Goal: Task Accomplishment & Management: Use online tool/utility

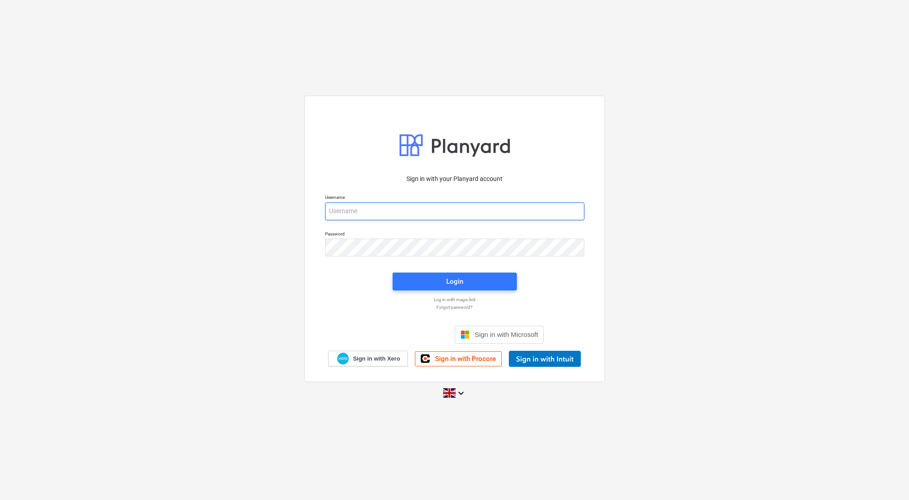
type input "harry@matfordconstruction.co.uk"
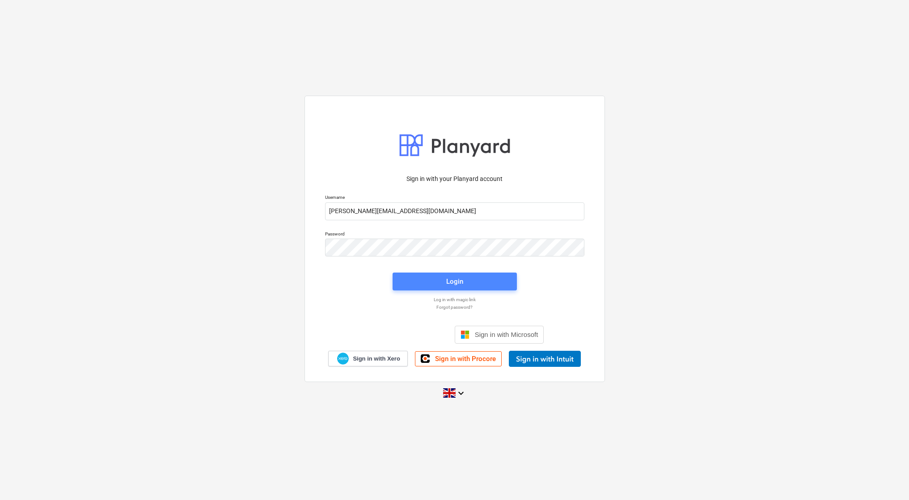
click at [458, 285] on div "Login" at bounding box center [454, 282] width 17 height 12
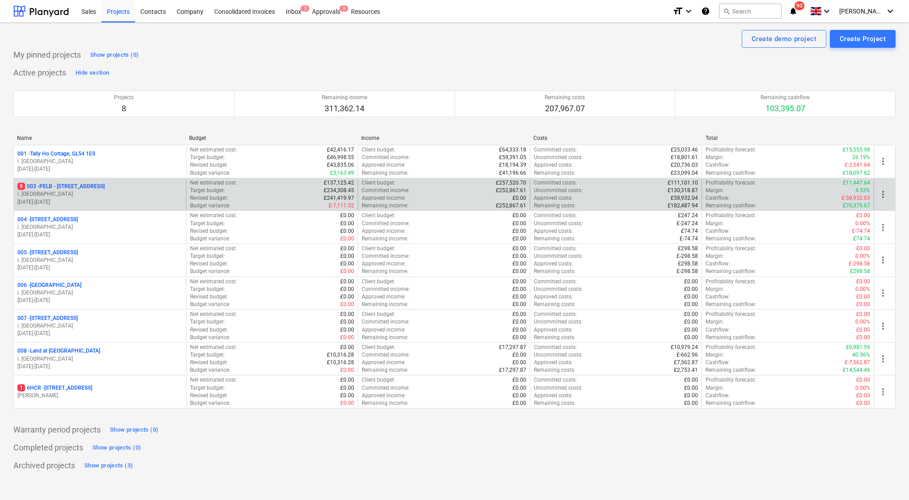
click at [81, 185] on p "9 003 - PELB - Castle lane, Moreton Valence, GL2 7NE" at bounding box center [60, 187] width 87 height 8
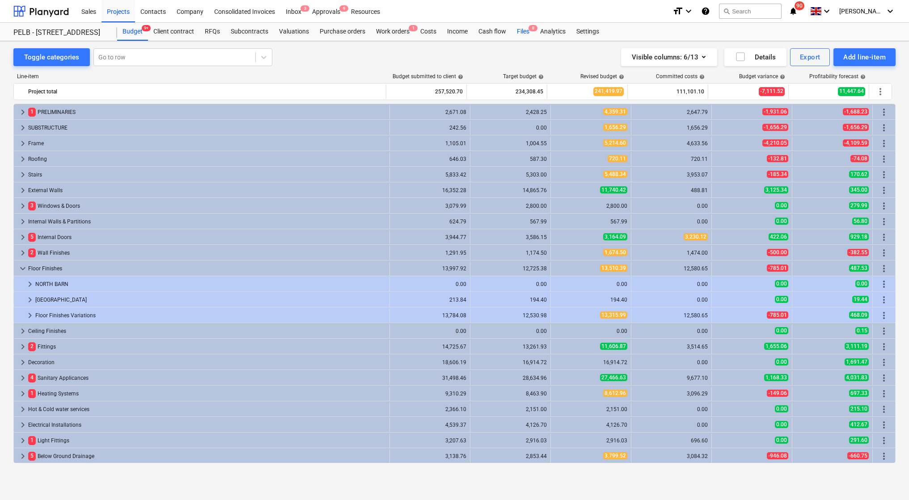
click at [528, 34] on div "Files 8" at bounding box center [523, 32] width 23 height 18
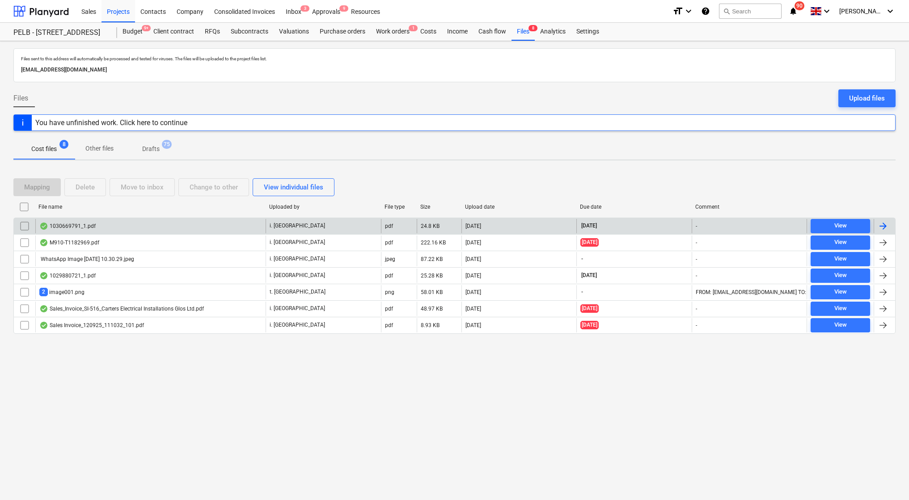
click at [84, 228] on div "1030669791_1.pdf" at bounding box center [67, 226] width 56 height 7
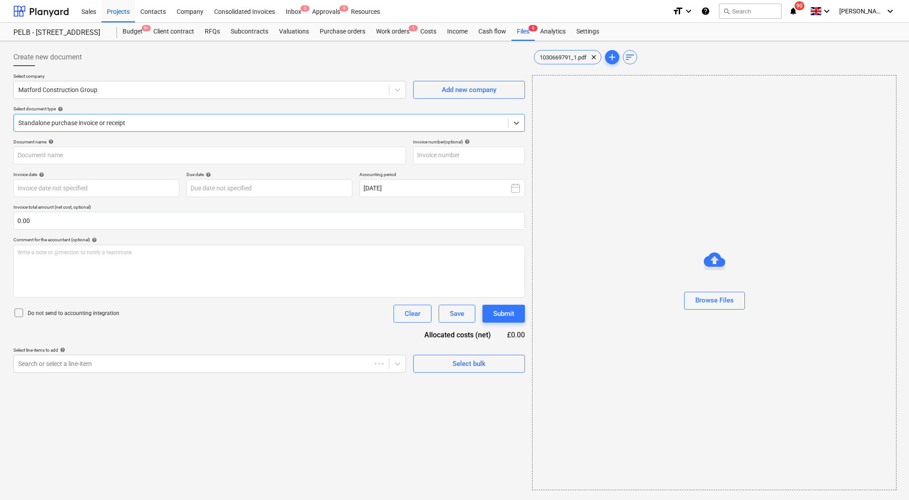
type input "1030669791"
type input "07 Oct 2025"
type input "15 Dec 2025"
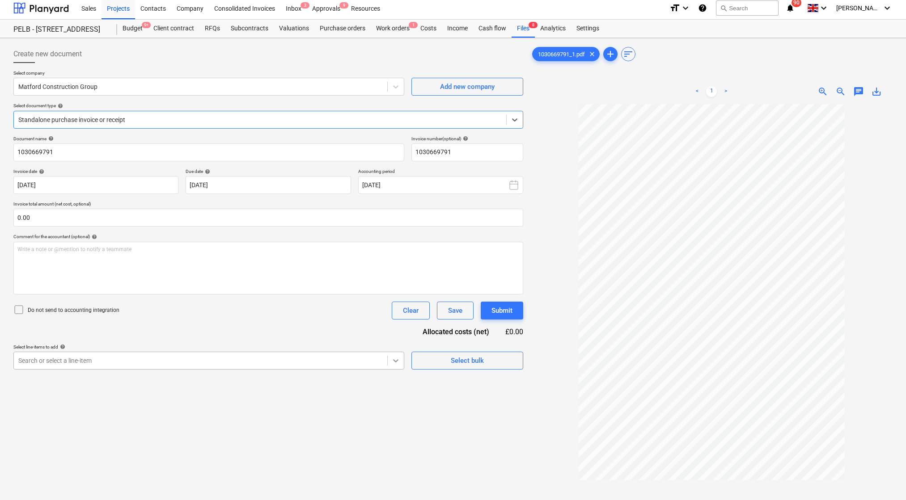
scroll to position [3, 0]
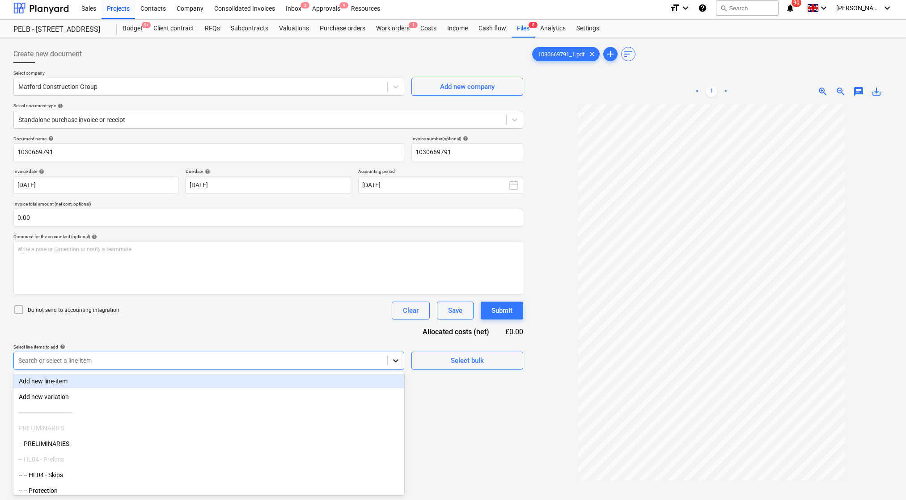
click at [394, 359] on icon at bounding box center [395, 360] width 9 height 9
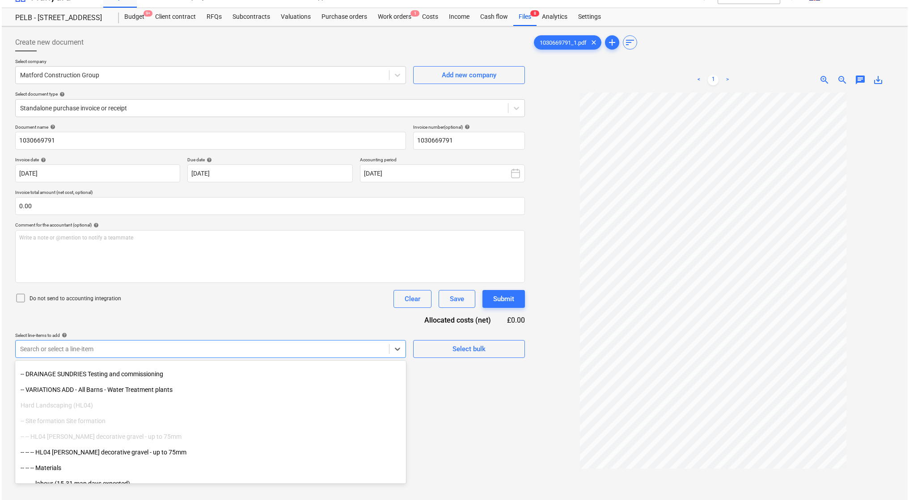
scroll to position [4311, 0]
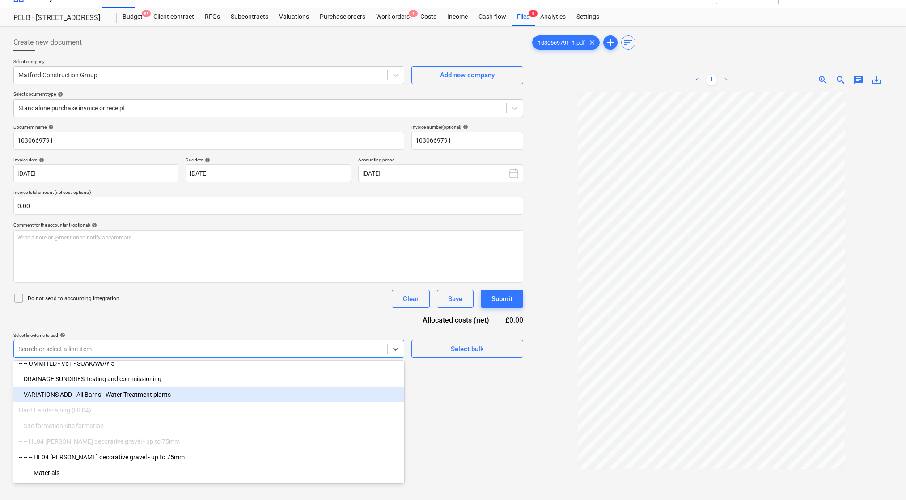
click at [99, 397] on div "-- VARIATIONS ADD - All Barns - Water Treatment plants" at bounding box center [208, 395] width 391 height 14
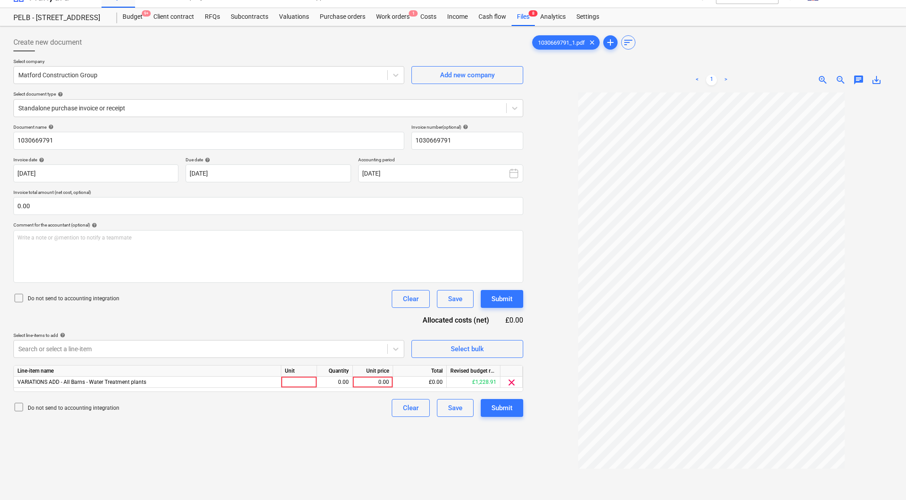
click at [487, 439] on div "Create new document Select company Matford Construction Group Add new company S…" at bounding box center [268, 301] width 517 height 542
click at [300, 380] on div at bounding box center [299, 382] width 36 height 11
type input "1"
click at [348, 383] on div "0.00" at bounding box center [335, 382] width 28 height 11
type input "1"
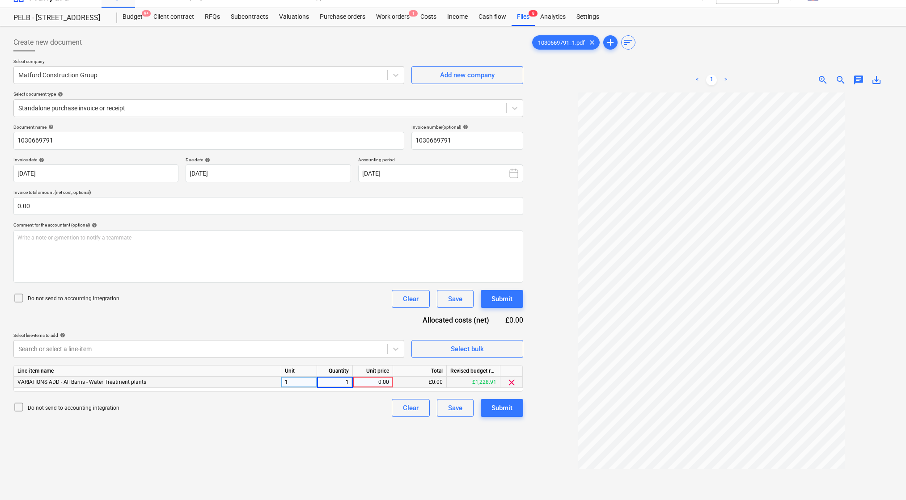
click at [369, 382] on div "0.00" at bounding box center [372, 382] width 33 height 11
type input "66.64"
click at [353, 445] on div "Create new document Select company Matford Construction Group Add new company S…" at bounding box center [268, 301] width 517 height 542
click at [498, 411] on div "Submit" at bounding box center [502, 409] width 21 height 12
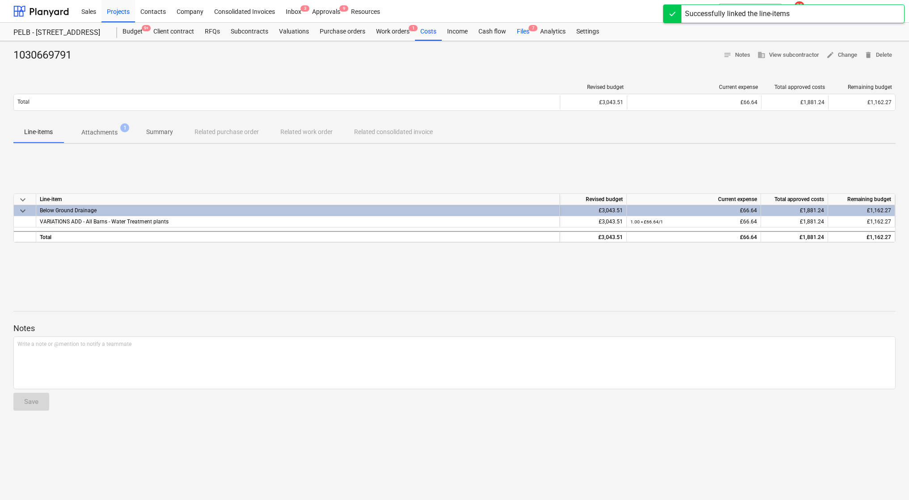
click at [525, 30] on div "Files 7" at bounding box center [523, 32] width 23 height 18
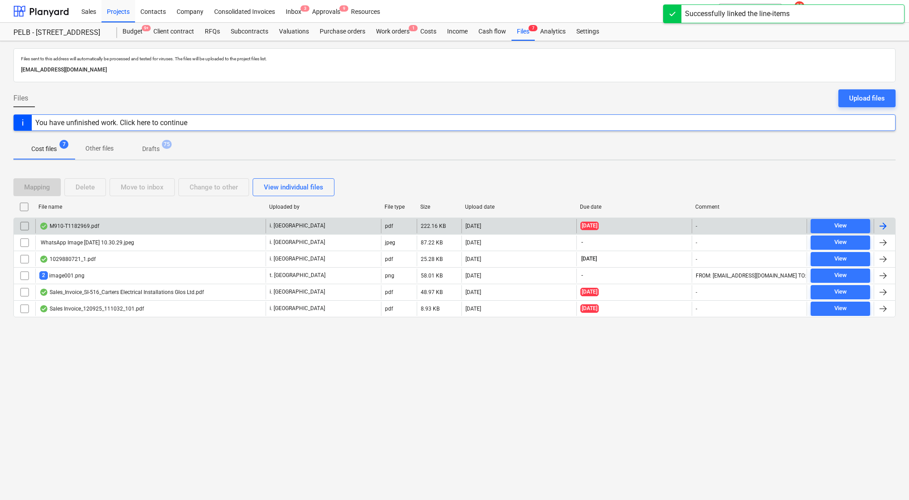
click at [83, 225] on div "M910-T1182969.pdf" at bounding box center [69, 226] width 60 height 7
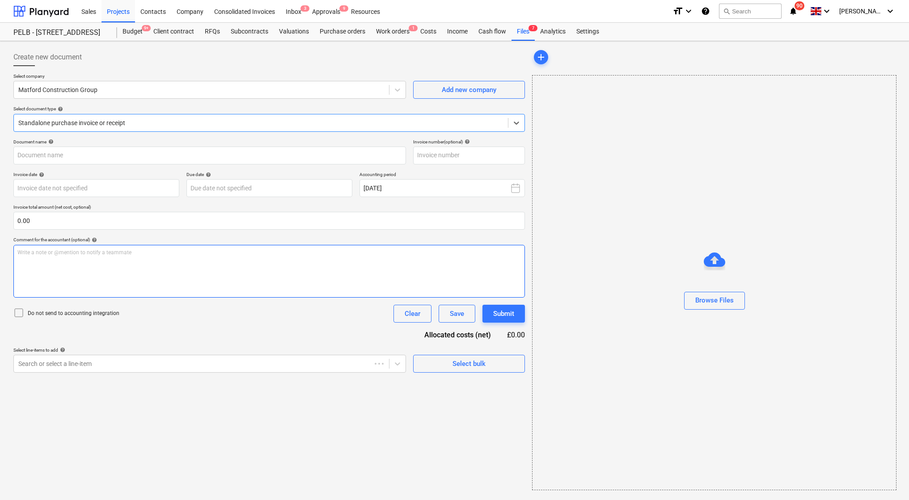
type input "T1182969"
type input "02 Oct 2025"
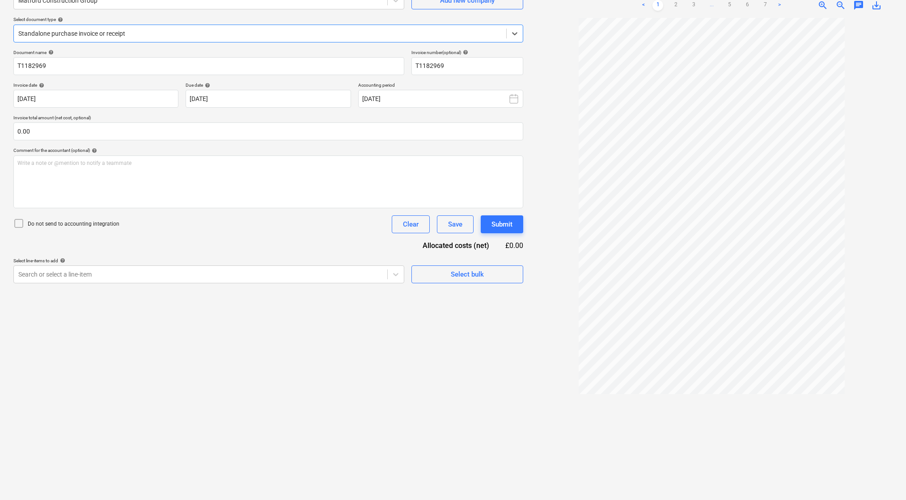
scroll to position [89, 0]
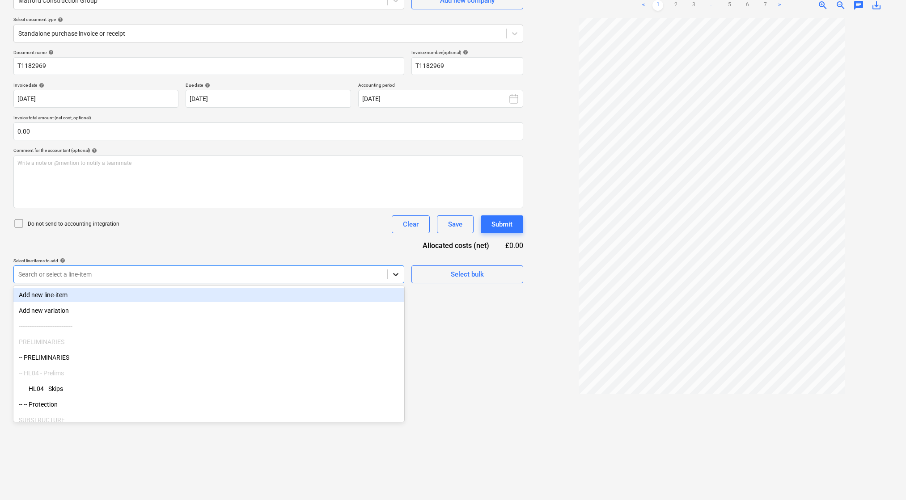
click at [396, 273] on icon at bounding box center [395, 274] width 9 height 9
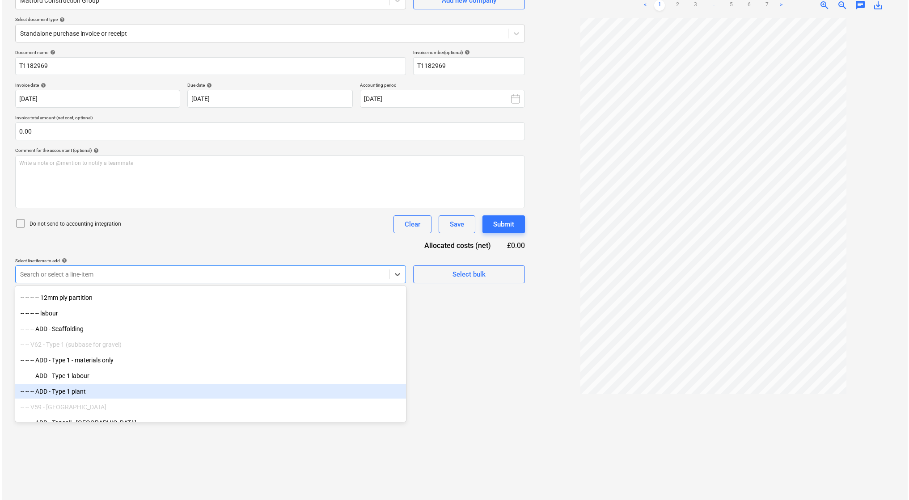
scroll to position [5539, 0]
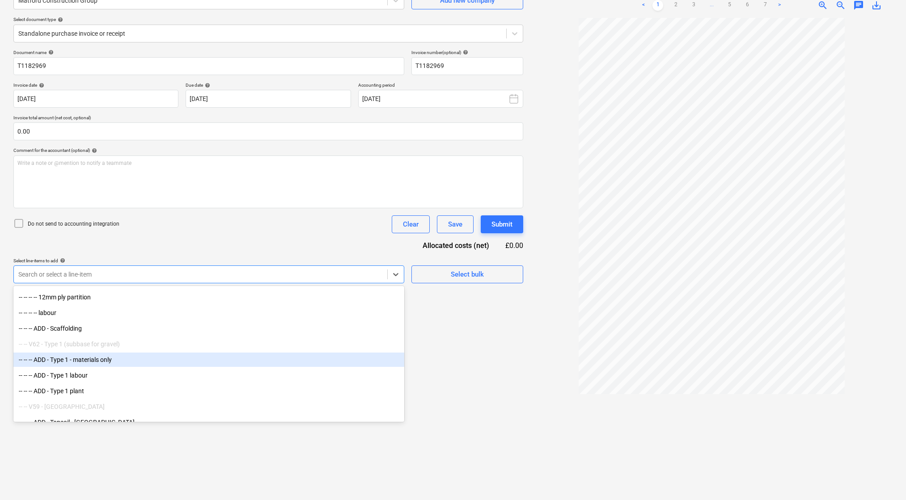
click at [109, 365] on div "-- -- -- ADD - Type 1 - materials only" at bounding box center [208, 360] width 391 height 14
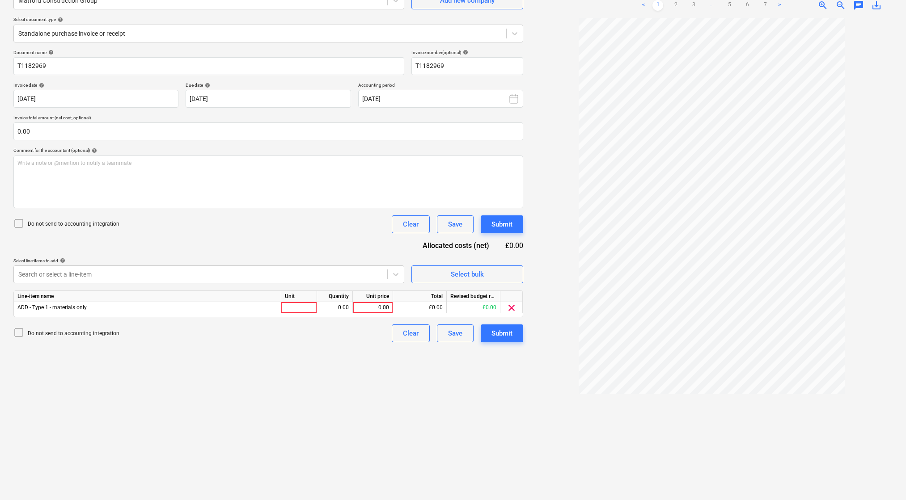
click at [429, 383] on div "Create new document Select company Matford Construction Group Add new company S…" at bounding box center [268, 226] width 517 height 542
click at [470, 271] on div "Select bulk" at bounding box center [467, 275] width 33 height 12
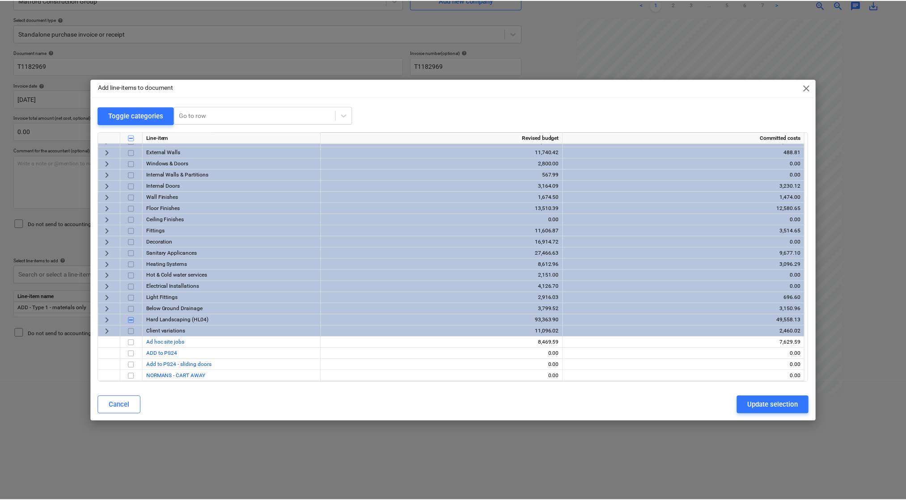
scroll to position [52, 0]
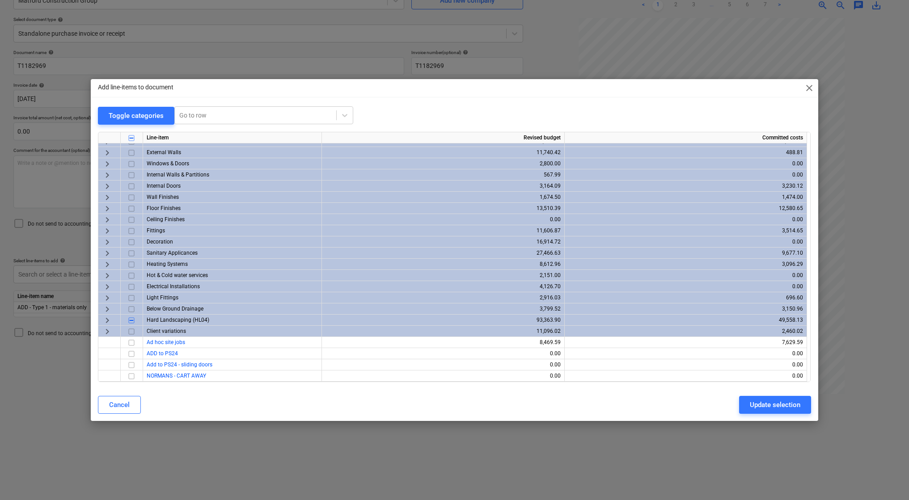
click at [159, 320] on span "Hard Landscaping (HL04)" at bounding box center [178, 320] width 63 height 6
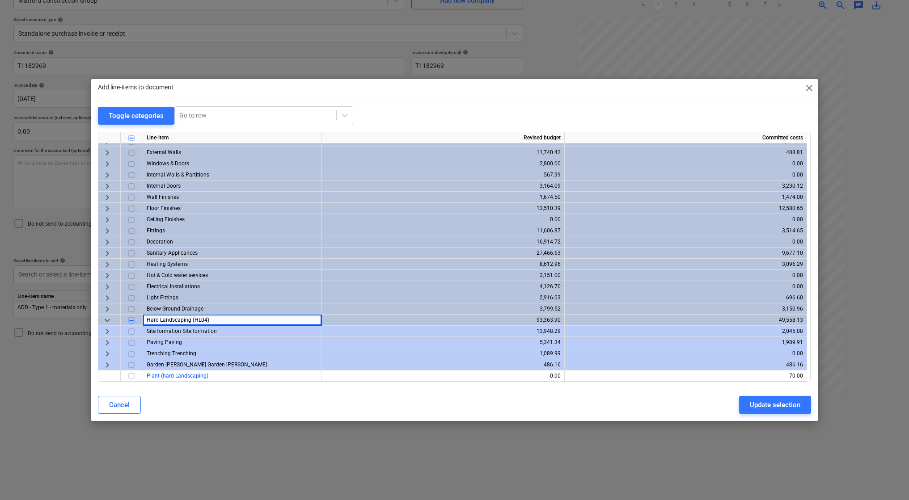
click at [159, 320] on span "Hard Landscaping (HL04)" at bounding box center [178, 320] width 63 height 6
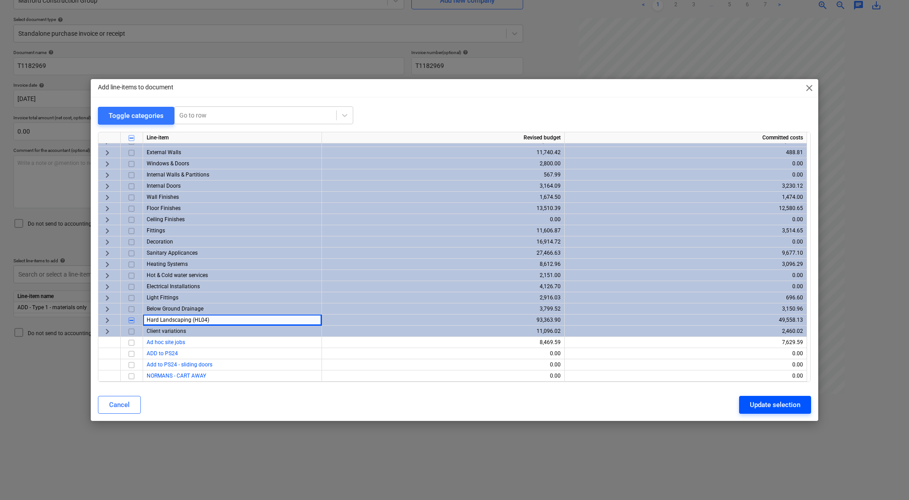
click at [786, 406] on div "Update selection" at bounding box center [775, 405] width 51 height 12
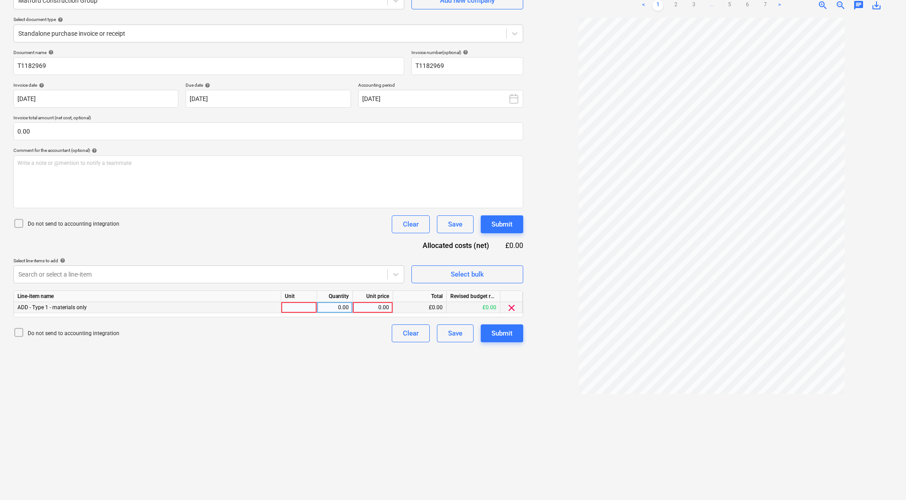
click at [510, 308] on span "clear" at bounding box center [511, 308] width 11 height 11
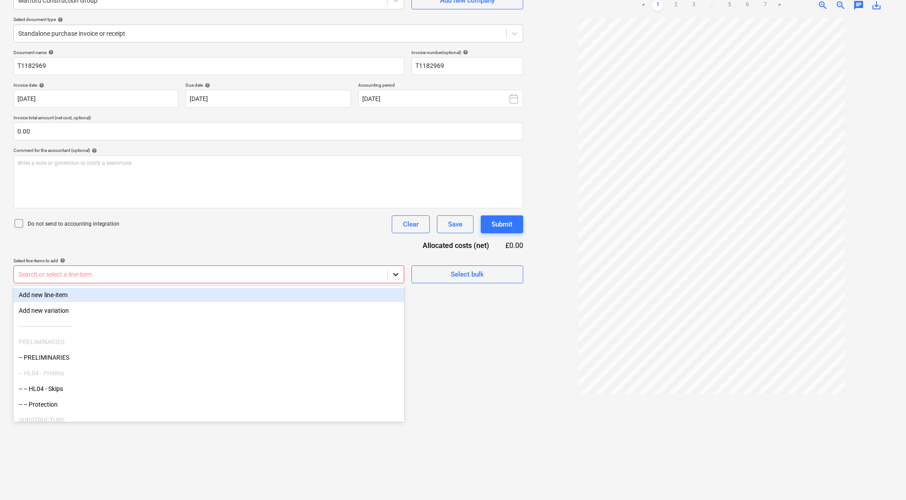
click at [394, 273] on icon at bounding box center [395, 274] width 5 height 3
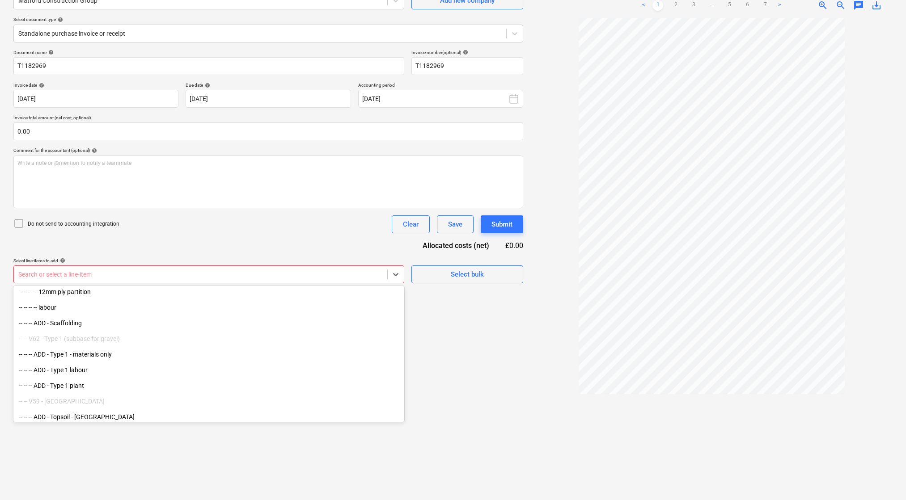
scroll to position [5544, 0]
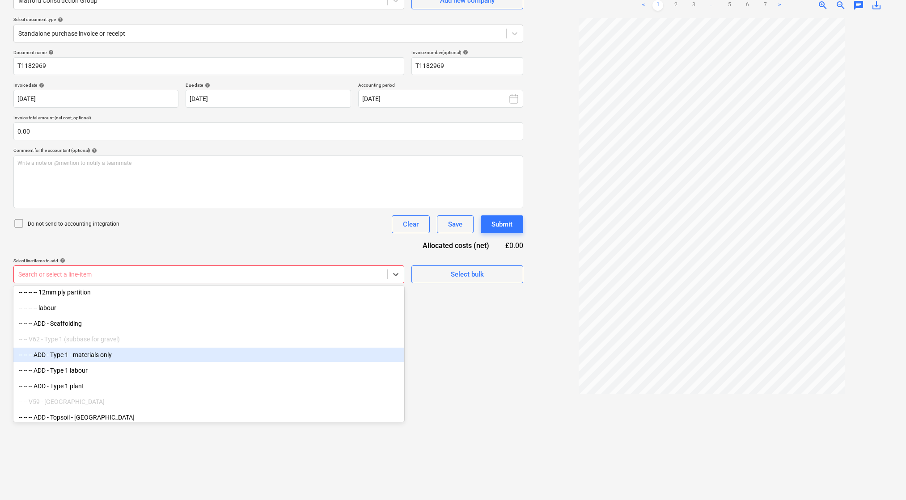
click at [90, 357] on div "-- -- -- ADD - Timber studwork -- -- -- 12mm ply partition -- -- -- -- 12mm ply…" at bounding box center [208, 355] width 391 height 134
click at [92, 356] on div "-- -- -- ADD - Type 1 - materials only" at bounding box center [208, 353] width 391 height 14
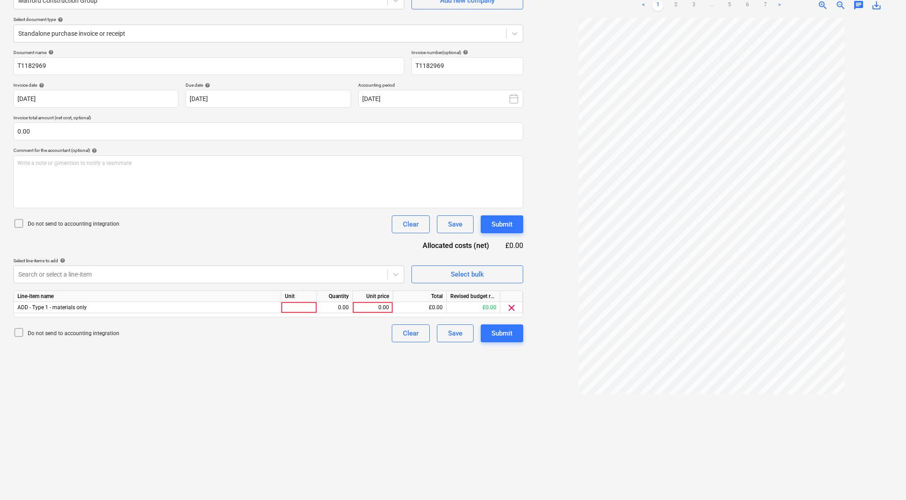
click at [453, 375] on div "Create new document Select company Matford Construction Group Add new company S…" at bounding box center [268, 226] width 517 height 542
click at [303, 308] on div at bounding box center [299, 307] width 36 height 11
type input "1"
click at [345, 307] on div "0.00" at bounding box center [335, 307] width 28 height 11
click at [365, 306] on div "0.00" at bounding box center [372, 307] width 33 height 11
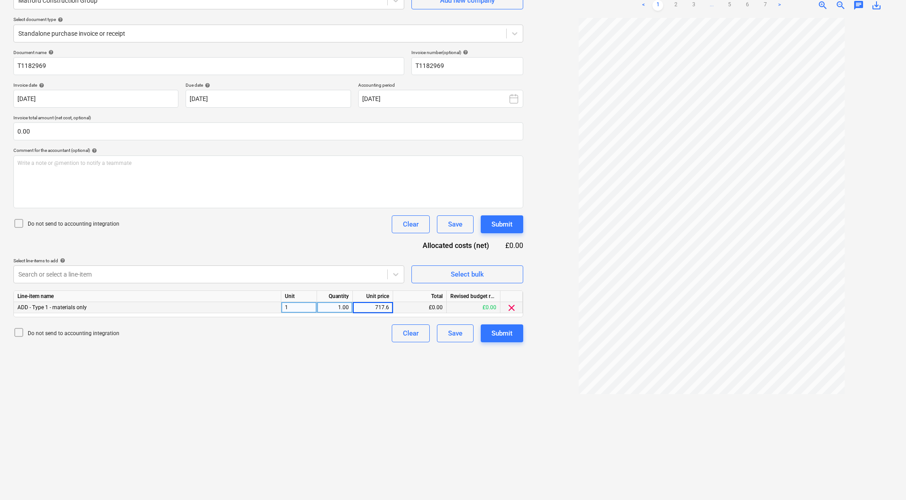
type input "717.60"
click at [342, 348] on div "Create new document Select company Matford Construction Group Add new company S…" at bounding box center [268, 226] width 517 height 542
click at [137, 177] on div "Write a note or @mention to notify a teammate ﻿" at bounding box center [268, 182] width 510 height 53
click at [437, 273] on span "Select bulk" at bounding box center [467, 275] width 89 height 12
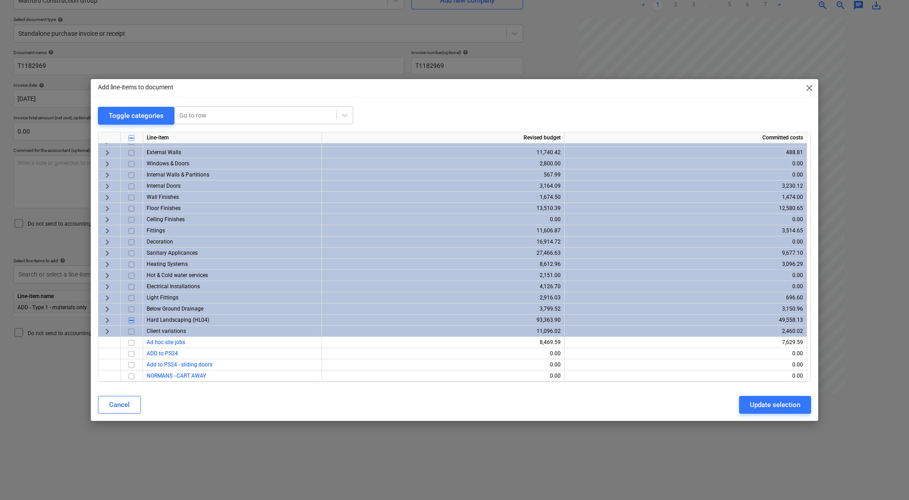
scroll to position [52, 0]
click at [128, 377] on input "checkbox" at bounding box center [131, 376] width 11 height 11
click at [771, 409] on div "Update selection" at bounding box center [775, 405] width 51 height 12
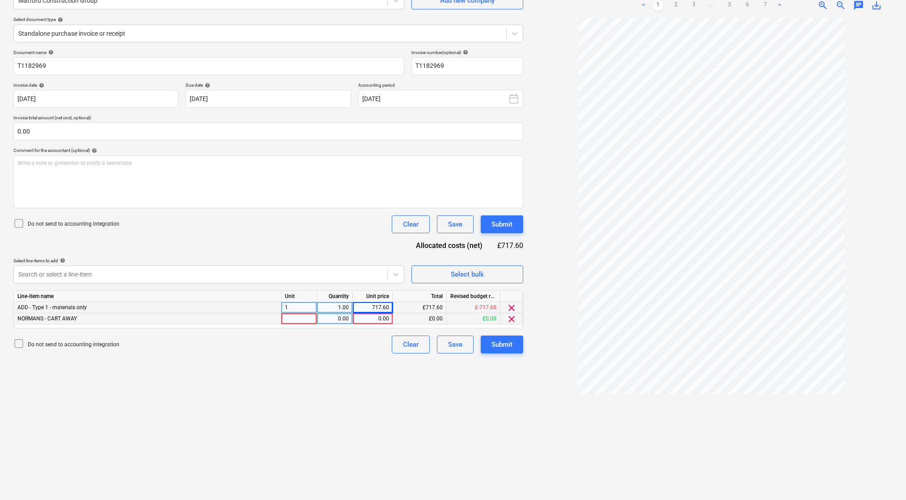
drag, startPoint x: 235, startPoint y: 317, endPoint x: 270, endPoint y: 315, distance: 34.9
click at [236, 317] on div "NORMANS - CART AWAY" at bounding box center [147, 319] width 267 height 11
click at [281, 316] on div at bounding box center [299, 319] width 36 height 11
click at [170, 315] on div "NORMANS - CART AWAY" at bounding box center [147, 319] width 267 height 11
click at [161, 319] on div "NORMANS - CART AWAY" at bounding box center [147, 319] width 267 height 11
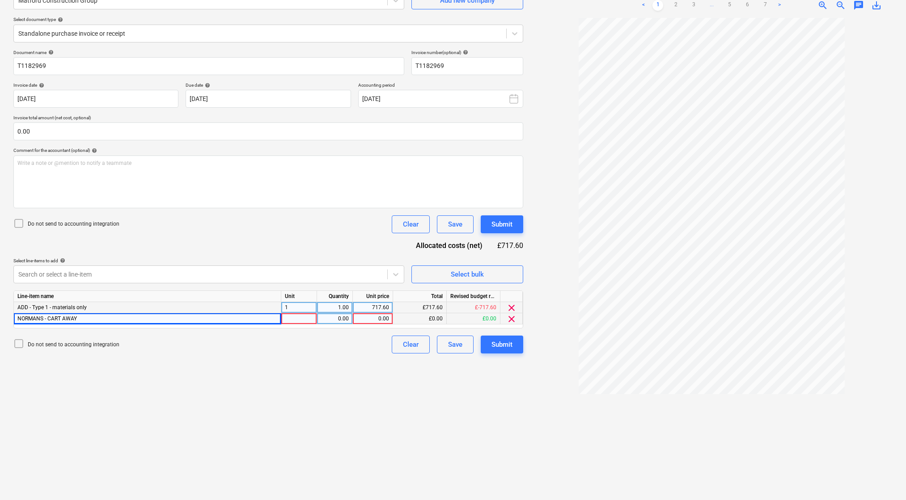
click at [161, 319] on div "NORMANS - CART AWAY" at bounding box center [147, 319] width 267 height 11
click at [160, 317] on div "NORMANS - CART AWAY" at bounding box center [147, 319] width 267 height 11
click at [154, 315] on div "NORMANS - CART AWAY" at bounding box center [147, 319] width 267 height 11
click at [176, 178] on div "Write a note or @mention to notify a teammate ﻿" at bounding box center [268, 182] width 510 height 53
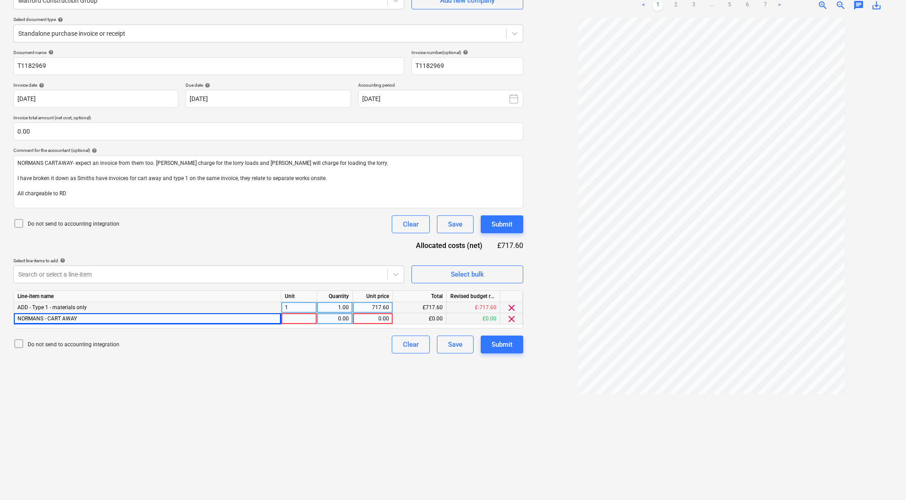
click at [302, 318] on div at bounding box center [299, 319] width 36 height 11
type input "1"
click at [347, 319] on div "0.00" at bounding box center [335, 319] width 28 height 11
click at [371, 320] on div "0.00" at bounding box center [372, 319] width 33 height 11
click at [337, 318] on div "1.00" at bounding box center [335, 319] width 28 height 11
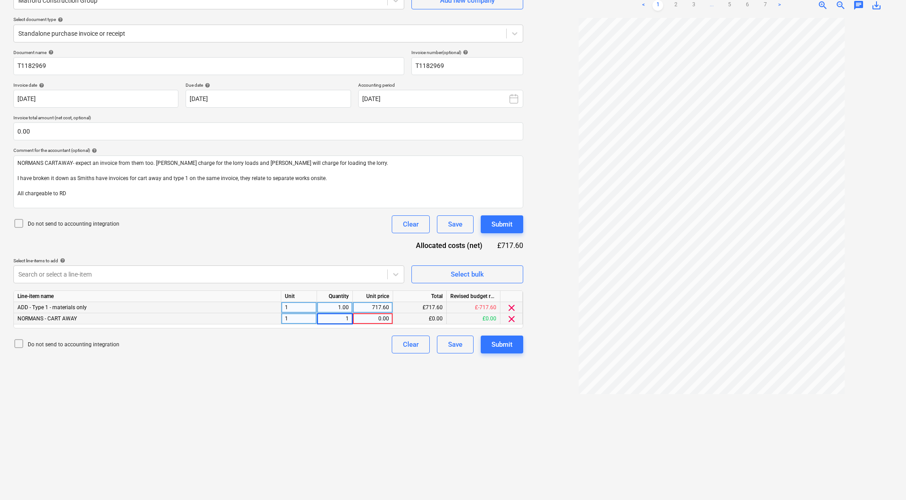
type input "4"
click at [369, 318] on div "0.00" at bounding box center [372, 319] width 33 height 11
type input "145"
drag, startPoint x: 360, startPoint y: 371, endPoint x: 355, endPoint y: 368, distance: 5.5
click at [360, 371] on div "Create new document Select company Matford Construction Group Add new company S…" at bounding box center [268, 226] width 517 height 542
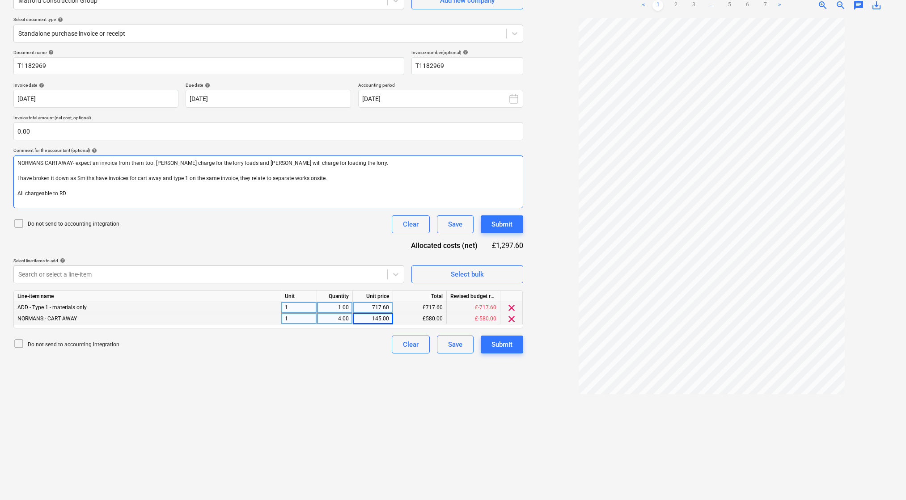
click at [130, 187] on p "﻿" at bounding box center [268, 186] width 502 height 8
click at [325, 177] on p "I have broken it down as Smiths have invoices for cart away and type 1 on the s…" at bounding box center [268, 179] width 502 height 8
click at [50, 190] on p "﻿" at bounding box center [268, 194] width 502 height 8
click at [75, 200] on p "All chargeable to RD" at bounding box center [268, 202] width 502 height 8
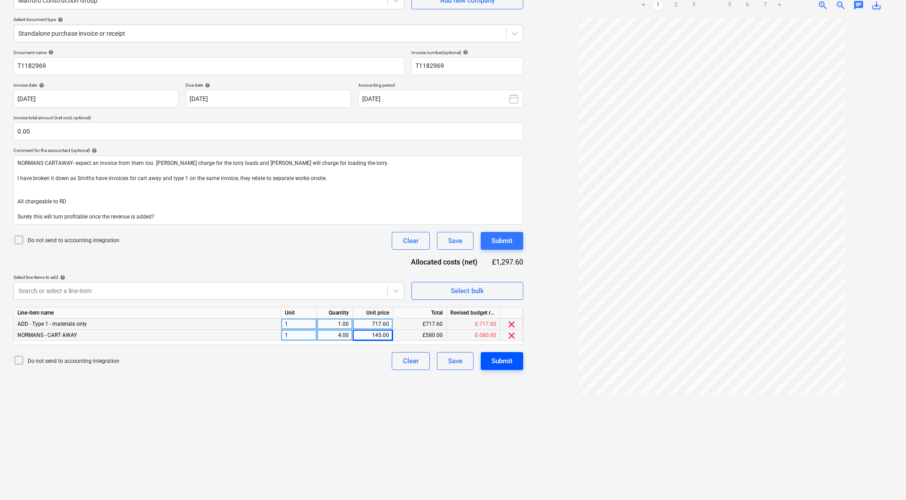
click at [496, 358] on div "Submit" at bounding box center [502, 362] width 21 height 12
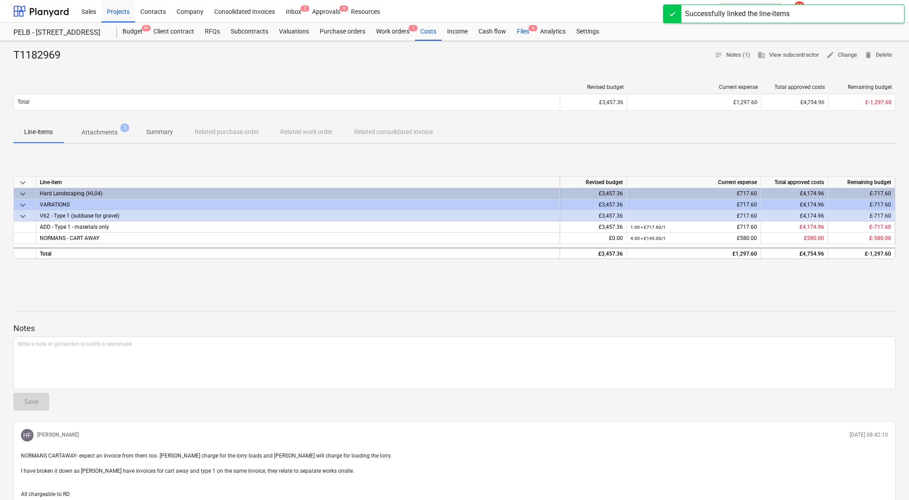
click at [517, 30] on div "Files 6" at bounding box center [523, 32] width 23 height 18
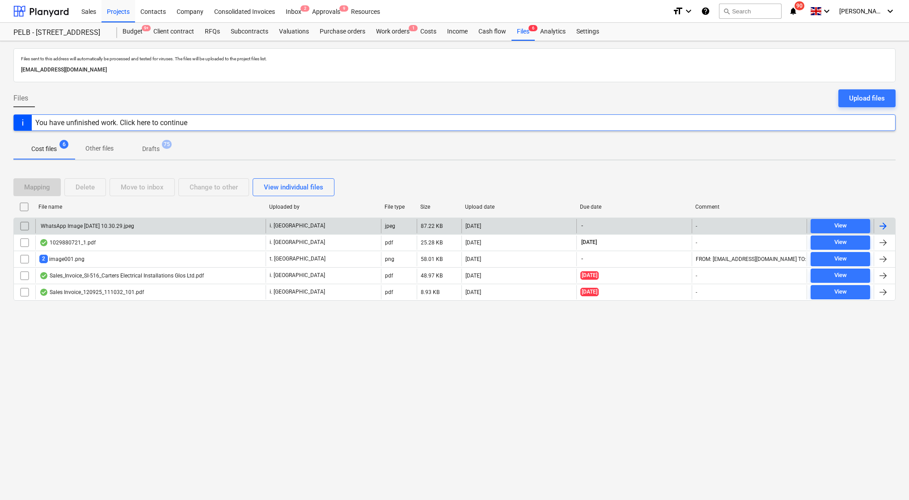
click at [134, 228] on div "WhatsApp Image 2025-09-25 at 10.30.29.jpeg" at bounding box center [86, 226] width 95 height 6
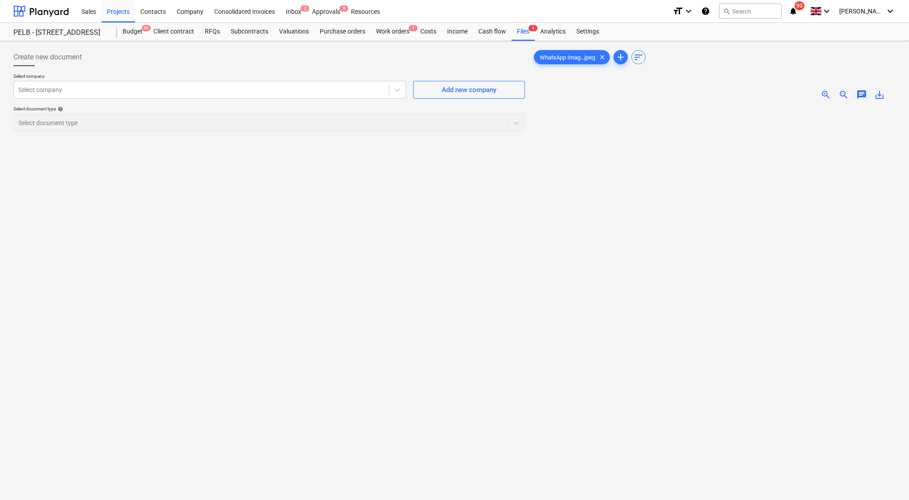
click at [678, 107] on img at bounding box center [714, 107] width 182 height 0
click at [693, 107] on img at bounding box center [714, 107] width 182 height 0
click at [616, 259] on div at bounding box center [714, 344] width 364 height 475
click at [746, 107] on img at bounding box center [714, 107] width 182 height 0
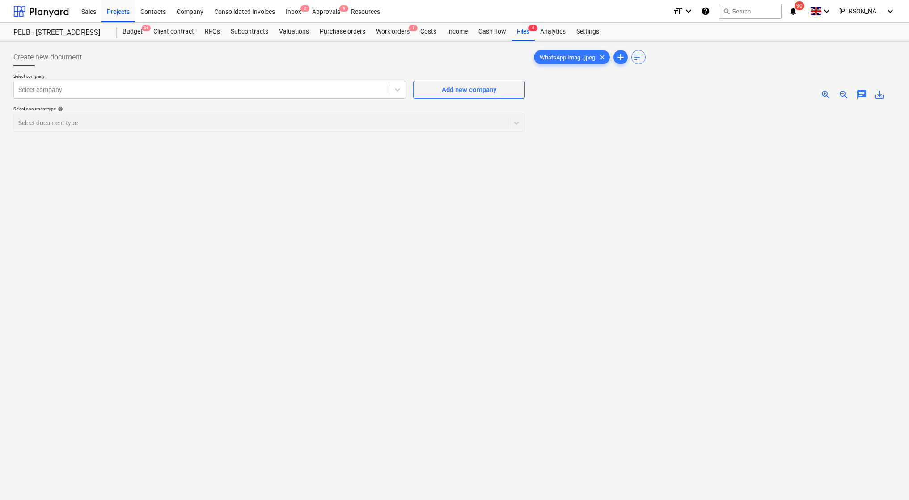
click at [712, 107] on img at bounding box center [714, 107] width 182 height 0
click at [584, 59] on span "WhatsApp Imag...jpeg" at bounding box center [567, 57] width 66 height 7
click at [874, 100] on div "save_alt" at bounding box center [880, 94] width 18 height 11
click at [878, 97] on span "save_alt" at bounding box center [879, 94] width 11 height 11
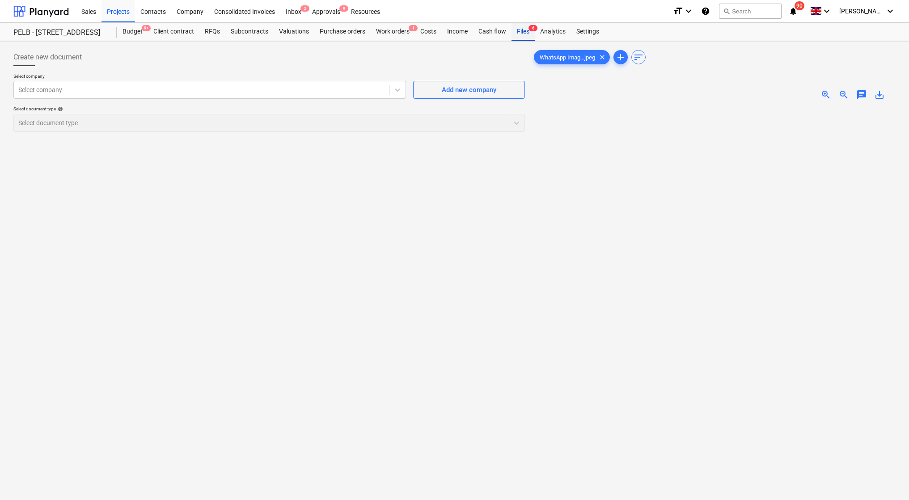
click at [512, 28] on div "Files 6" at bounding box center [523, 32] width 23 height 18
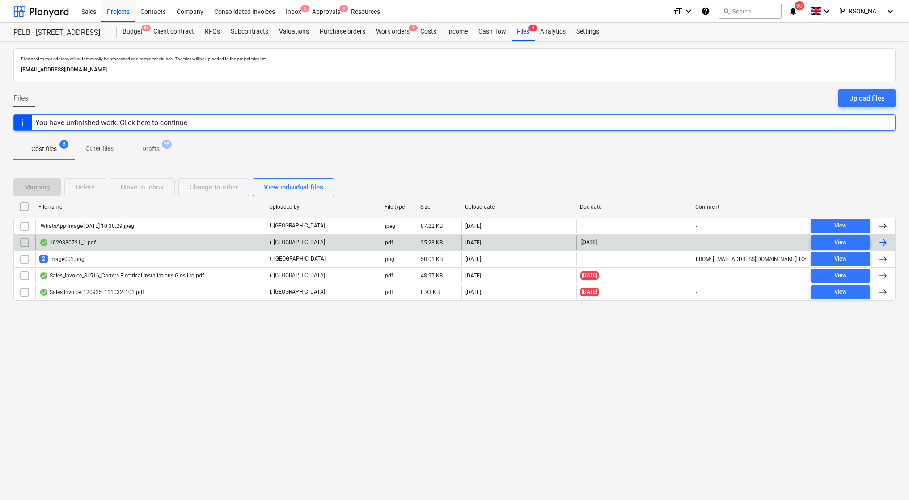
click at [65, 238] on div "1029880721_1.pdf" at bounding box center [150, 243] width 230 height 14
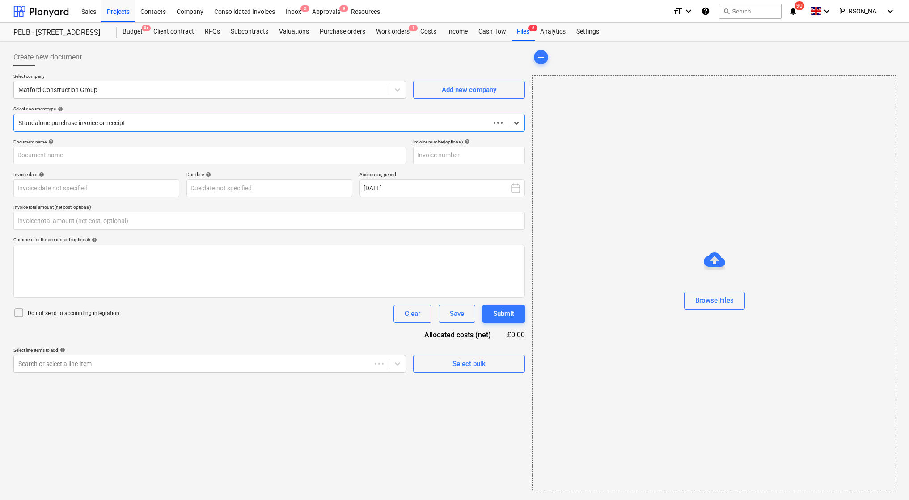
type input "0.00"
type input "1029880721"
type input "24 Sep 2025"
type input "15 Nov 2025"
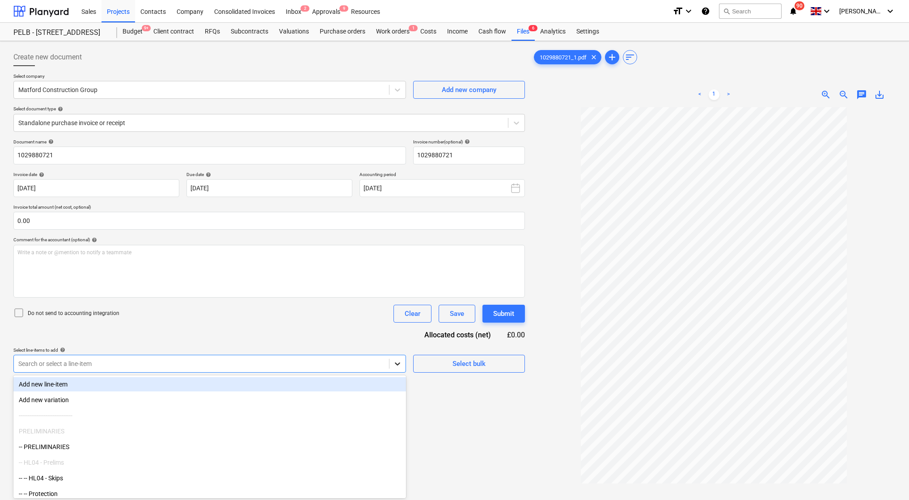
click at [395, 363] on div at bounding box center [398, 364] width 16 height 16
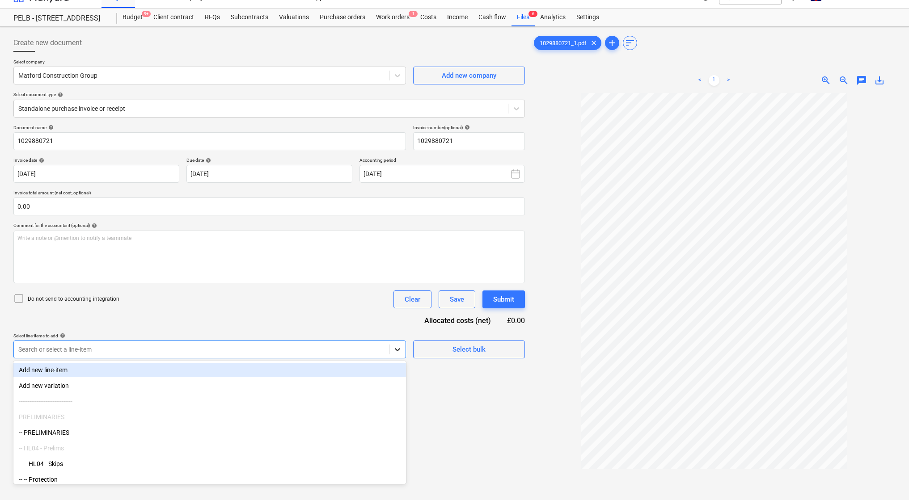
scroll to position [15, 0]
click at [446, 347] on span "Select bulk" at bounding box center [468, 349] width 89 height 12
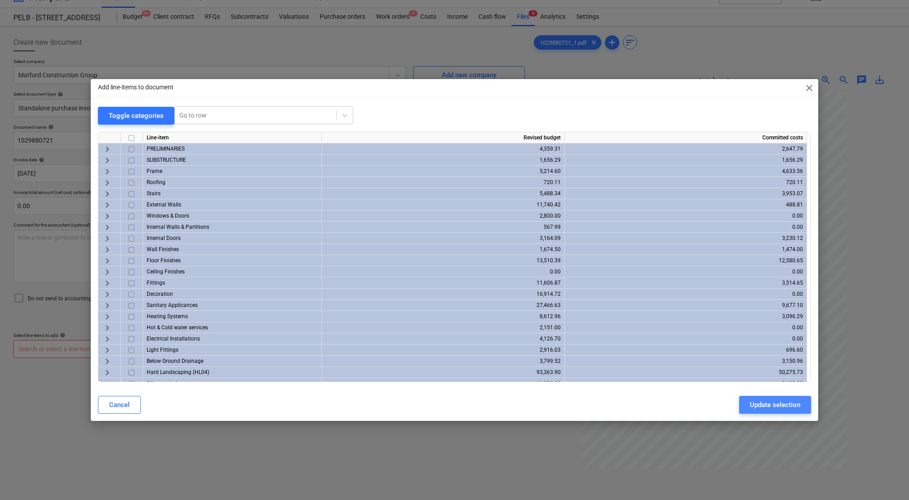
click at [757, 402] on div "Update selection" at bounding box center [775, 405] width 51 height 12
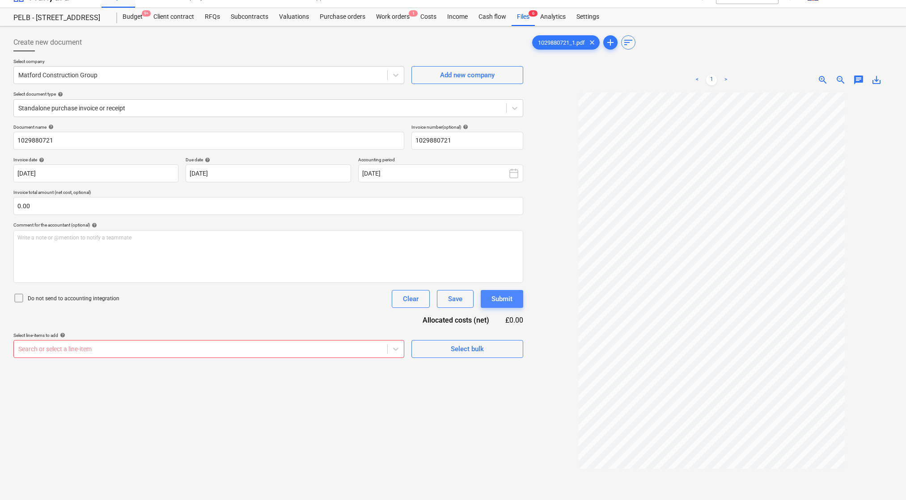
click at [493, 297] on div "Submit" at bounding box center [502, 299] width 21 height 12
click at [428, 349] on span "Select bulk" at bounding box center [467, 349] width 89 height 12
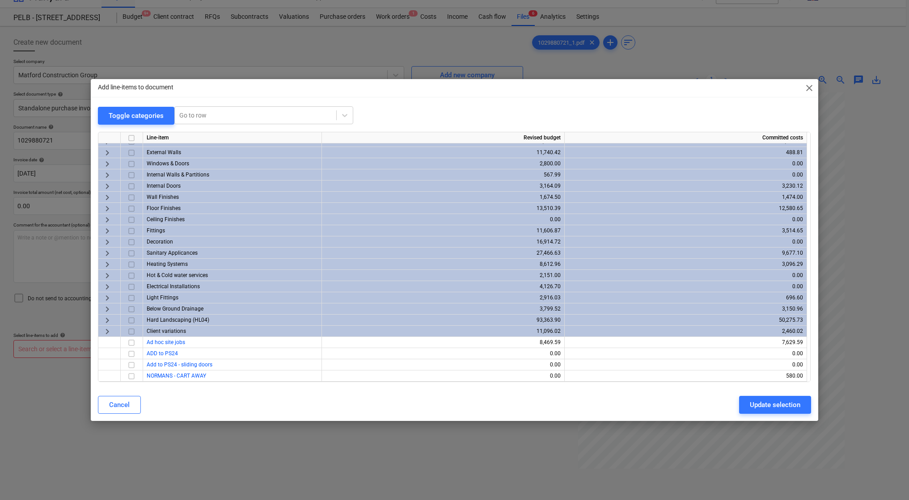
scroll to position [52, 0]
click at [170, 318] on span "Hard Landscaping (HL04)" at bounding box center [178, 320] width 63 height 6
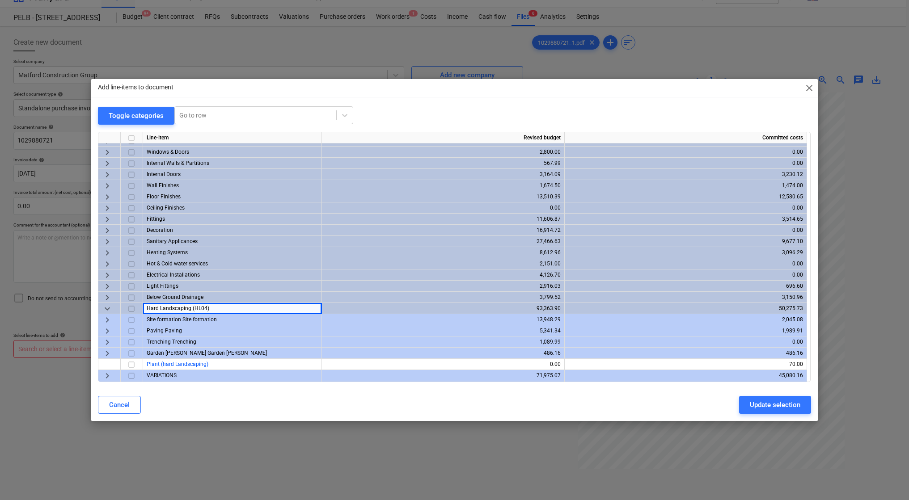
scroll to position [84, 0]
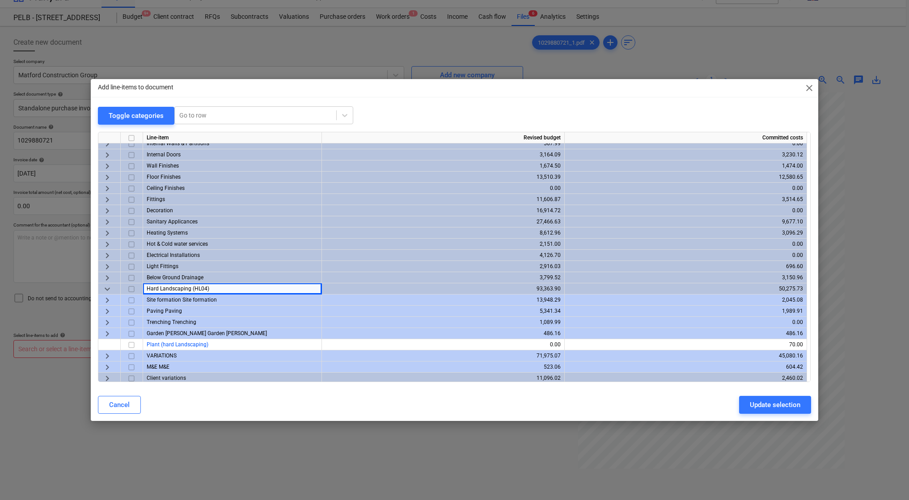
click at [165, 307] on div "Paving Paving" at bounding box center [232, 311] width 179 height 11
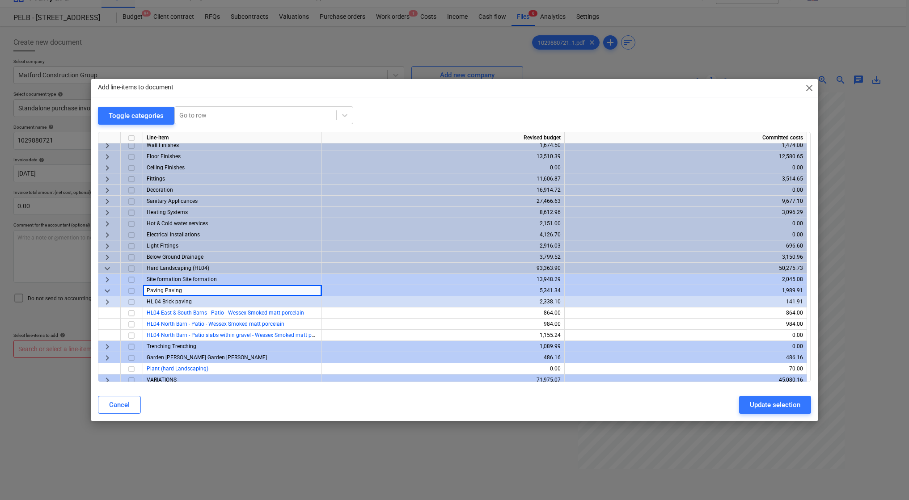
scroll to position [107, 0]
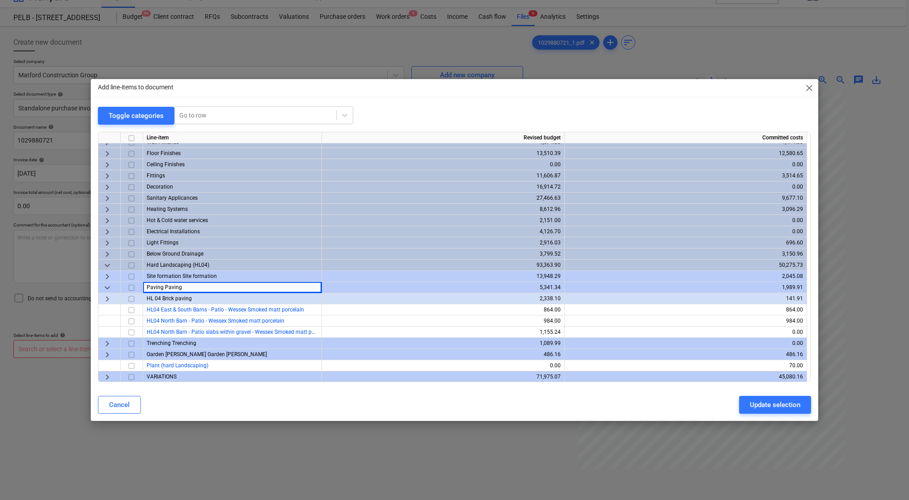
click at [157, 299] on span "HL 04 Brick paving" at bounding box center [169, 299] width 45 height 6
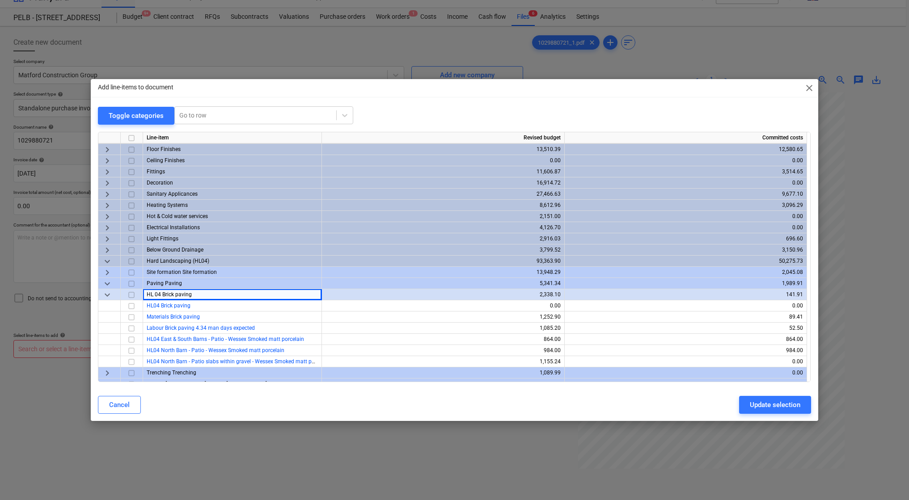
scroll to position [113, 0]
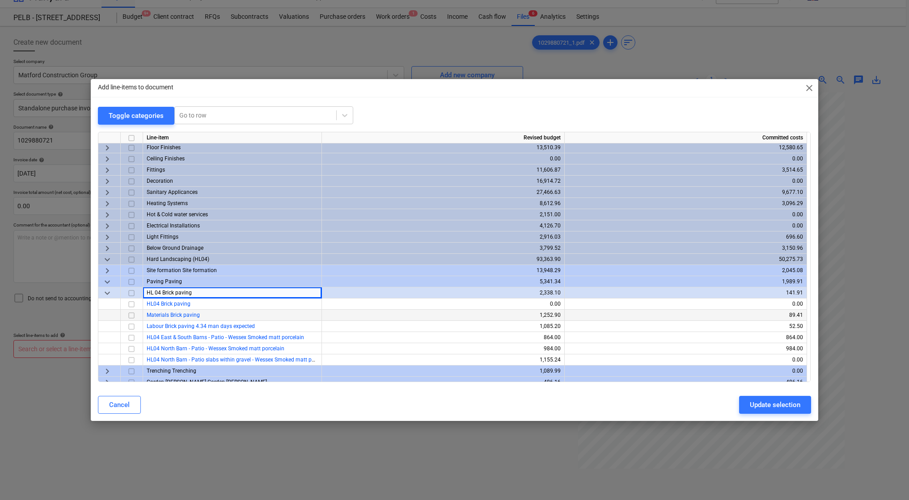
click at [131, 315] on input "checkbox" at bounding box center [131, 315] width 11 height 11
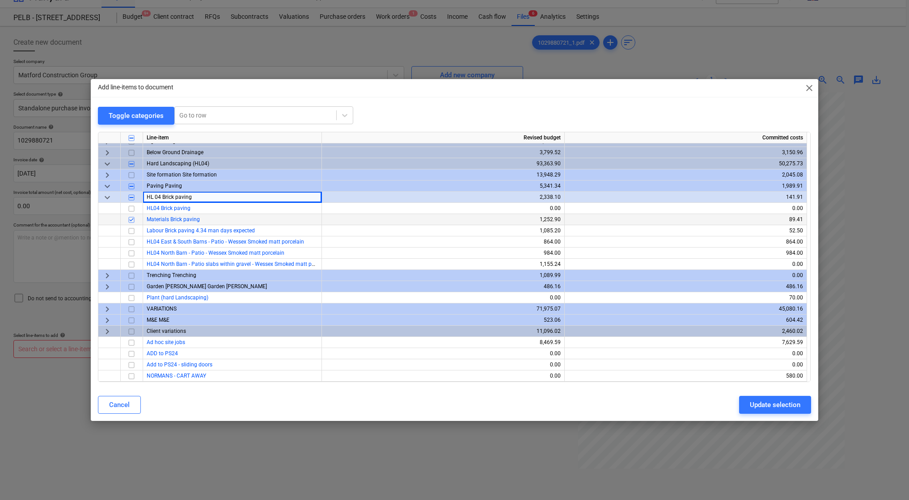
scroll to position [208, 0]
click at [160, 287] on span "Garden walling Garden walling" at bounding box center [207, 287] width 120 height 6
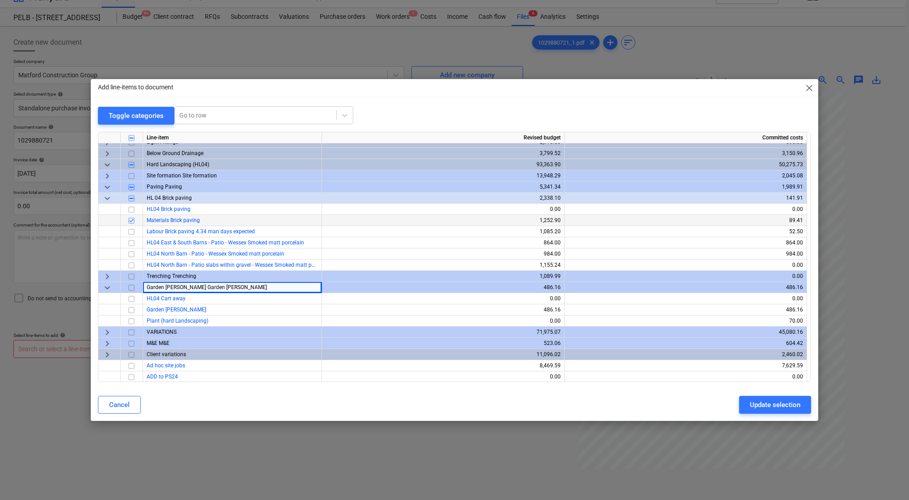
click at [168, 331] on span "VARIATIONS" at bounding box center [162, 332] width 30 height 6
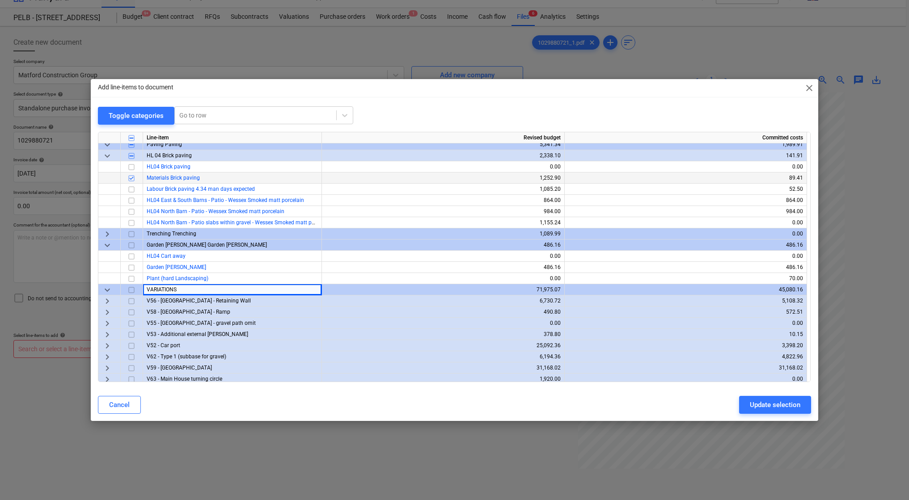
scroll to position [251, 0]
click at [132, 311] on input "checkbox" at bounding box center [131, 311] width 11 height 11
click at [134, 177] on input "checkbox" at bounding box center [131, 177] width 11 height 11
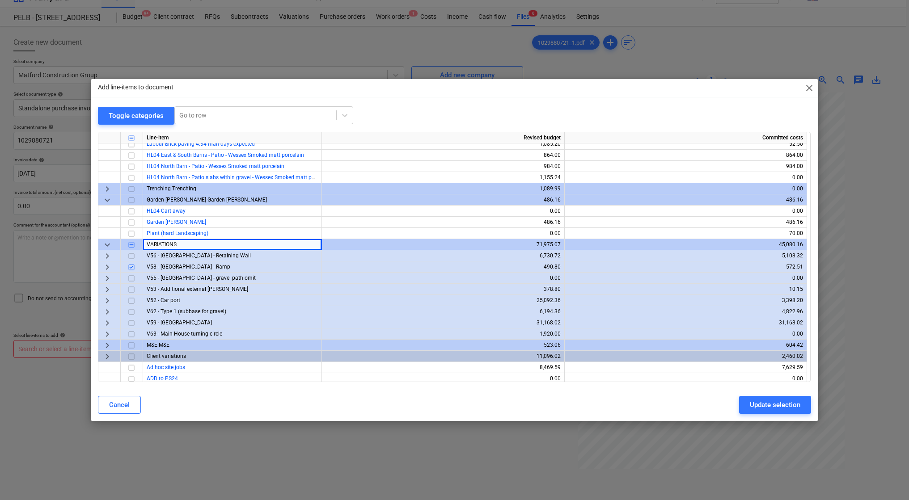
scroll to position [305, 0]
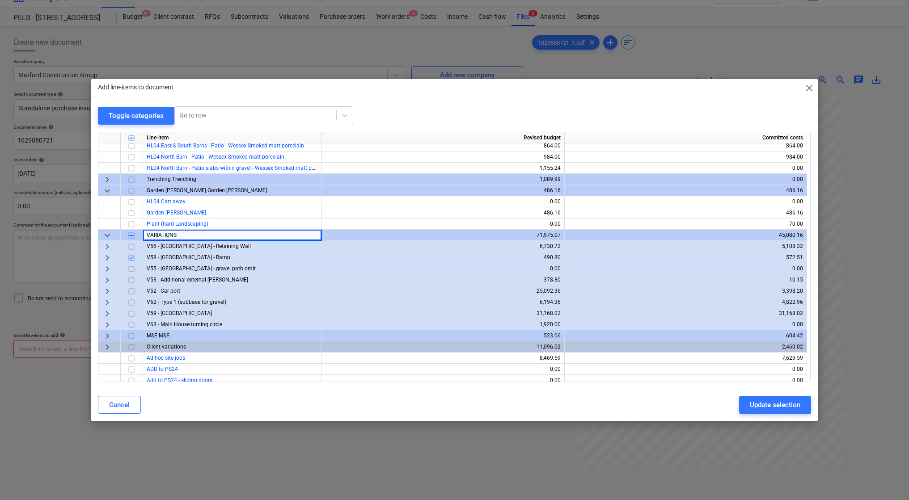
click at [133, 246] on input "checkbox" at bounding box center [131, 246] width 11 height 11
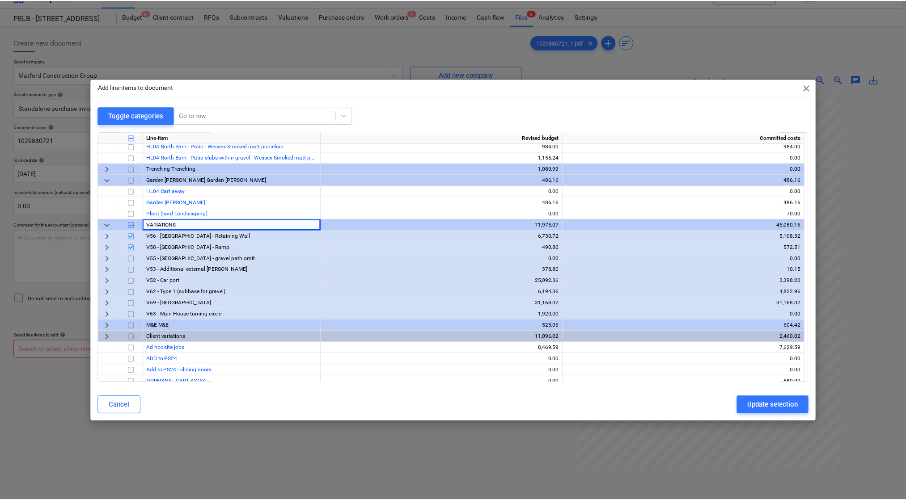
scroll to position [321, 0]
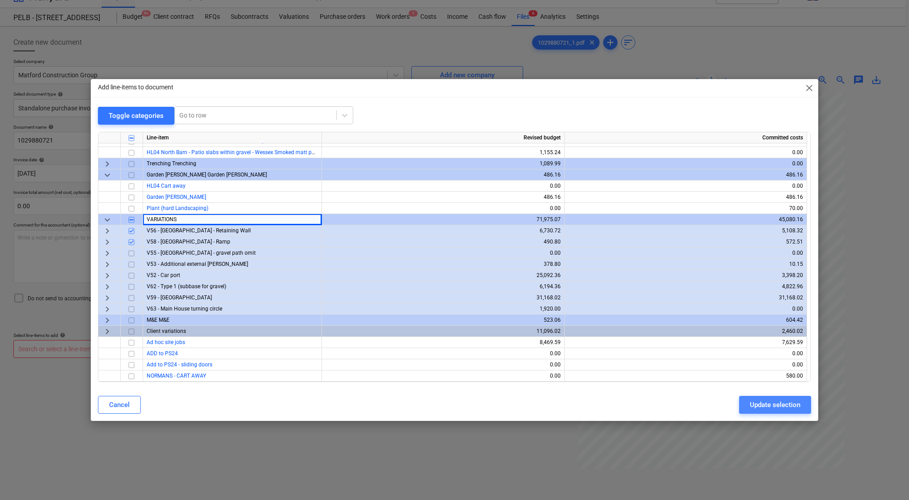
click at [797, 406] on div "Update selection" at bounding box center [775, 405] width 51 height 12
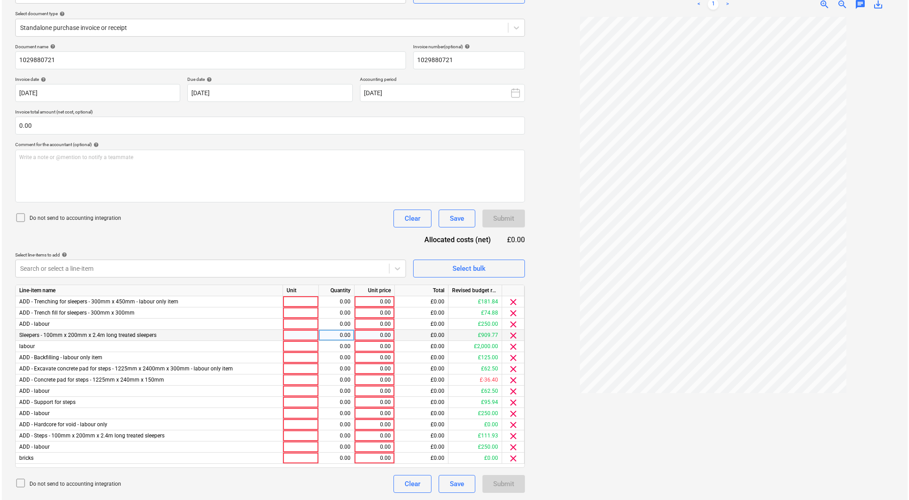
scroll to position [94, 0]
click at [453, 263] on button "Select bulk" at bounding box center [467, 270] width 112 height 18
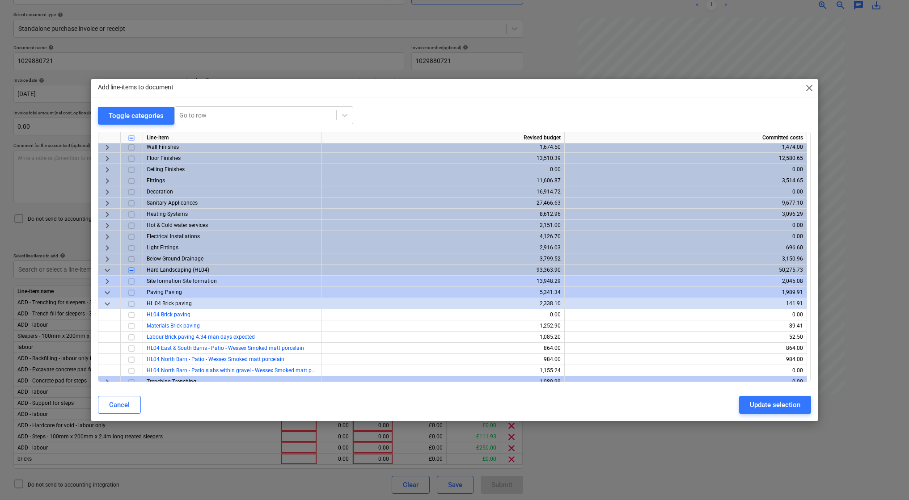
scroll to position [114, 0]
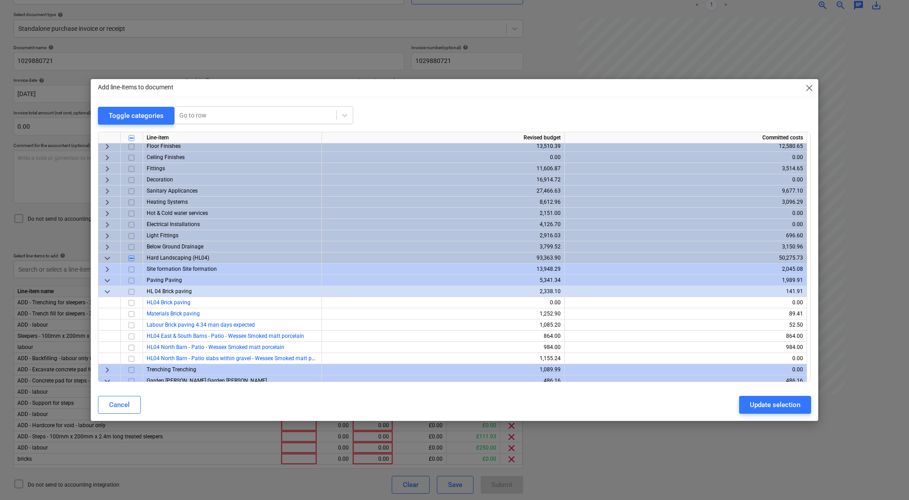
click at [161, 258] on span "Hard Landscaping (HL04)" at bounding box center [178, 258] width 63 height 6
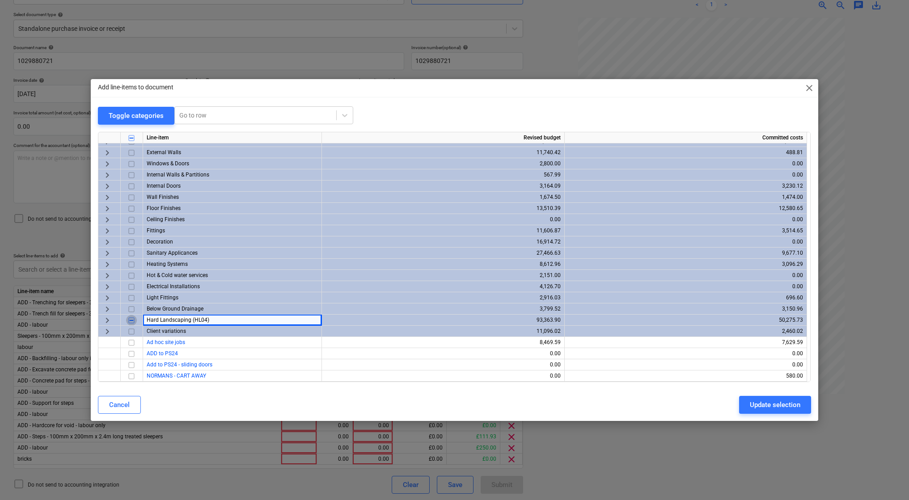
click at [130, 321] on input "checkbox" at bounding box center [131, 320] width 11 height 11
click at [133, 321] on input "checkbox" at bounding box center [131, 320] width 11 height 11
click at [185, 333] on span "Client variations" at bounding box center [166, 331] width 39 height 6
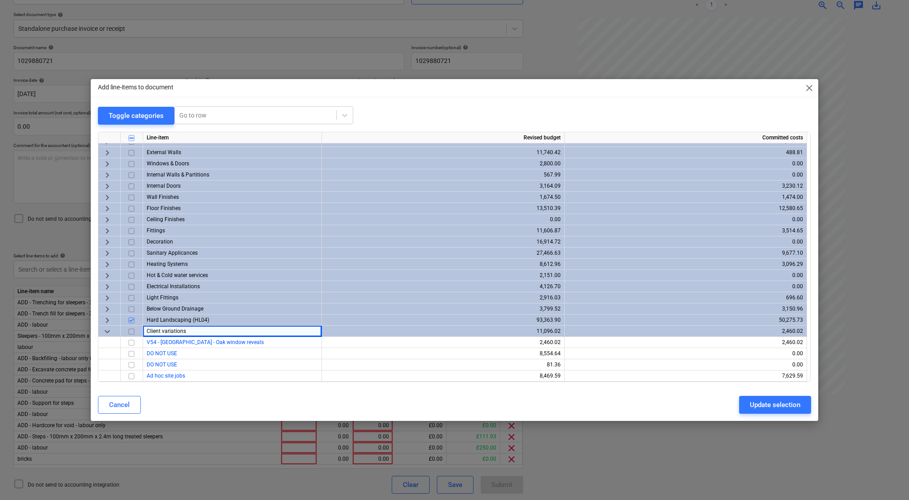
click at [170, 320] on span "Hard Landscaping (HL04)" at bounding box center [178, 320] width 63 height 6
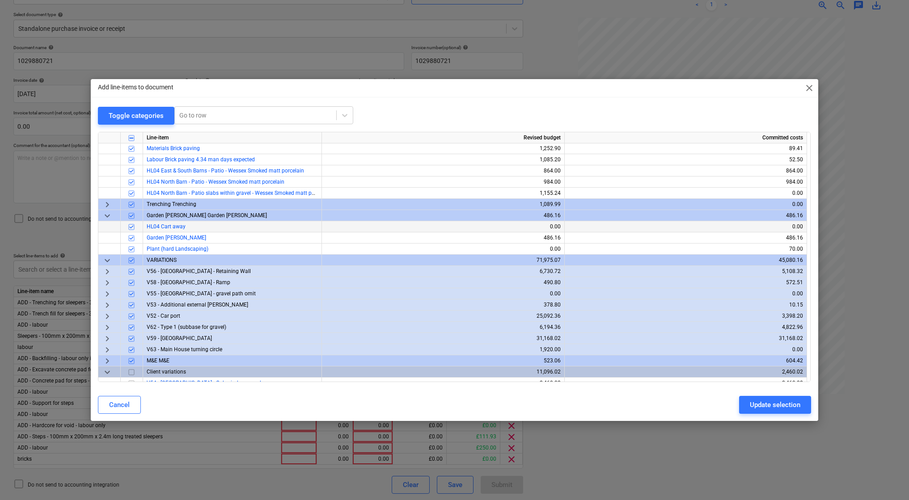
scroll to position [280, 0]
click at [199, 270] on span "V56 - South Barn - Retaining Wall" at bounding box center [199, 271] width 104 height 6
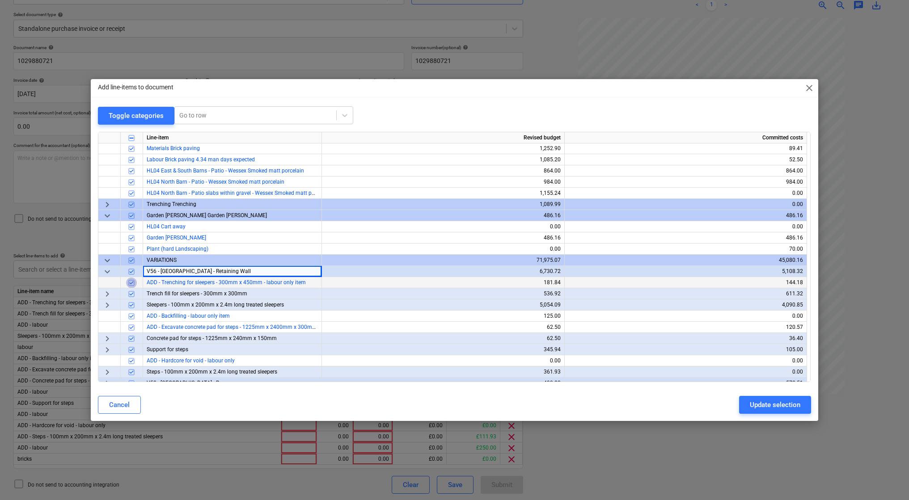
click at [133, 284] on input "checkbox" at bounding box center [131, 282] width 11 height 11
click at [132, 294] on input "checkbox" at bounding box center [131, 293] width 11 height 11
click at [131, 305] on input "checkbox" at bounding box center [131, 305] width 11 height 11
click at [132, 318] on input "checkbox" at bounding box center [131, 316] width 11 height 11
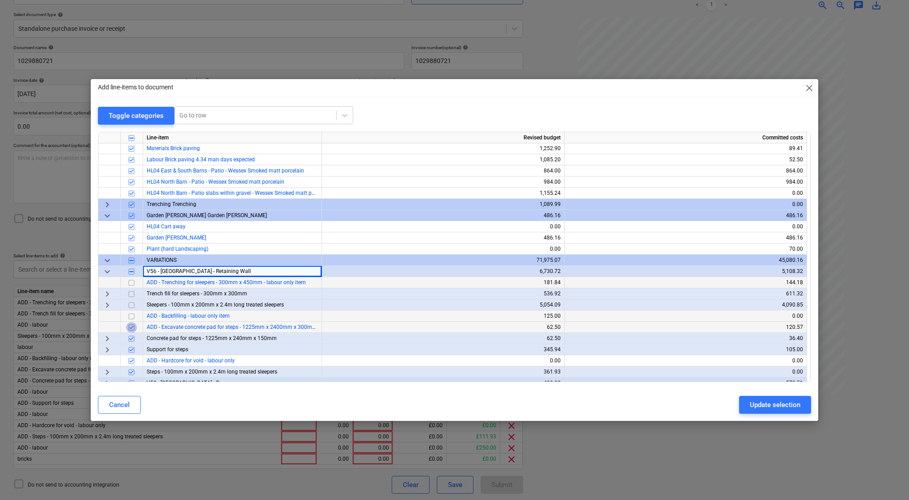
click at [131, 327] on input "checkbox" at bounding box center [131, 327] width 11 height 11
click at [131, 339] on input "checkbox" at bounding box center [131, 338] width 11 height 11
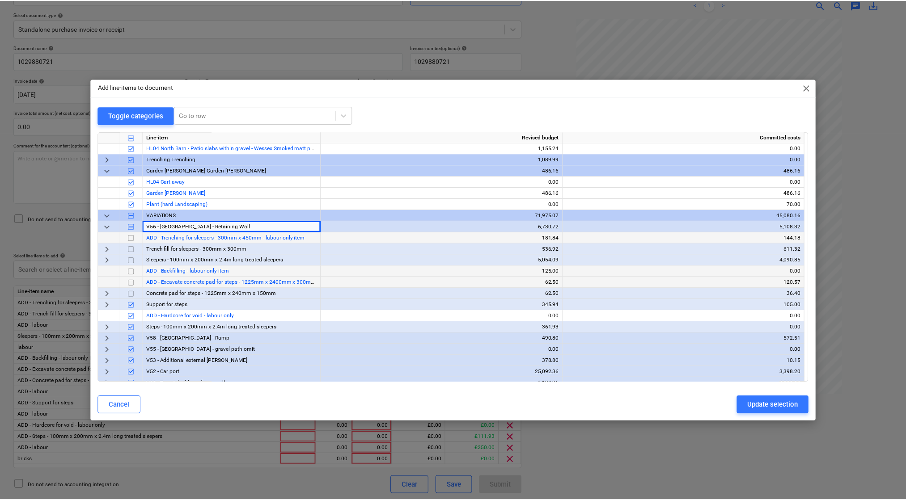
scroll to position [325, 0]
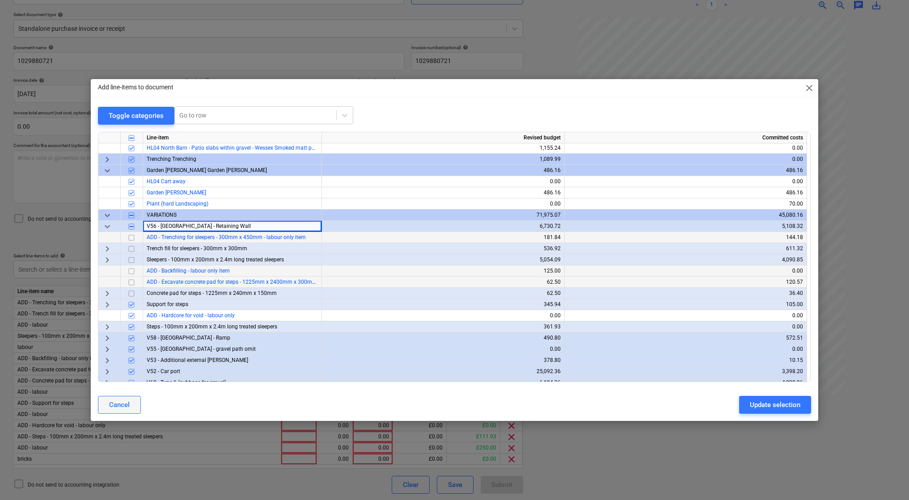
click at [129, 398] on button "Cancel" at bounding box center [119, 405] width 43 height 18
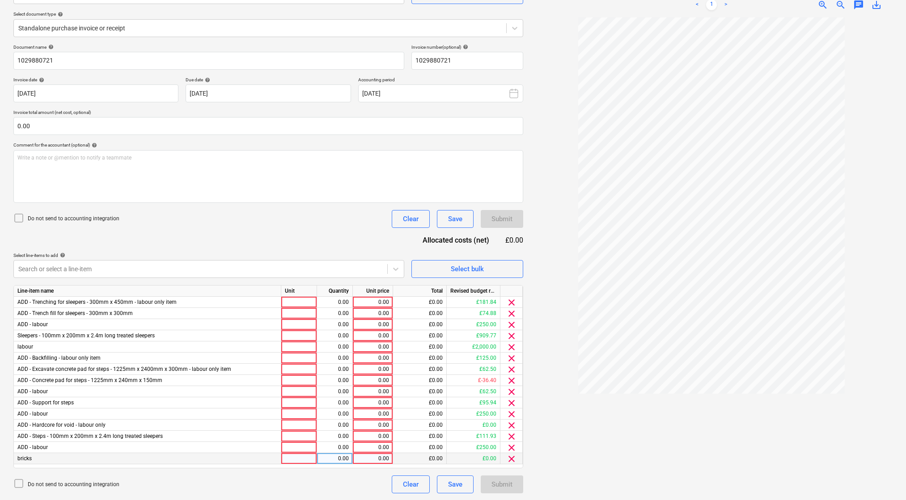
scroll to position [94, 0]
click at [511, 457] on span "clear" at bounding box center [511, 459] width 11 height 11
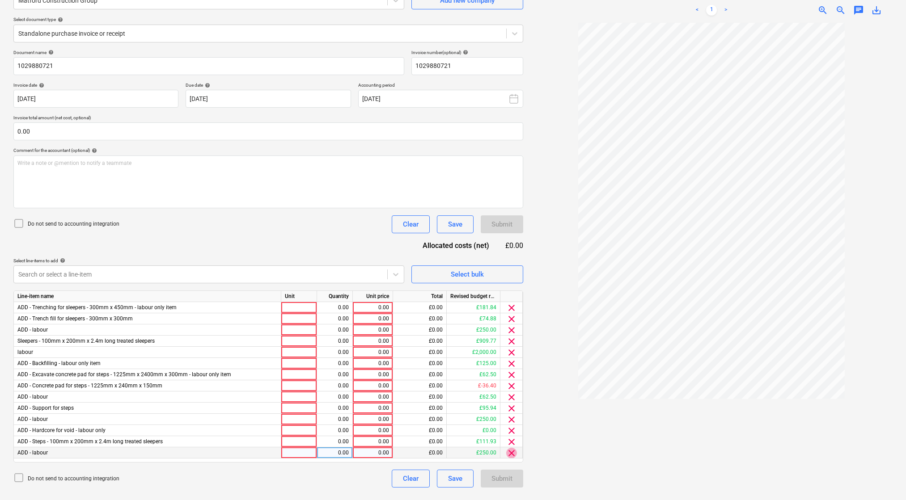
click at [513, 448] on span "clear" at bounding box center [511, 453] width 11 height 11
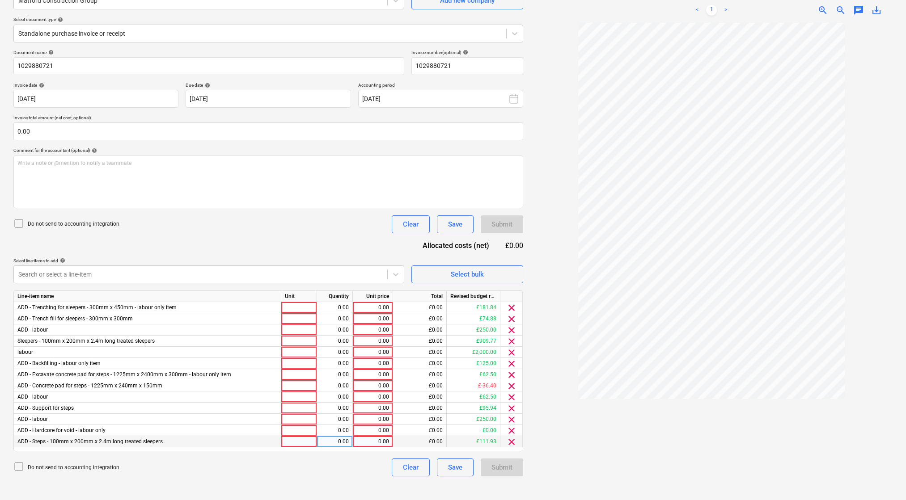
click at [512, 438] on span "clear" at bounding box center [511, 442] width 11 height 11
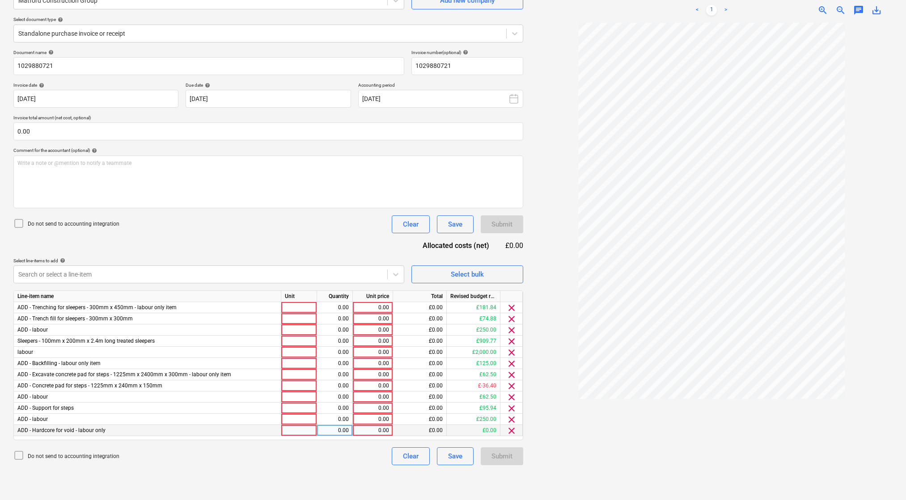
click at [509, 426] on span "clear" at bounding box center [511, 431] width 11 height 11
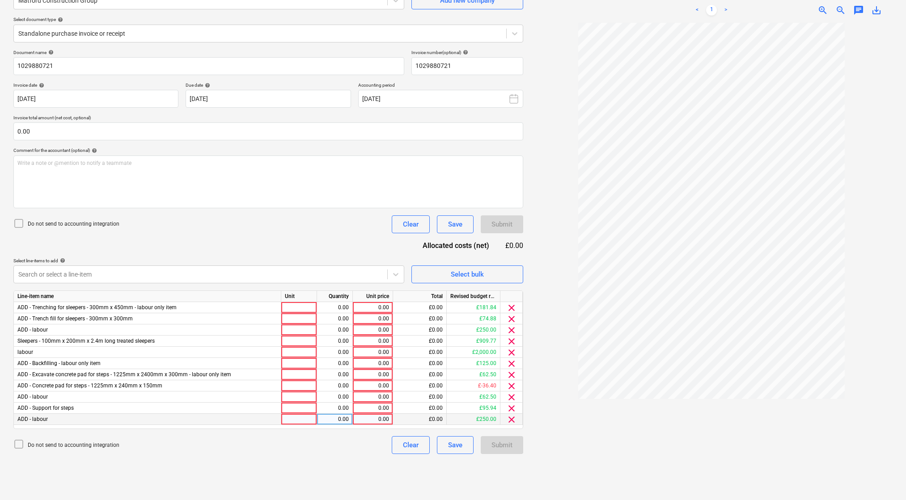
click at [510, 415] on span "clear" at bounding box center [511, 420] width 11 height 11
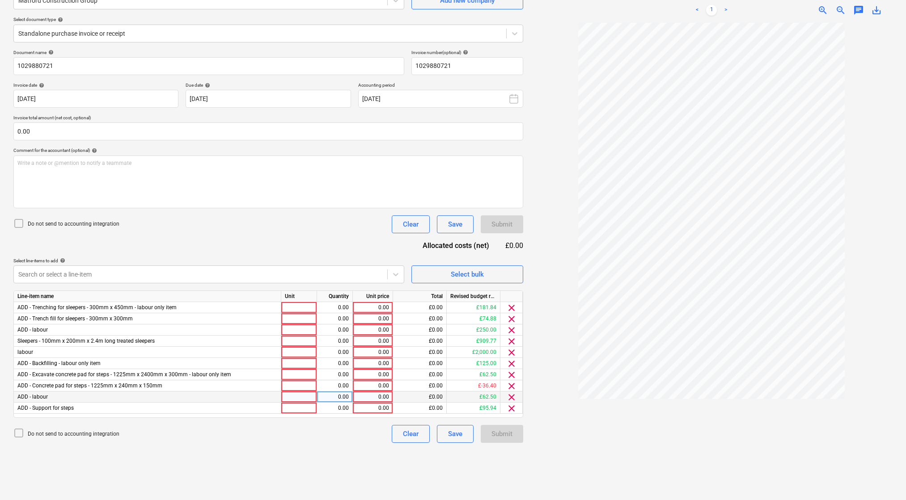
click at [510, 403] on span "clear" at bounding box center [511, 408] width 11 height 11
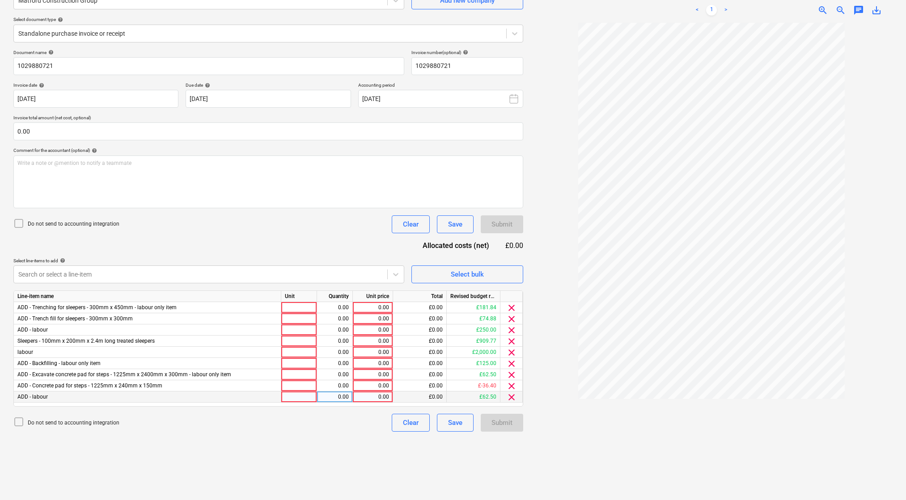
click at [511, 392] on span "clear" at bounding box center [511, 397] width 11 height 11
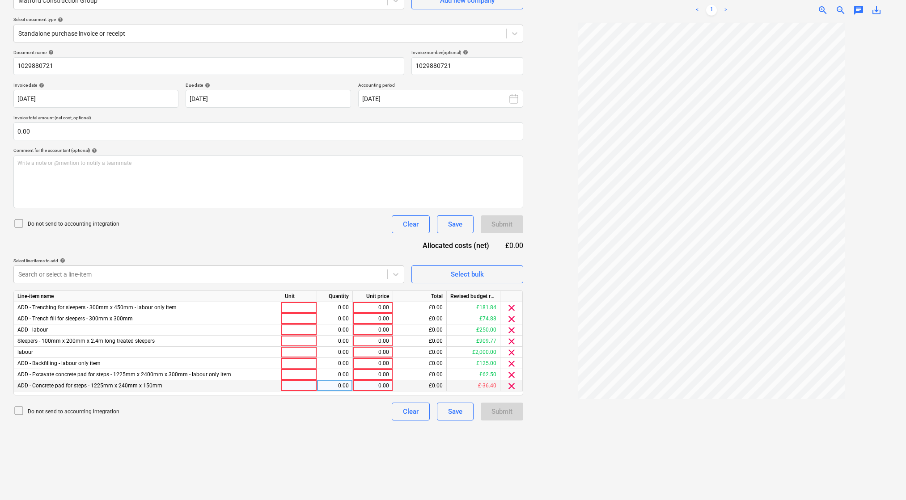
click at [511, 381] on span "clear" at bounding box center [511, 386] width 11 height 11
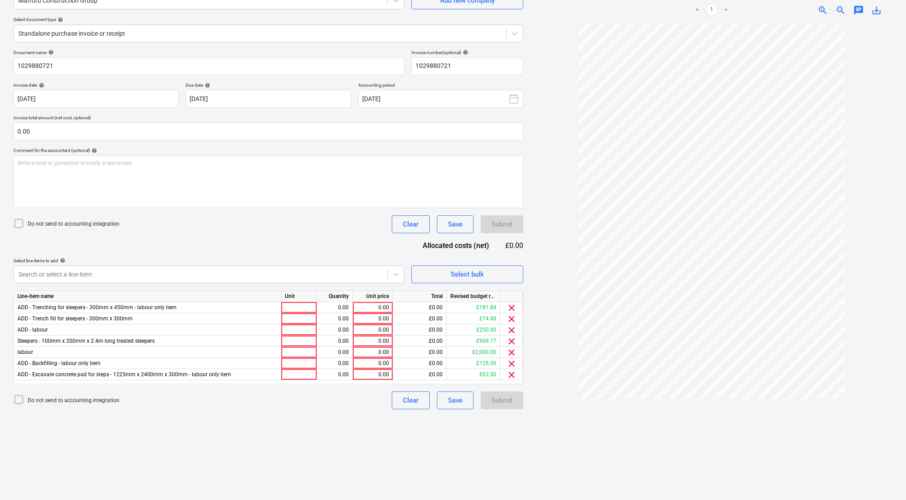
drag, startPoint x: 509, startPoint y: 359, endPoint x: 510, endPoint y: 364, distance: 5.4
click at [509, 359] on span "clear" at bounding box center [511, 364] width 11 height 11
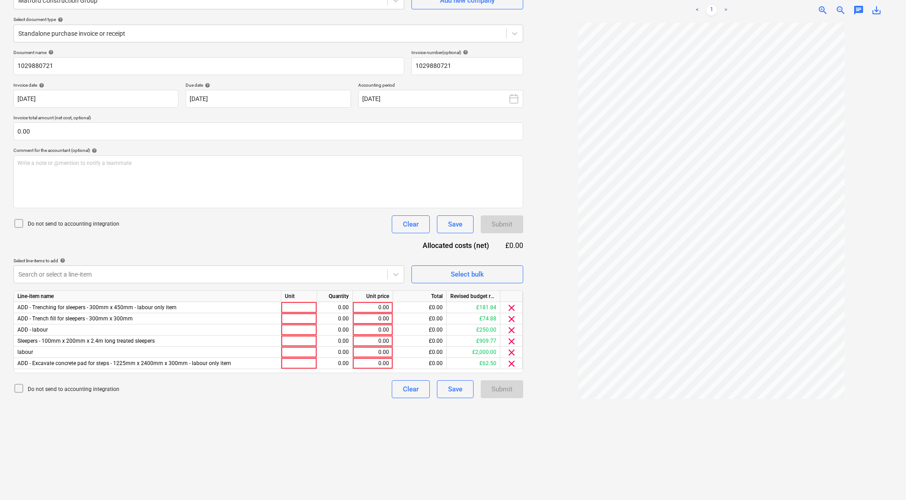
click at [511, 369] on div "Document name help 1029880721 Invoice number (optional) help 1029880721 Invoice…" at bounding box center [268, 224] width 510 height 349
click at [514, 359] on span "clear" at bounding box center [511, 364] width 11 height 11
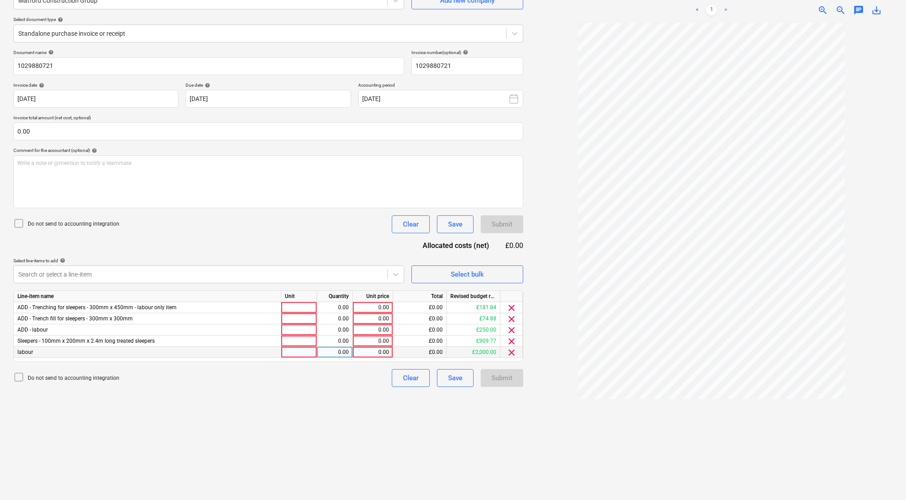
click at [513, 348] on span "clear" at bounding box center [511, 353] width 11 height 11
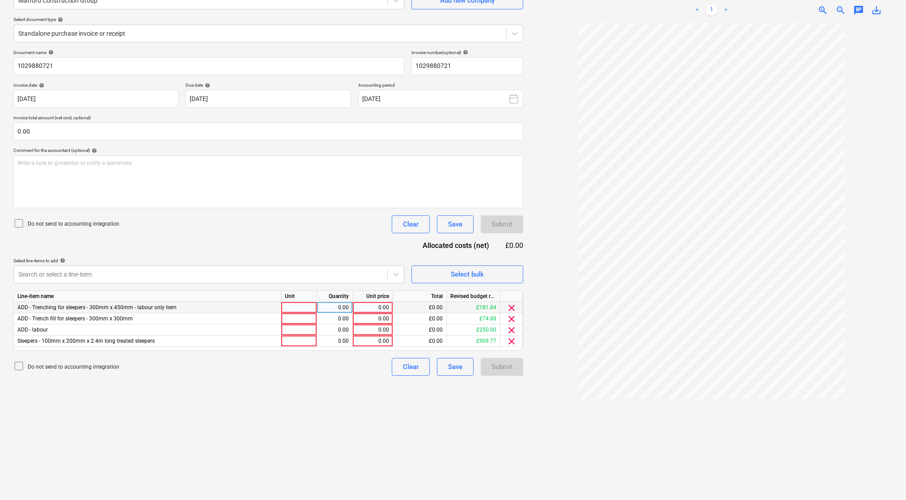
click at [512, 303] on span "clear" at bounding box center [511, 308] width 11 height 11
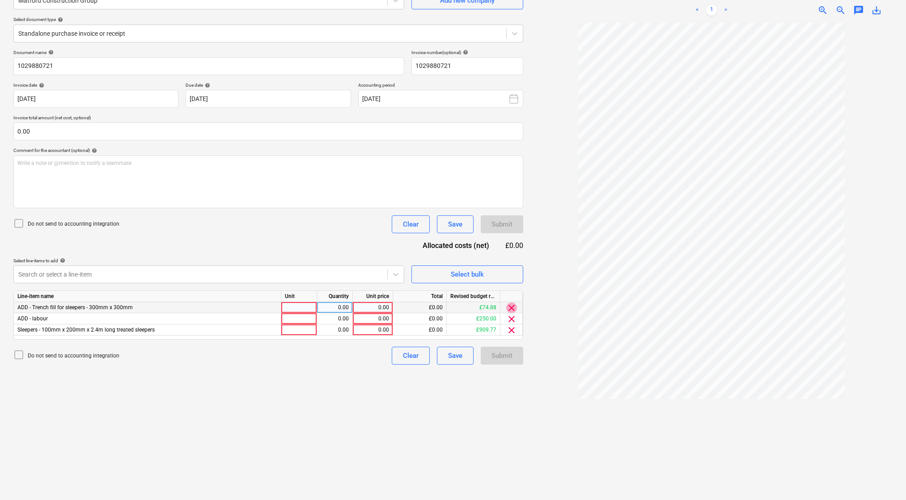
click at [512, 303] on span "clear" at bounding box center [511, 308] width 11 height 11
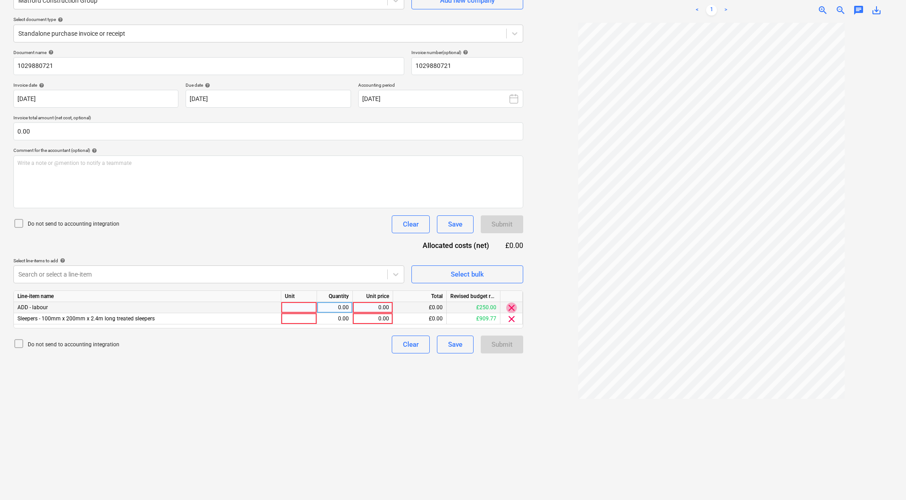
click at [512, 303] on span "clear" at bounding box center [511, 308] width 11 height 11
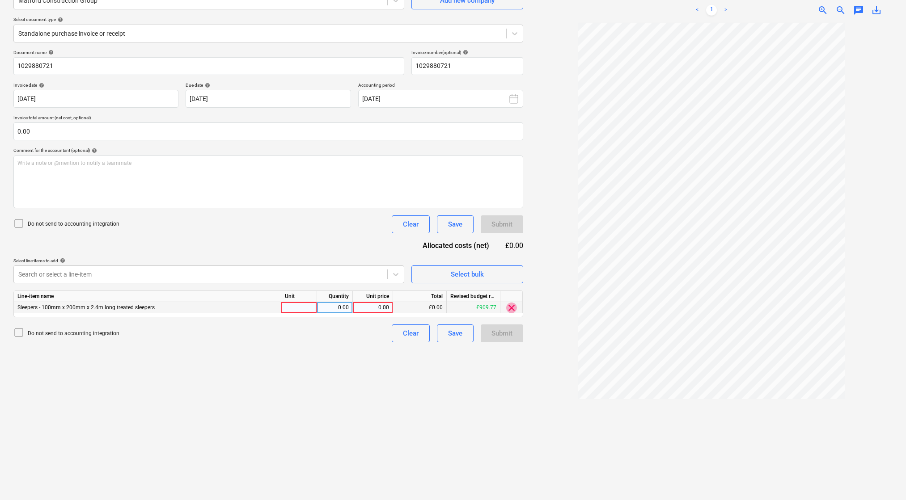
click at [512, 303] on span "clear" at bounding box center [511, 308] width 11 height 11
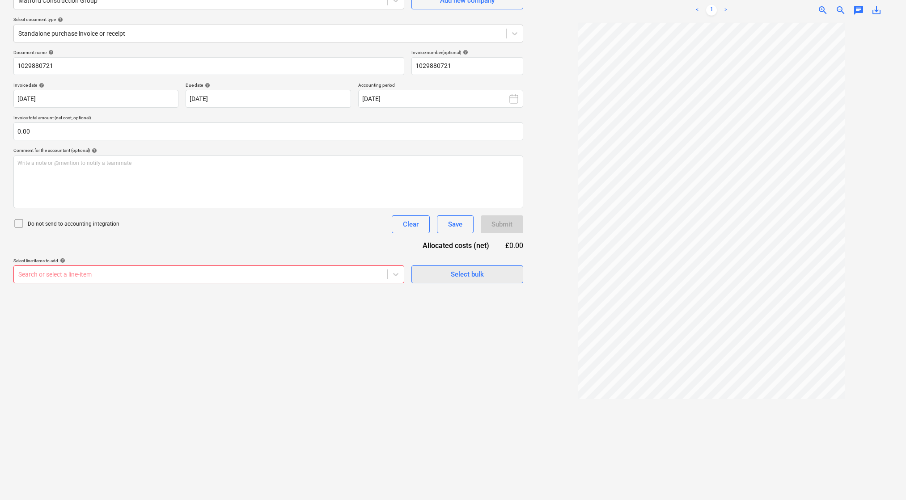
click at [469, 269] on div "Select bulk" at bounding box center [467, 275] width 33 height 12
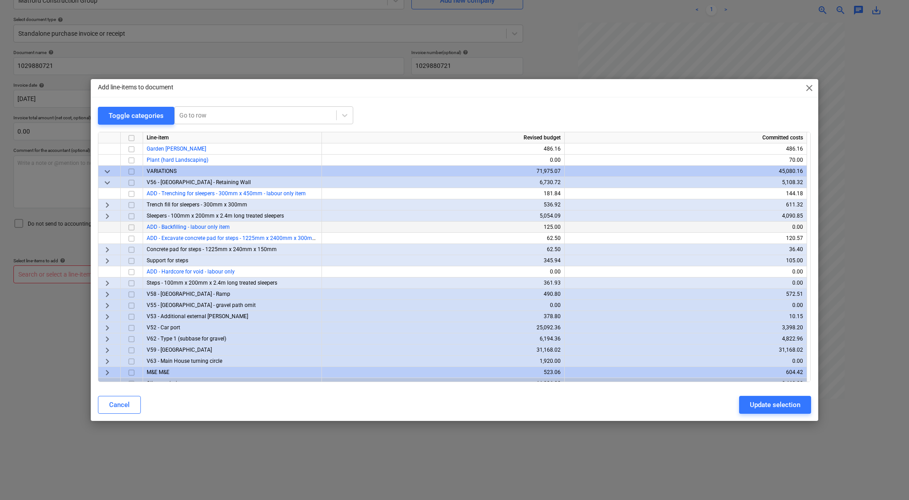
scroll to position [371, 0]
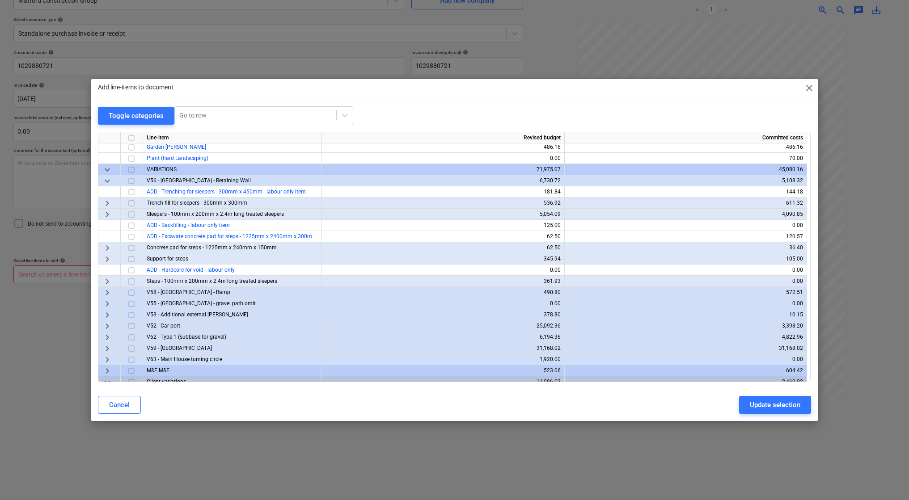
click at [161, 292] on span "V58 - North Barn - Ramp" at bounding box center [189, 292] width 84 height 6
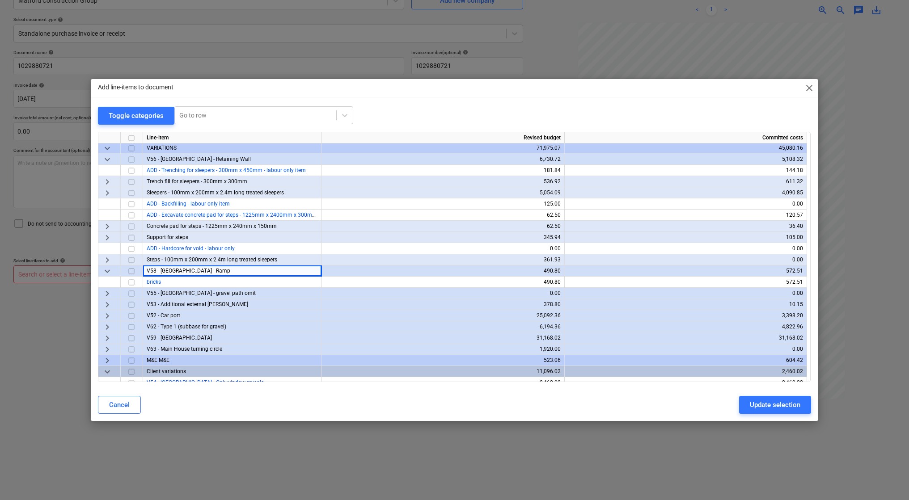
scroll to position [401, 0]
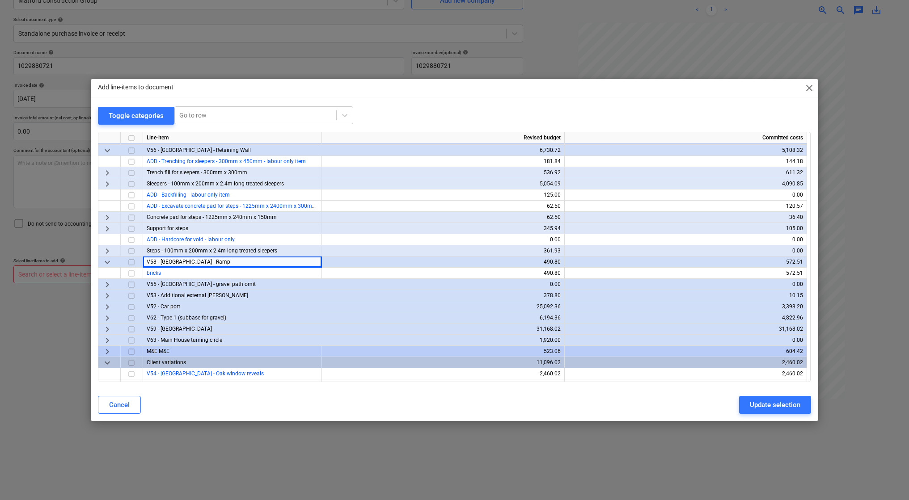
click at [174, 339] on span "V63 - Main House turning circle" at bounding box center [185, 340] width 76 height 6
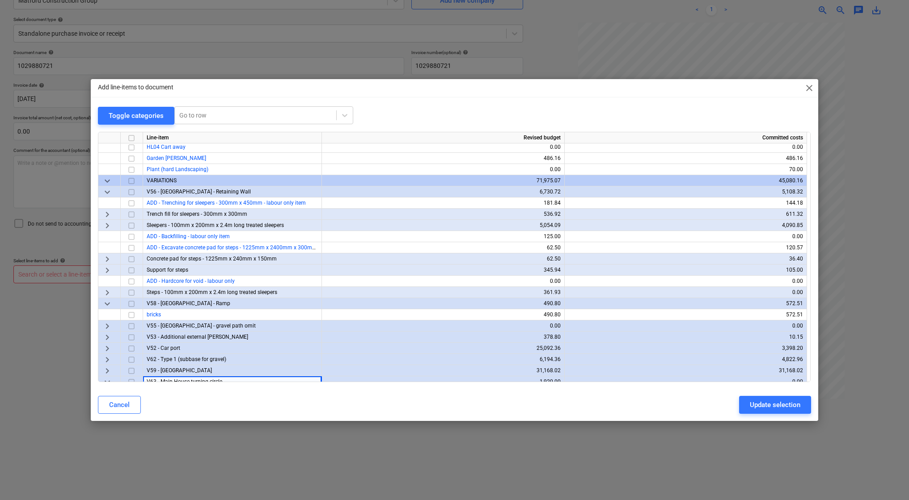
scroll to position [357, 0]
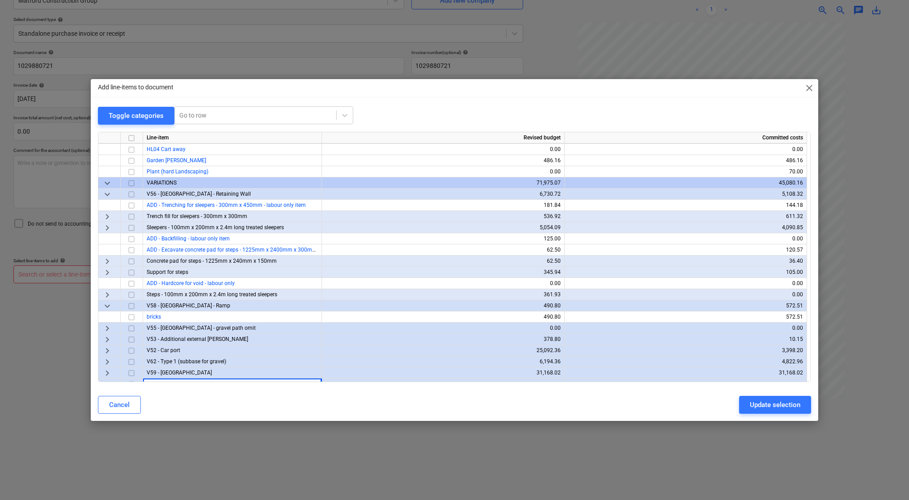
click at [167, 225] on span "Sleepers - 100mm x 200mm x 2.4m long treated sleepers" at bounding box center [215, 228] width 137 height 6
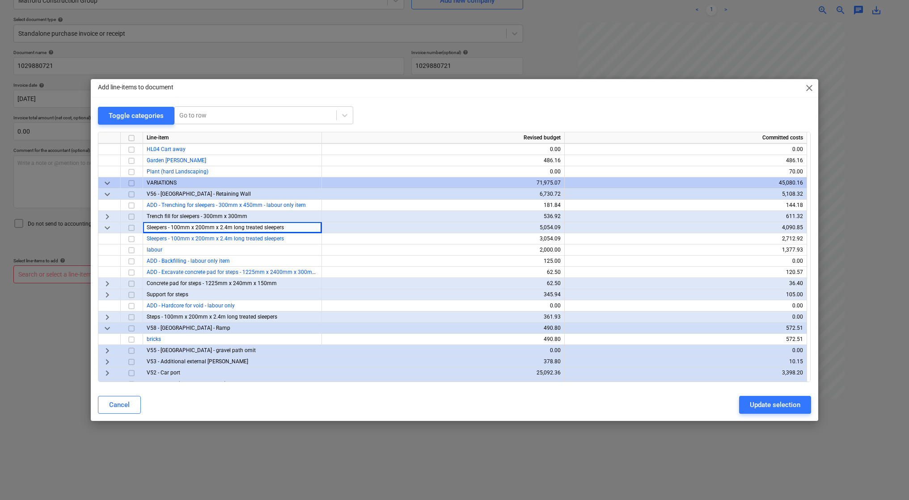
scroll to position [346, 0]
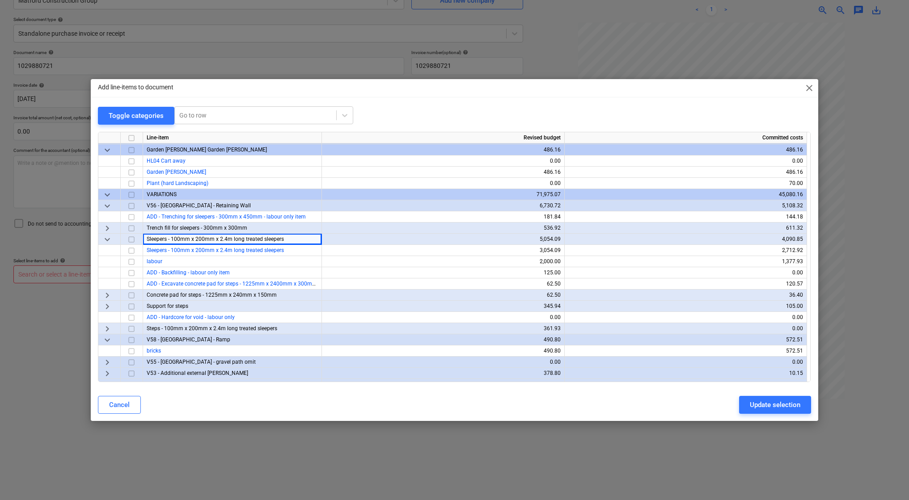
click at [164, 224] on div "Trench fill for sleepers - 300mm x 300mm" at bounding box center [232, 228] width 179 height 11
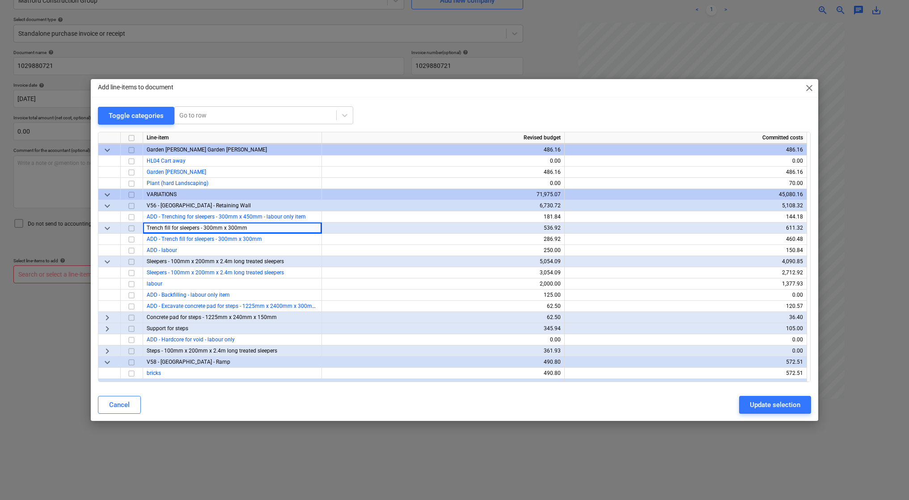
click at [178, 204] on span "V56 - South Barn - Retaining Wall" at bounding box center [199, 206] width 104 height 6
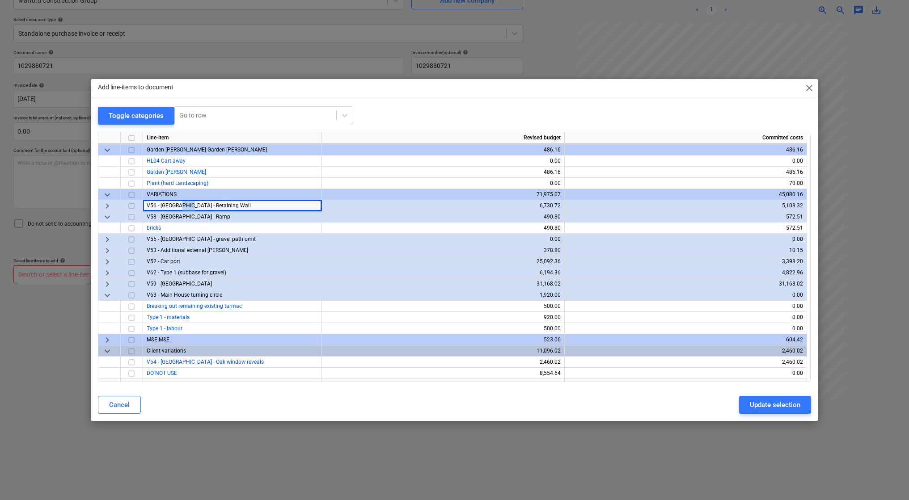
click at [178, 204] on span "V56 - South Barn - Retaining Wall" at bounding box center [199, 206] width 104 height 6
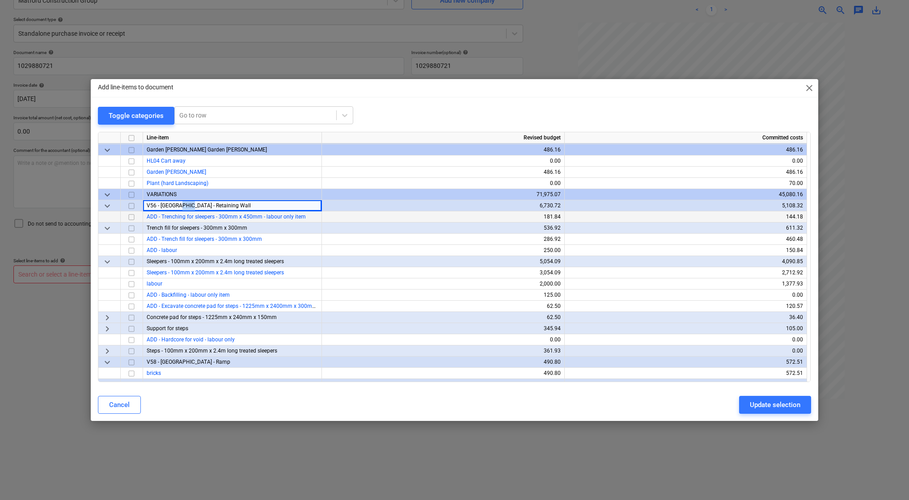
scroll to position [281, 0]
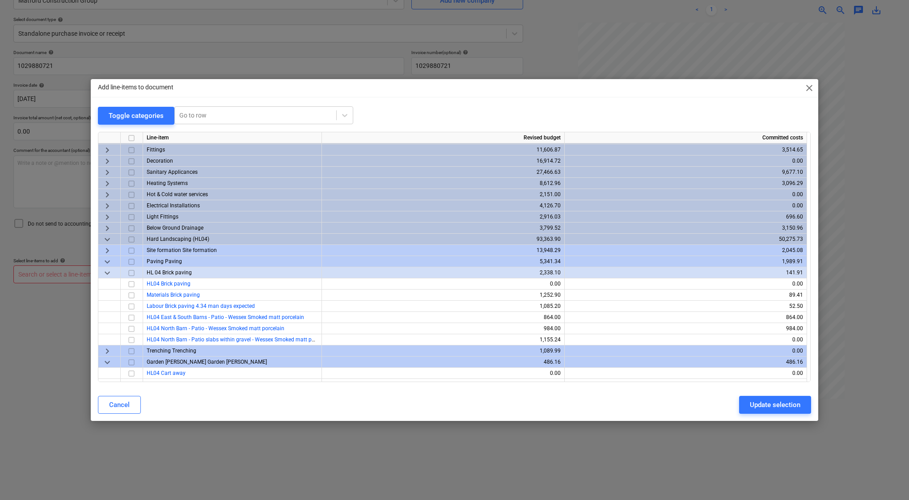
click at [176, 241] on span "Hard Landscaping (HL04)" at bounding box center [178, 239] width 63 height 6
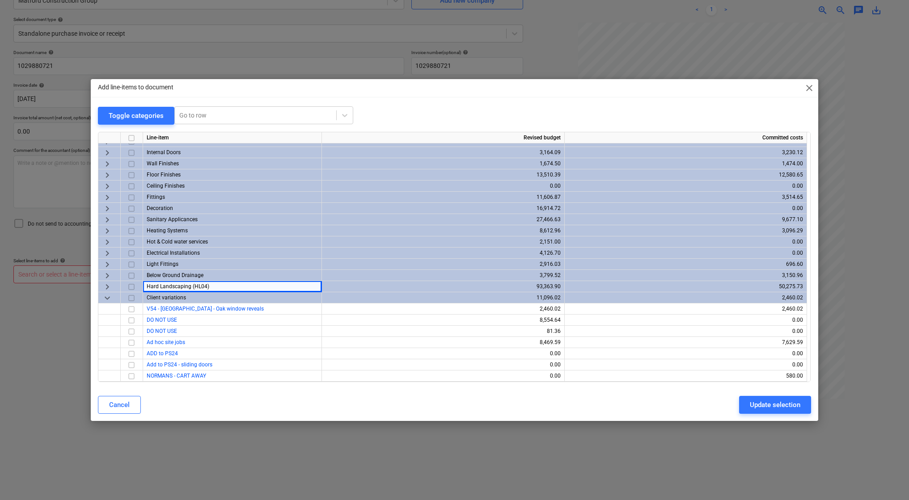
scroll to position [86, 0]
click at [170, 285] on span "Hard Landscaping (HL04)" at bounding box center [178, 287] width 63 height 6
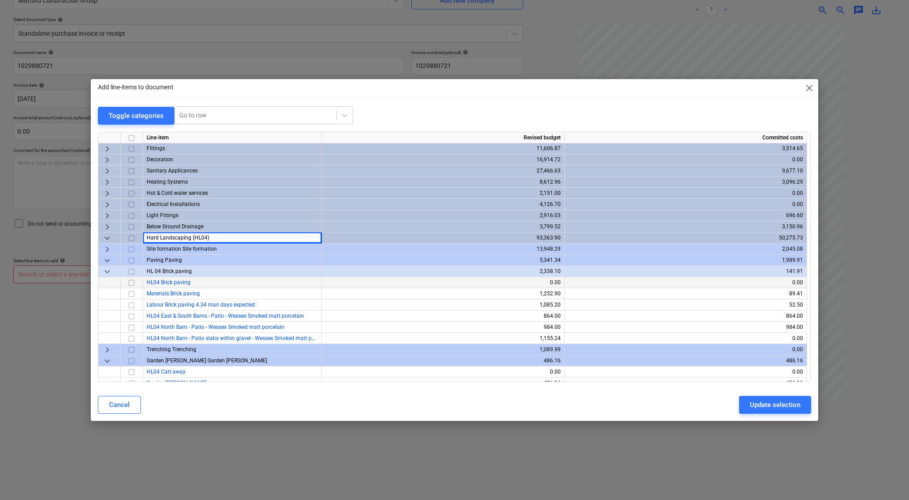
scroll to position [135, 0]
click at [172, 248] on span "Site formation Site formation" at bounding box center [182, 249] width 70 height 6
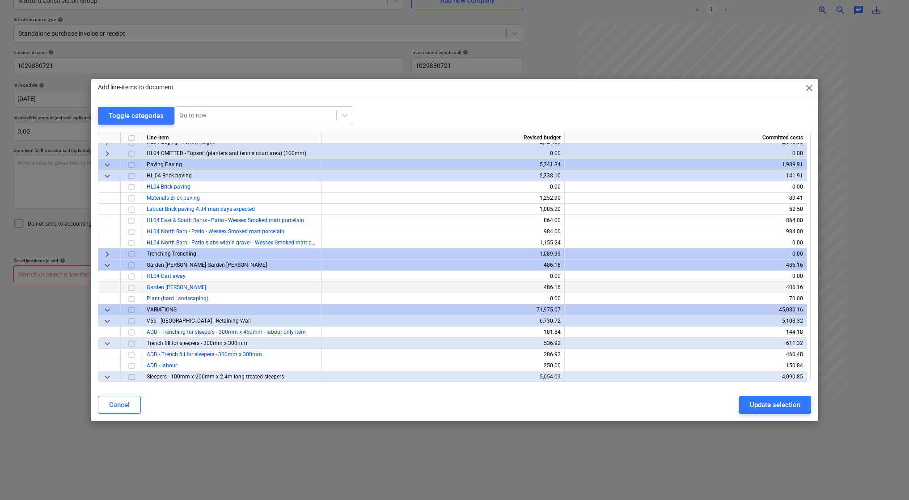
scroll to position [266, 0]
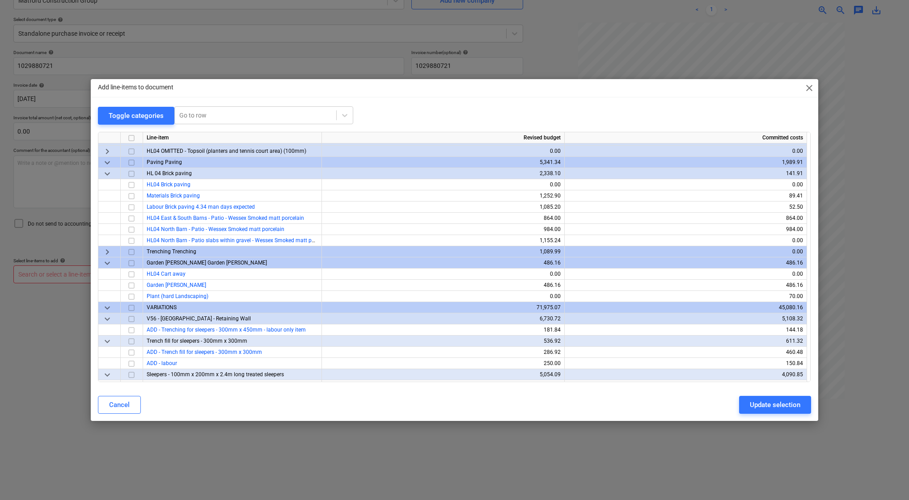
click at [174, 306] on span "VARIATIONS" at bounding box center [162, 308] width 30 height 6
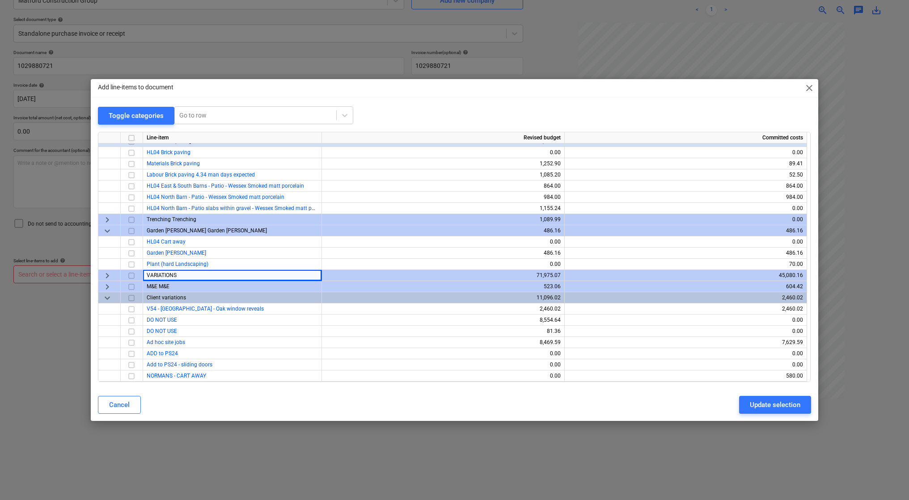
scroll to position [298, 0]
click at [170, 279] on div "VARIATIONS" at bounding box center [232, 275] width 179 height 11
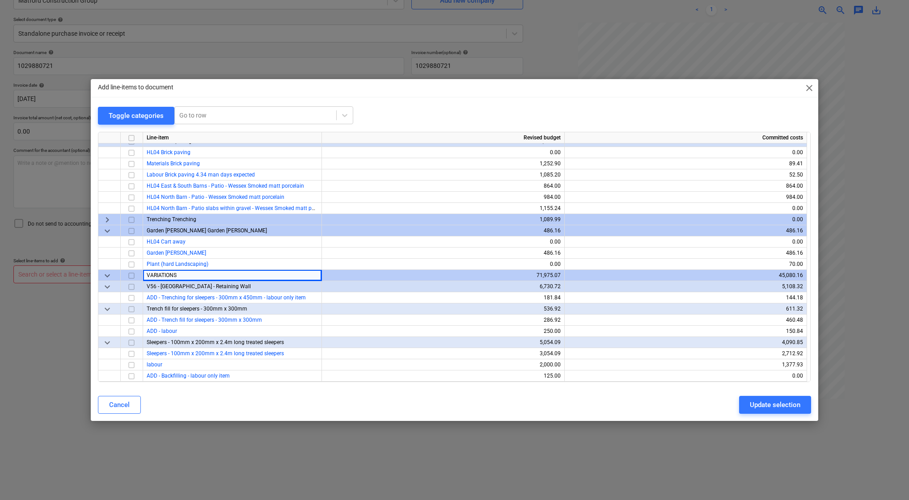
click at [180, 287] on span "V56 - South Barn - Retaining Wall" at bounding box center [199, 287] width 104 height 6
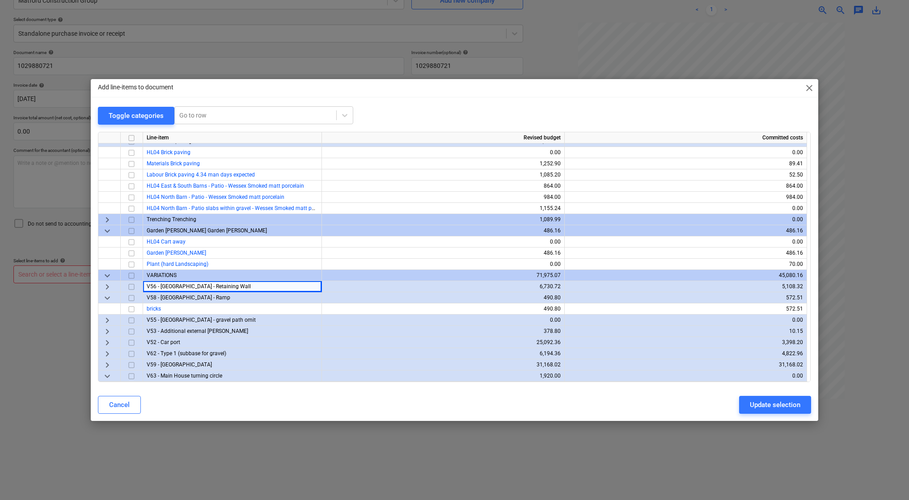
click at [181, 287] on span "V56 - South Barn - Retaining Wall" at bounding box center [199, 287] width 104 height 6
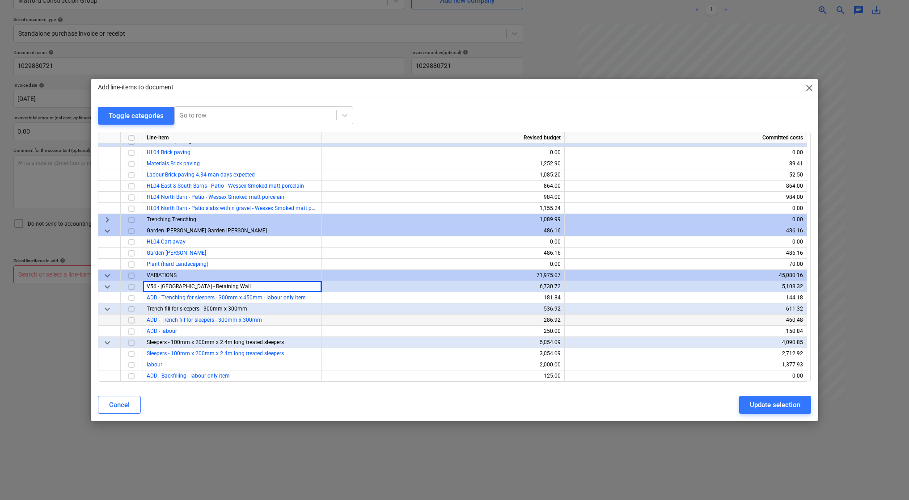
click at [135, 322] on input "checkbox" at bounding box center [131, 320] width 11 height 11
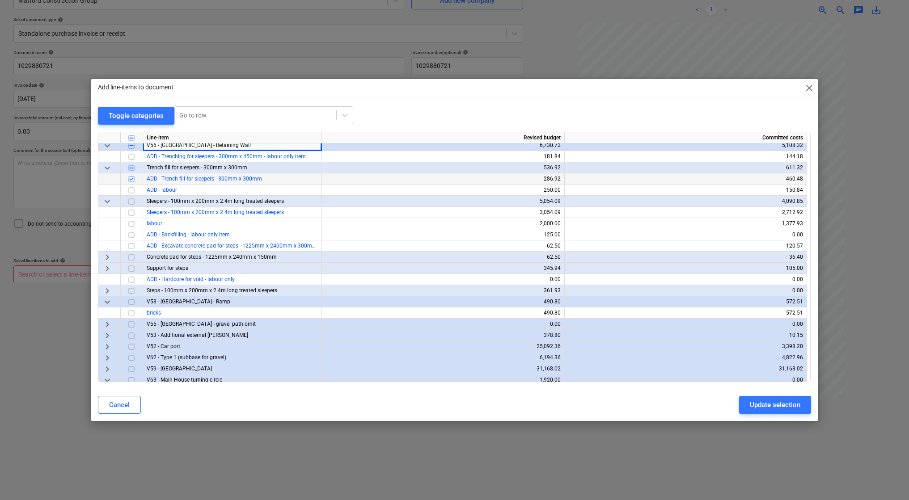
scroll to position [441, 0]
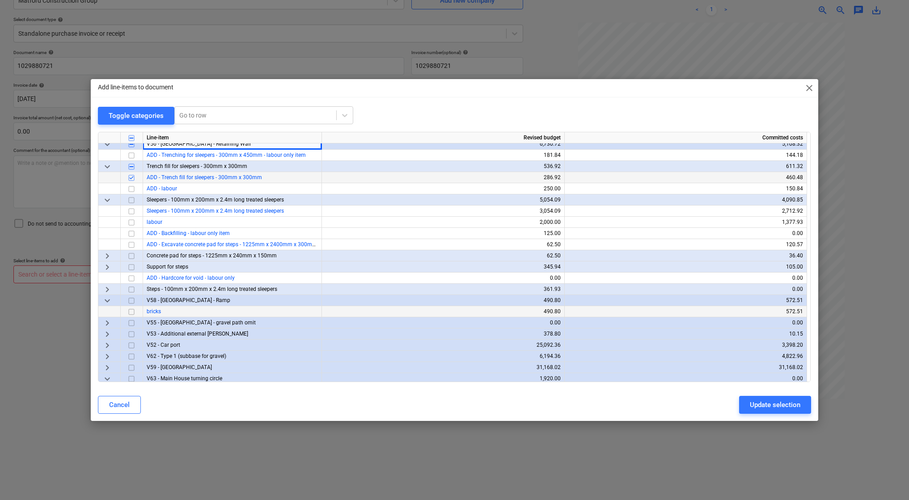
click at [132, 312] on input "checkbox" at bounding box center [131, 311] width 11 height 11
click at [756, 404] on div "Update selection" at bounding box center [775, 405] width 51 height 12
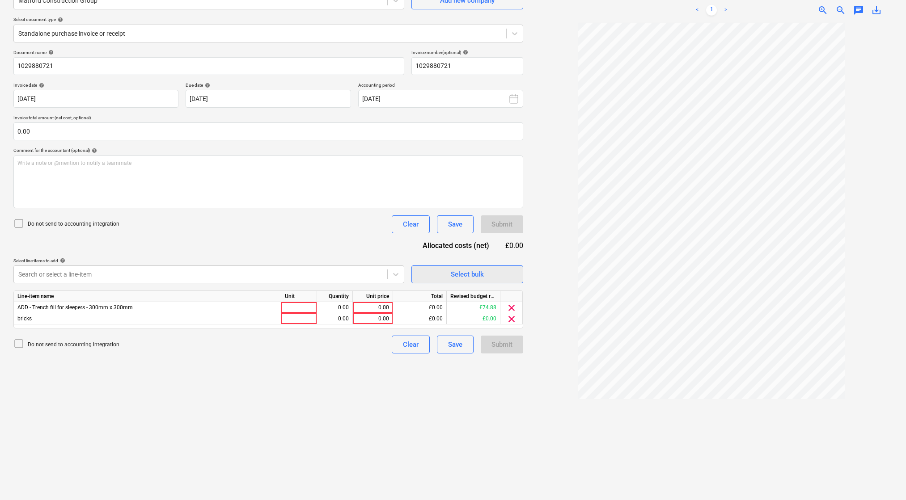
click at [446, 269] on span "Select bulk" at bounding box center [467, 275] width 89 height 12
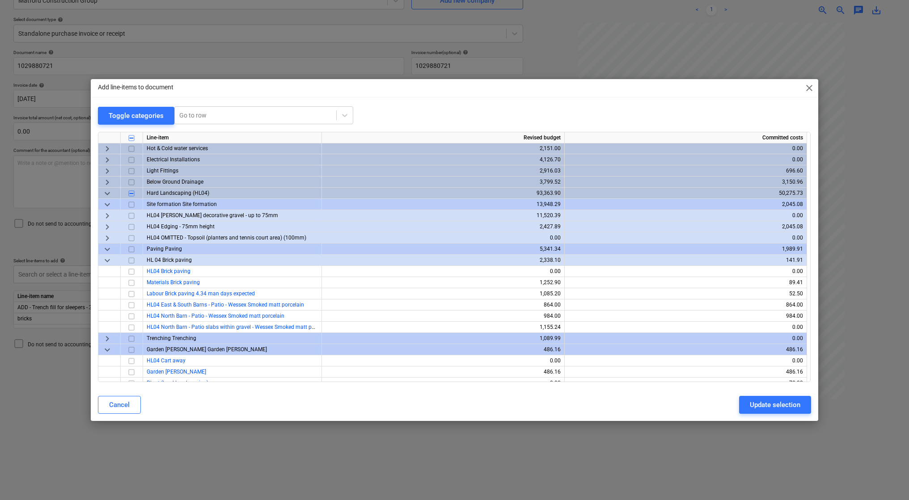
scroll to position [180, 0]
click at [180, 280] on span "Materials Brick paving" at bounding box center [173, 282] width 53 height 6
click at [163, 283] on span "Materials Brick paving" at bounding box center [173, 282] width 53 height 6
click at [164, 247] on span "Paving Paving" at bounding box center [164, 248] width 35 height 6
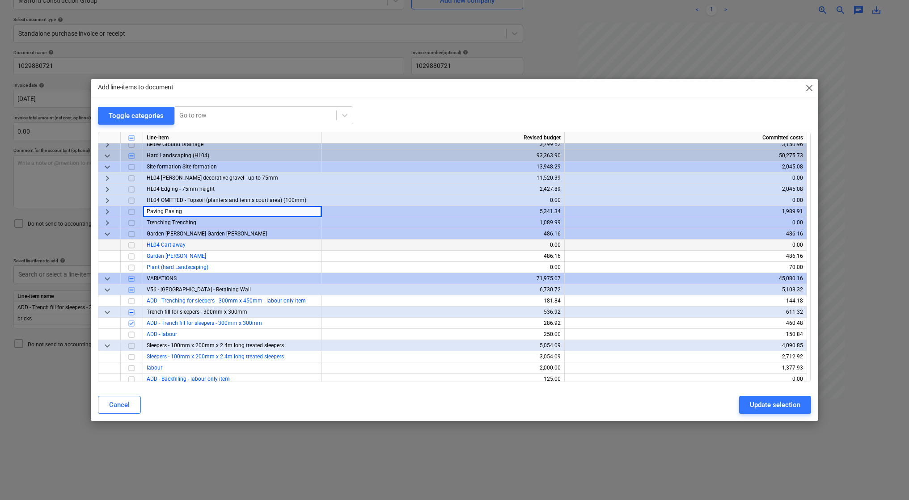
scroll to position [253, 0]
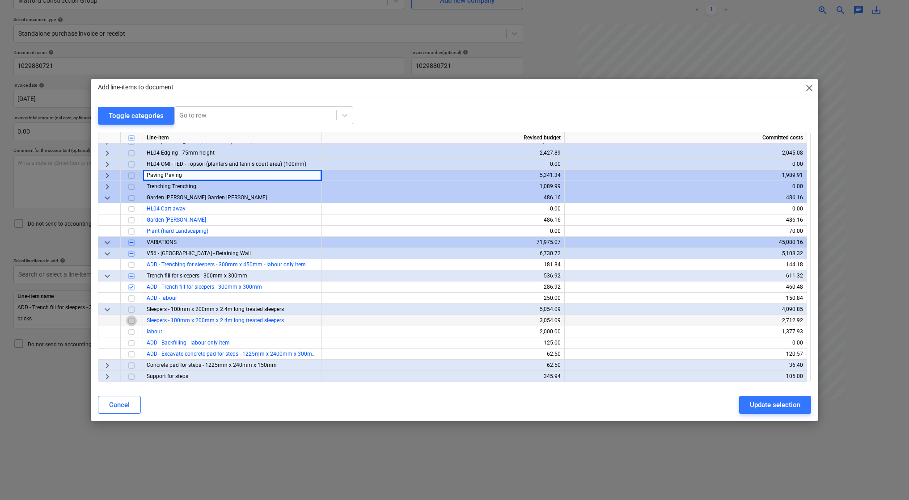
click at [132, 322] on input "checkbox" at bounding box center [131, 320] width 11 height 11
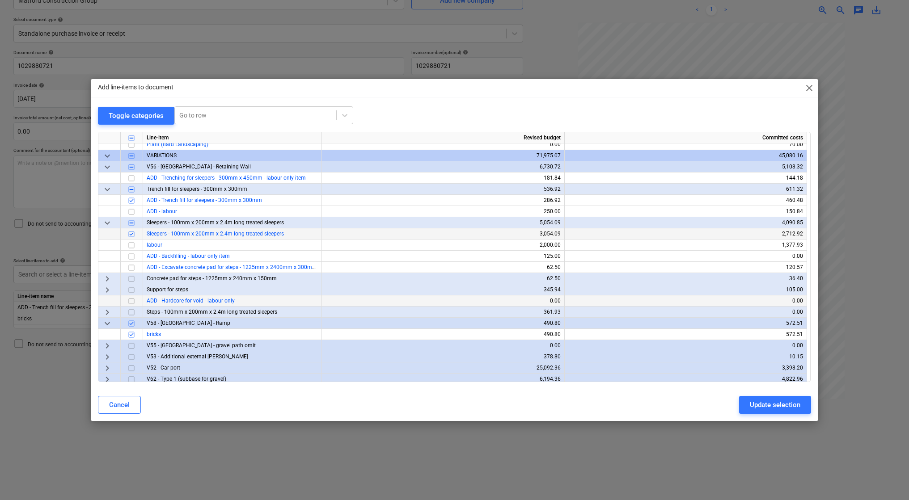
scroll to position [344, 0]
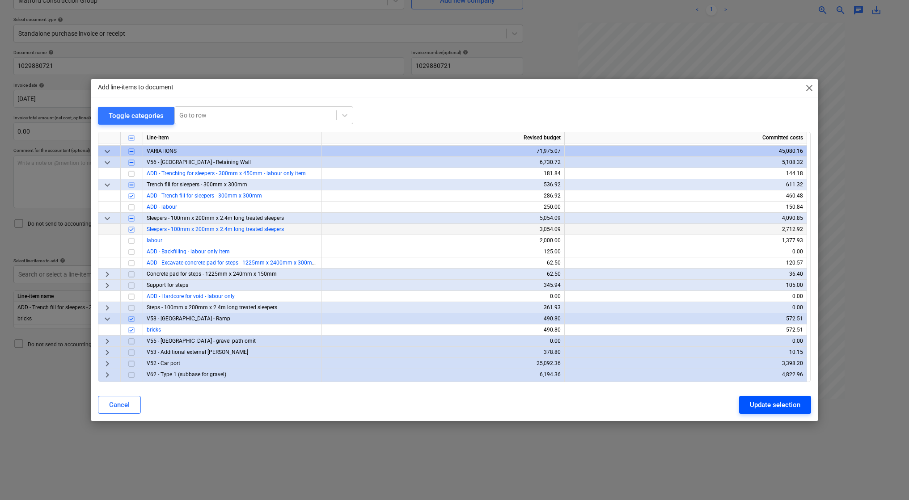
click at [758, 405] on div "Update selection" at bounding box center [775, 405] width 51 height 12
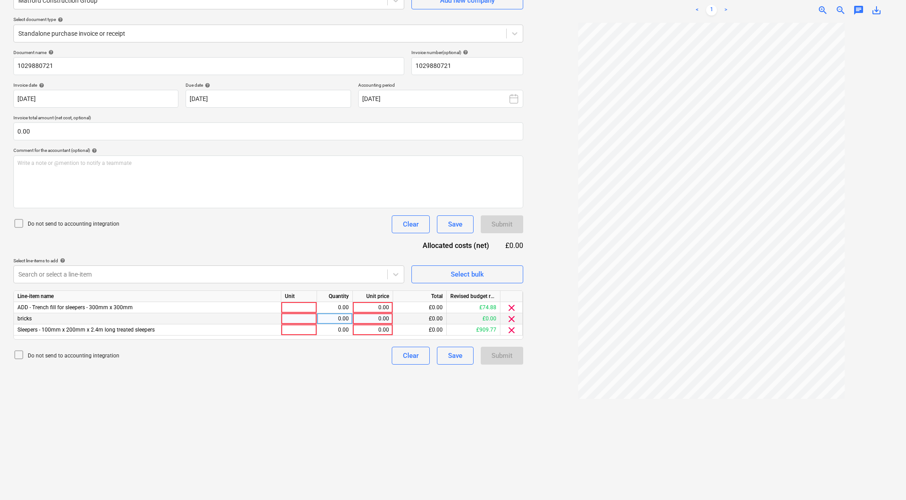
click at [311, 319] on div at bounding box center [299, 319] width 36 height 11
type input "nr"
click at [346, 318] on div "0.00" at bounding box center [335, 319] width 28 height 11
type input "4"
click at [371, 318] on div "0.00" at bounding box center [372, 319] width 33 height 11
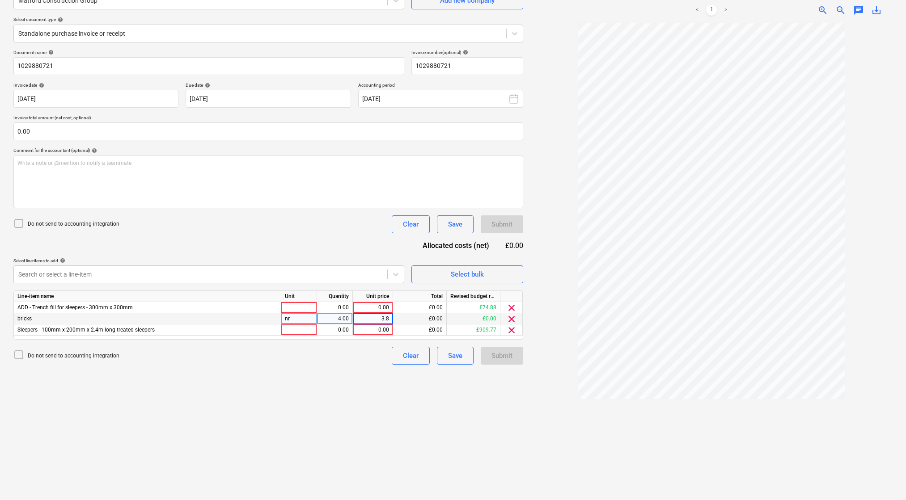
type input "3.89"
click at [307, 331] on div at bounding box center [299, 330] width 36 height 11
click at [303, 305] on div at bounding box center [299, 307] width 36 height 11
click at [373, 306] on div "0.00" at bounding box center [372, 307] width 33 height 11
type input "105"
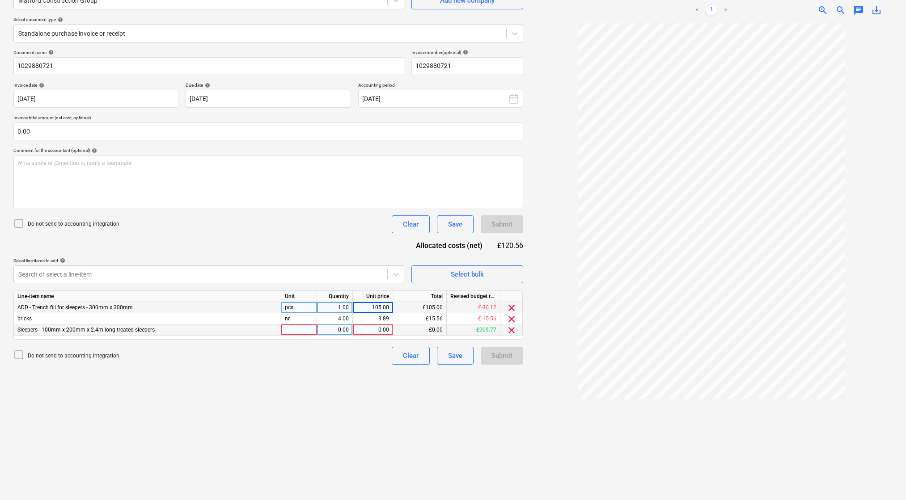
click at [307, 308] on div "pcs" at bounding box center [299, 307] width 36 height 11
click at [331, 305] on div "1.00" at bounding box center [335, 307] width 28 height 11
click at [311, 329] on div at bounding box center [299, 330] width 36 height 11
click at [341, 331] on div "0.00" at bounding box center [335, 330] width 28 height 11
click at [367, 330] on div "0.00" at bounding box center [372, 330] width 33 height 11
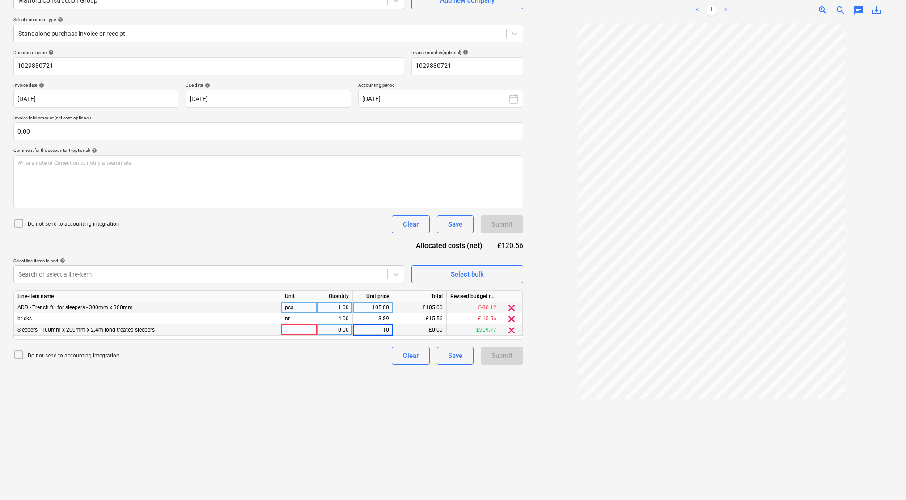
type input "105"
click at [359, 336] on div "Line-item name Unit Quantity Unit price Total Revised budget remaining ADD - Tr…" at bounding box center [268, 315] width 510 height 49
click at [511, 307] on span "clear" at bounding box center [511, 308] width 11 height 11
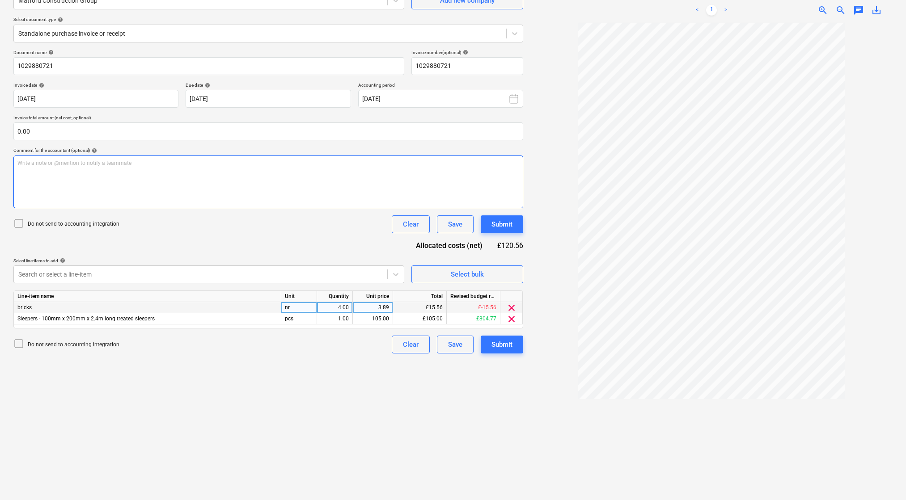
click at [128, 183] on div "Write a note or @mention to notify a teammate ﻿" at bounding box center [268, 182] width 510 height 53
click at [495, 340] on div "Submit" at bounding box center [502, 345] width 21 height 12
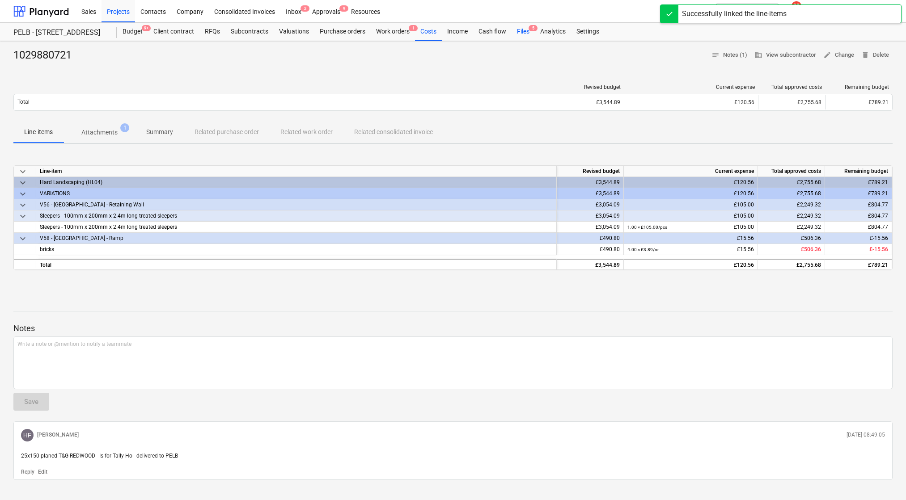
click at [524, 39] on div "Files 5" at bounding box center [523, 32] width 23 height 18
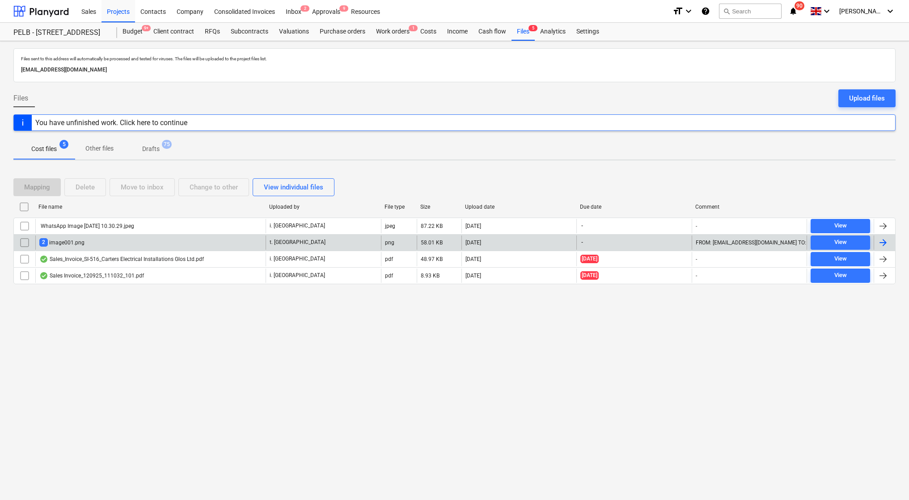
click at [79, 242] on div "2 image001.png" at bounding box center [61, 242] width 45 height 8
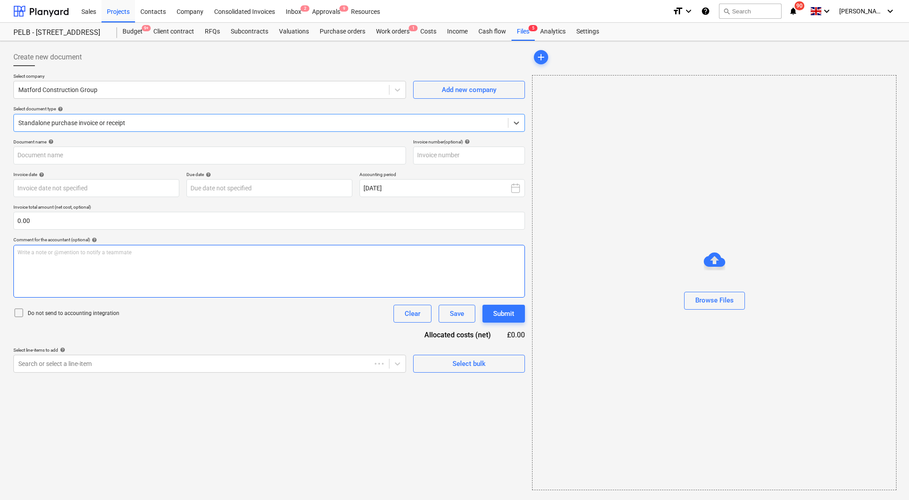
type input "INV620546"
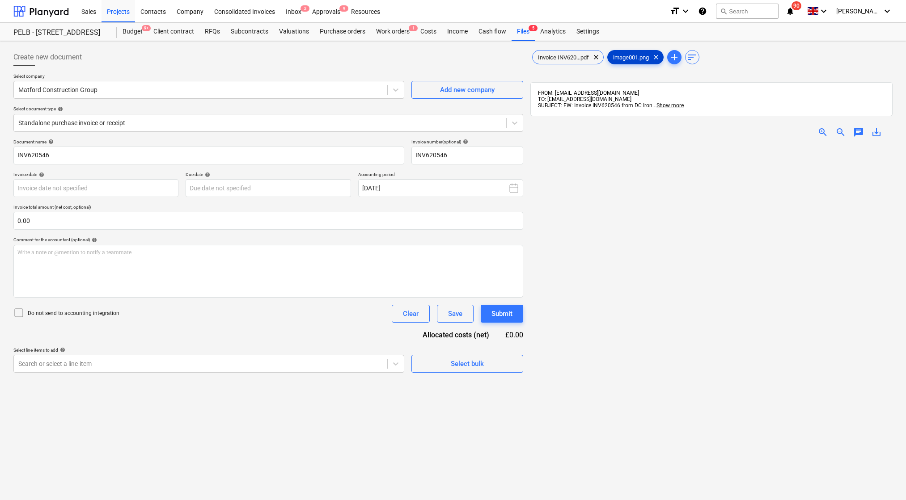
click at [628, 53] on div "image001.png clear" at bounding box center [635, 57] width 56 height 14
click at [561, 53] on div "Invoice INV620...pdf clear" at bounding box center [568, 57] width 72 height 14
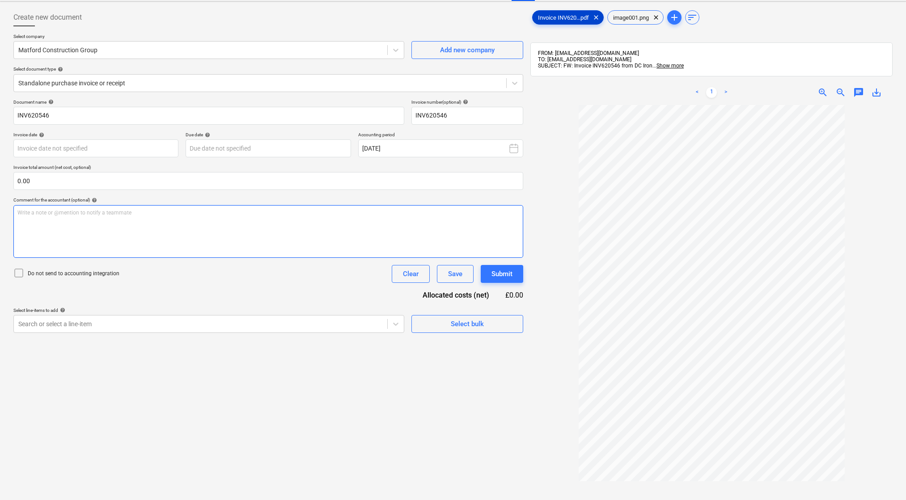
scroll to position [34, 0]
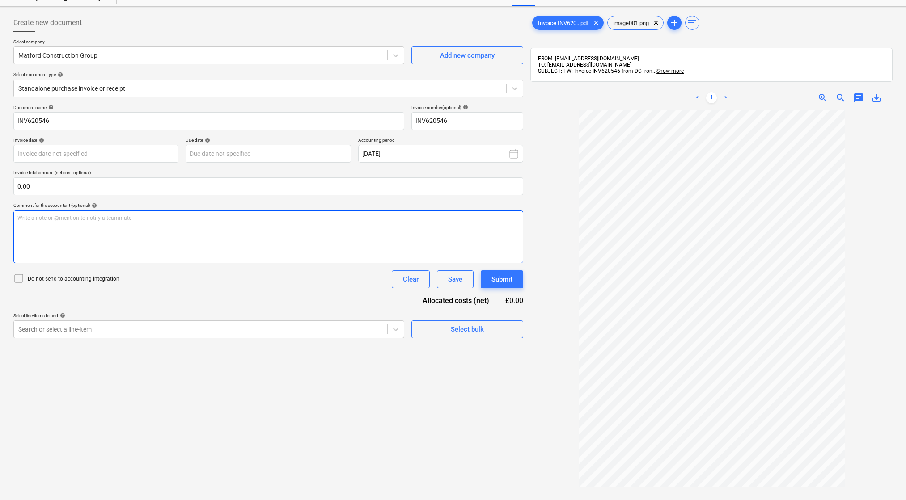
click at [216, 238] on div "Write a note or @mention to notify a teammate ﻿" at bounding box center [268, 237] width 510 height 53
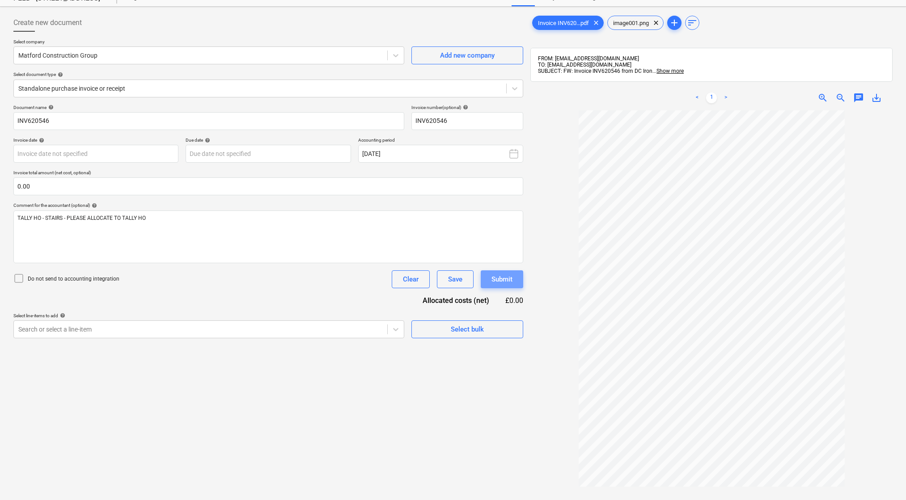
click at [504, 280] on div "Submit" at bounding box center [502, 280] width 21 height 12
click at [314, 334] on div "Search or select a line-item" at bounding box center [200, 329] width 373 height 13
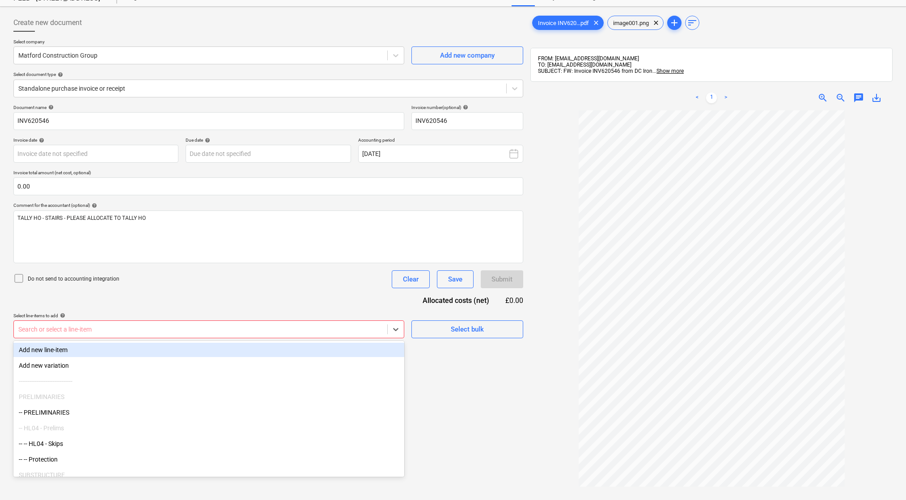
click at [310, 302] on div "Document name help INV620546 Invoice number (optional) help INV620546 Invoice d…" at bounding box center [268, 222] width 510 height 234
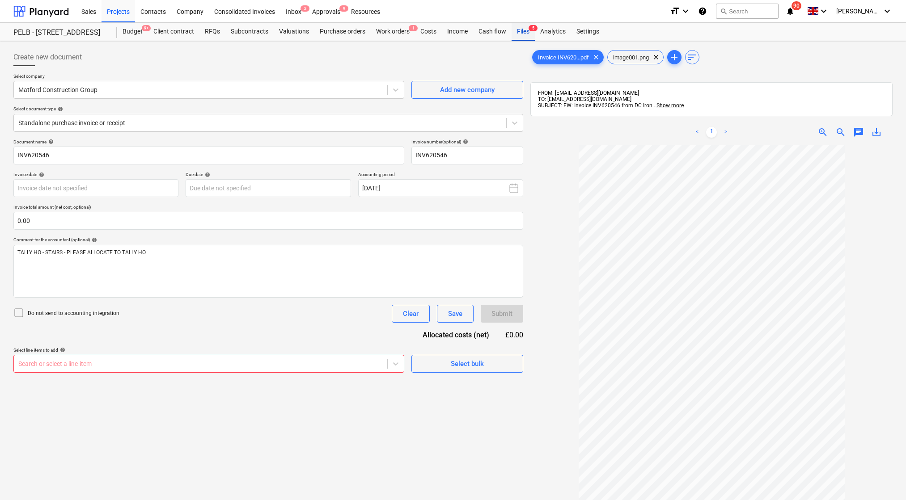
scroll to position [0, 0]
click at [527, 31] on div "Files 5" at bounding box center [523, 32] width 23 height 18
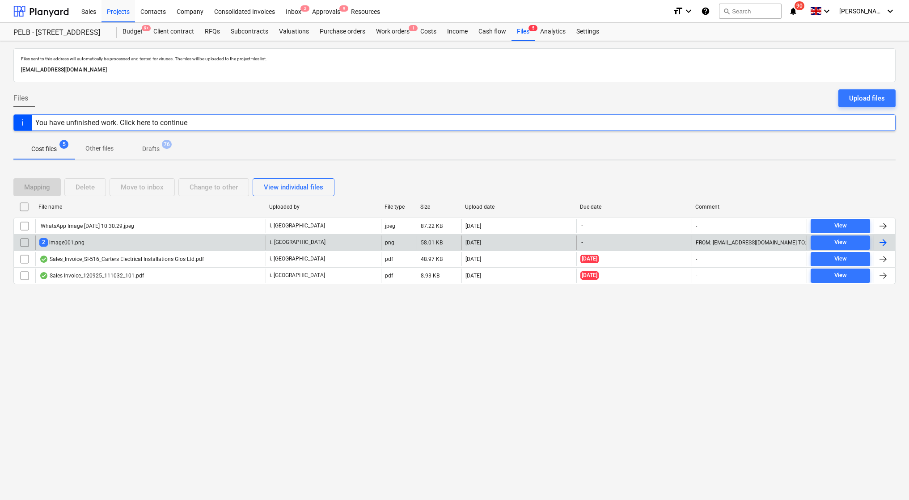
click at [884, 242] on div at bounding box center [883, 242] width 11 height 11
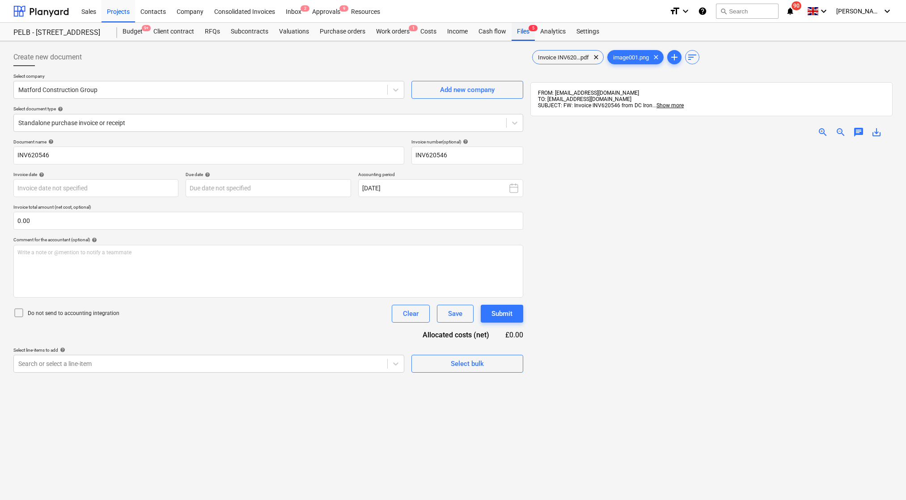
click at [517, 35] on div "Files 5" at bounding box center [523, 32] width 23 height 18
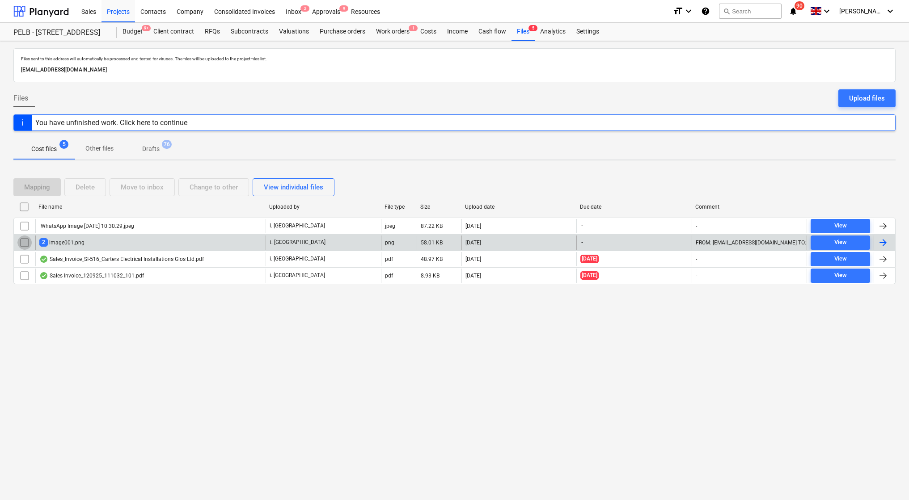
click at [28, 242] on input "checkbox" at bounding box center [24, 243] width 14 height 14
click at [132, 188] on div "Move to inbox" at bounding box center [142, 188] width 43 height 12
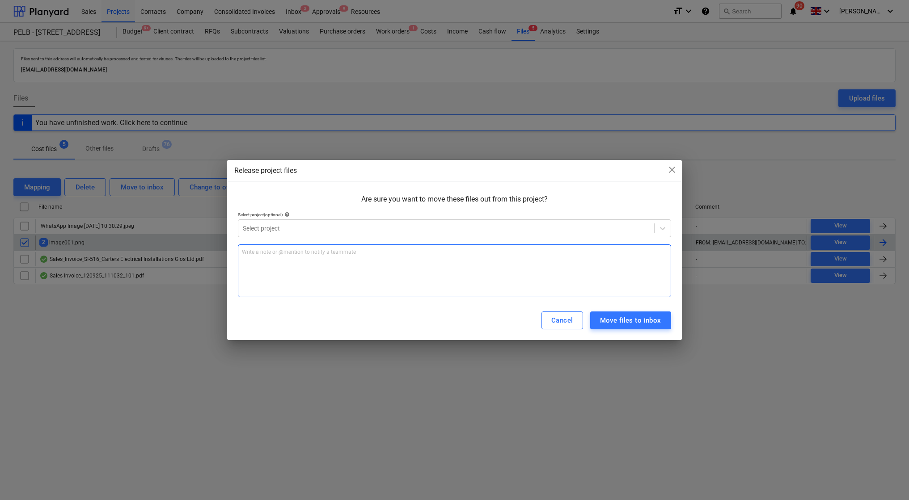
click at [315, 262] on div "Write a note or @mention to notify a teammate ﻿" at bounding box center [454, 271] width 433 height 53
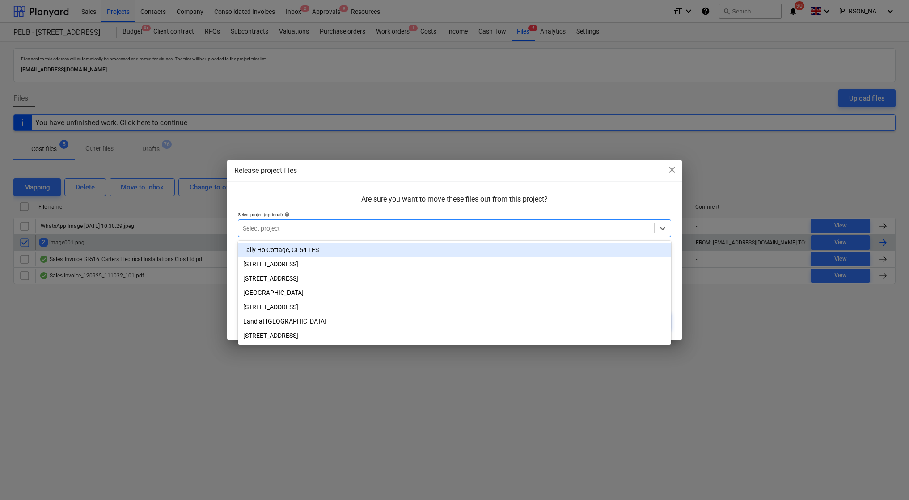
click at [300, 229] on div at bounding box center [446, 228] width 407 height 9
click at [297, 252] on div "Tally Ho Cottage, GL54 1ES" at bounding box center [454, 250] width 433 height 14
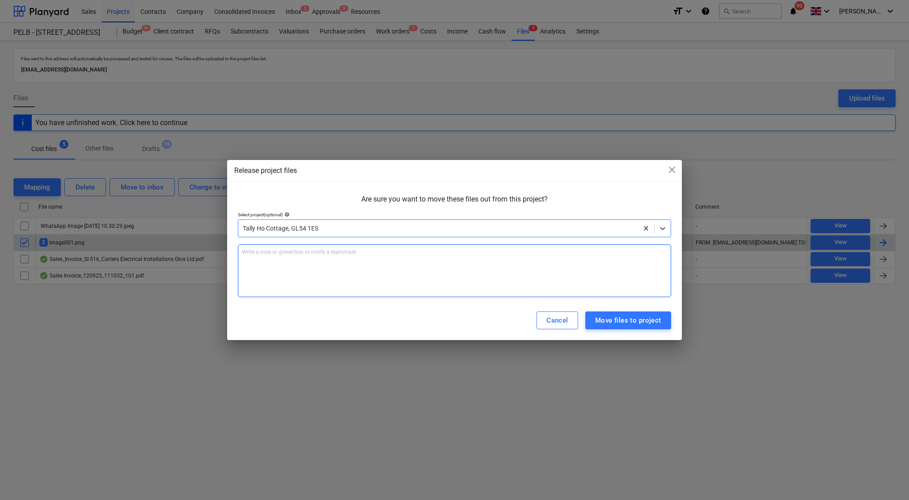
click at [283, 259] on div "Write a note or @mention to notify a teammate ﻿" at bounding box center [454, 271] width 433 height 53
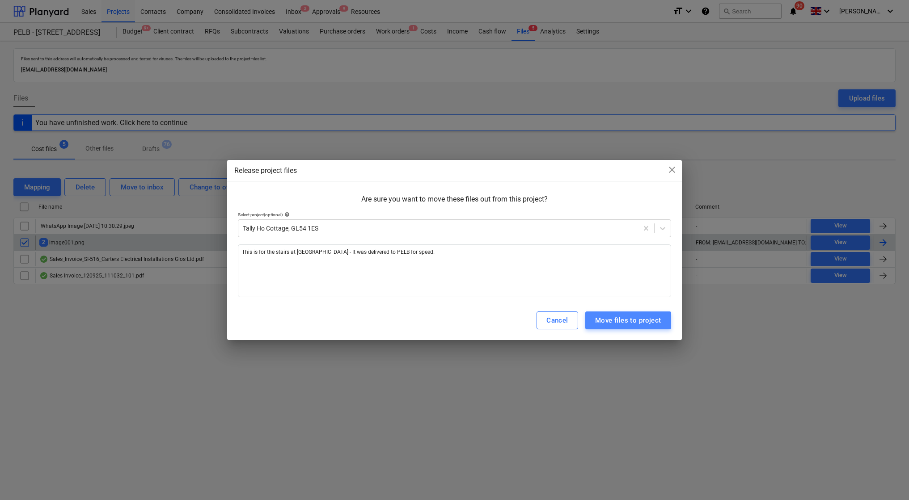
click at [644, 319] on div "Move files to project" at bounding box center [628, 321] width 66 height 12
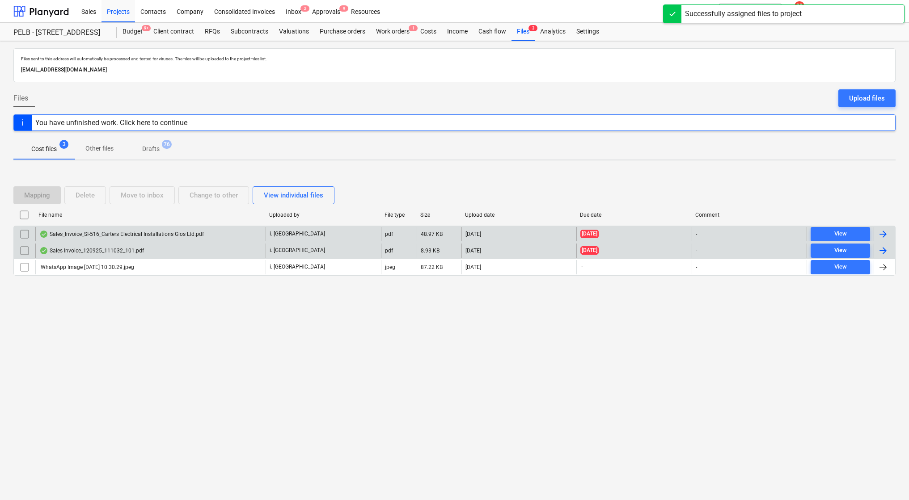
click at [136, 232] on div "Sales_Invoice_SI-516_Carters Electrical Installations Glos Ltd.pdf" at bounding box center [121, 234] width 165 height 7
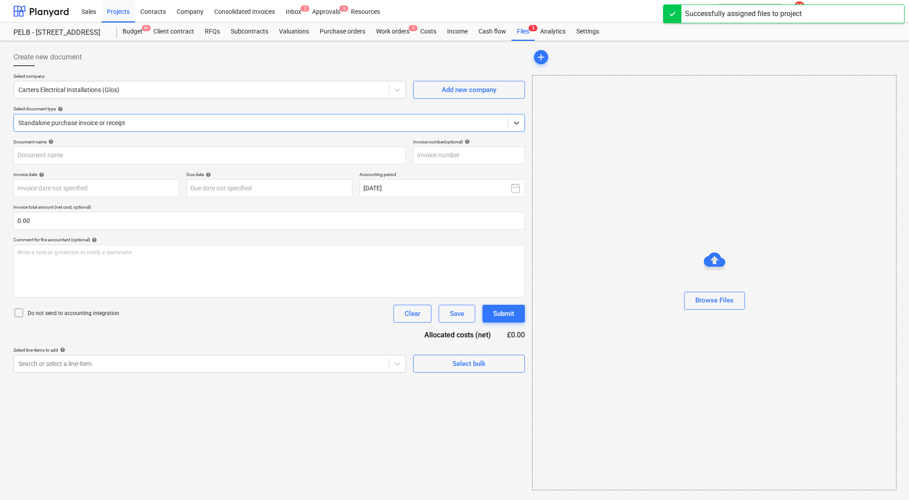
type input "SI-516"
type input "21 Sep 2025"
type input "05 Oct 2025"
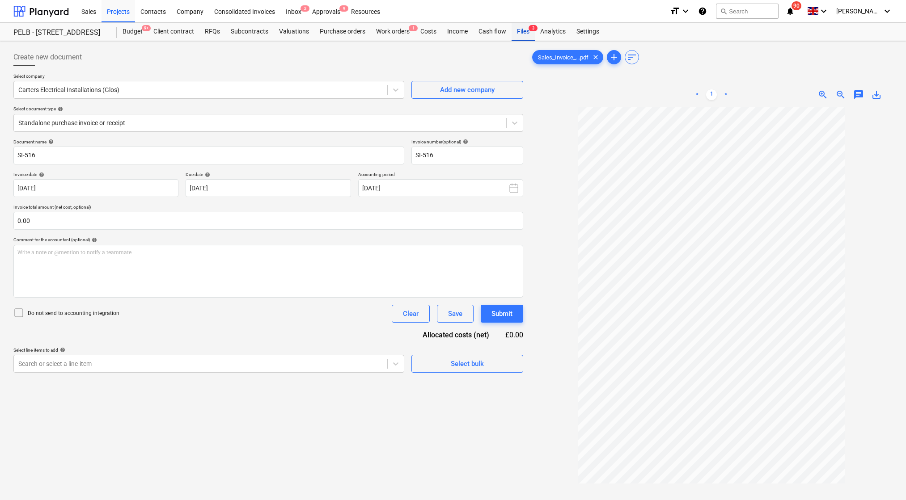
click at [524, 28] on div "Files 3" at bounding box center [523, 32] width 23 height 18
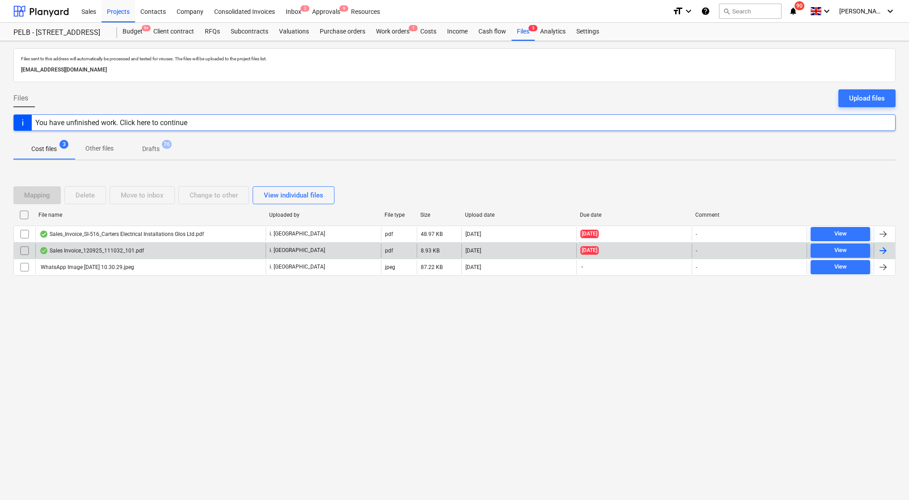
click at [82, 250] on div "Sales Invoice_120925_111032_101.pdf" at bounding box center [91, 250] width 105 height 7
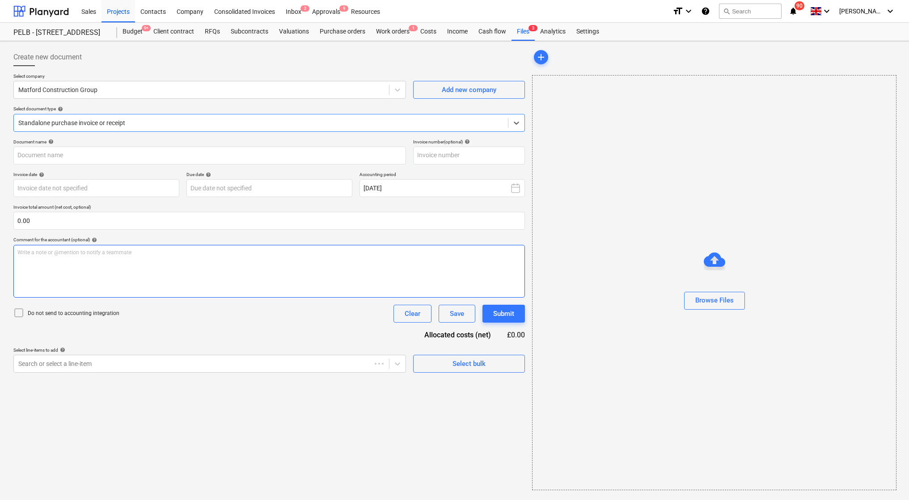
type input "43921557"
type input "31 Aug 2025"
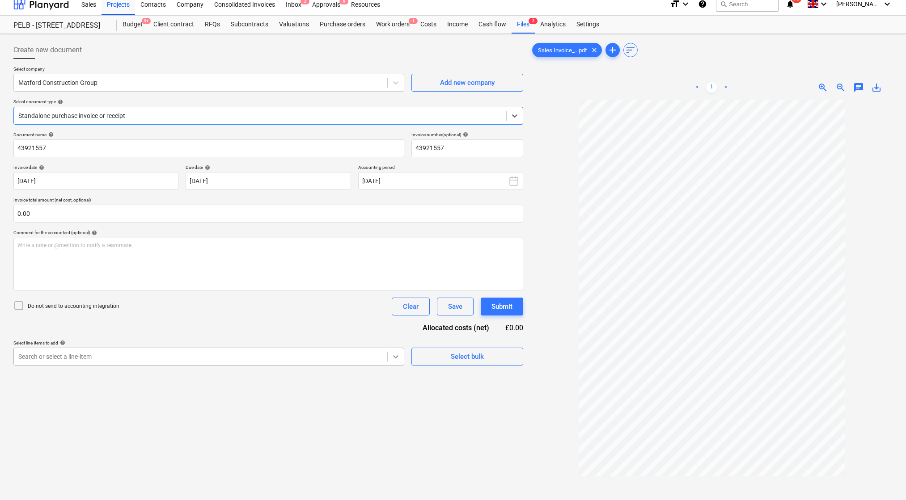
click at [392, 361] on div at bounding box center [396, 357] width 16 height 16
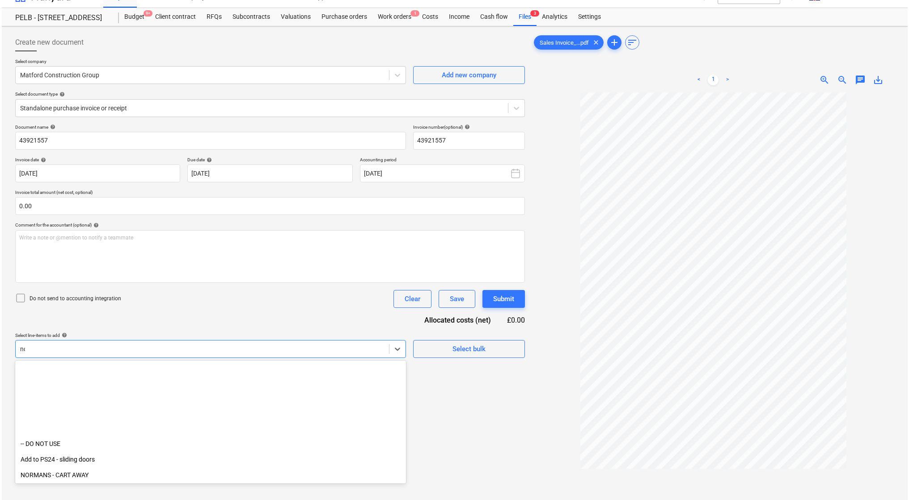
scroll to position [599, 0]
type input "norm"
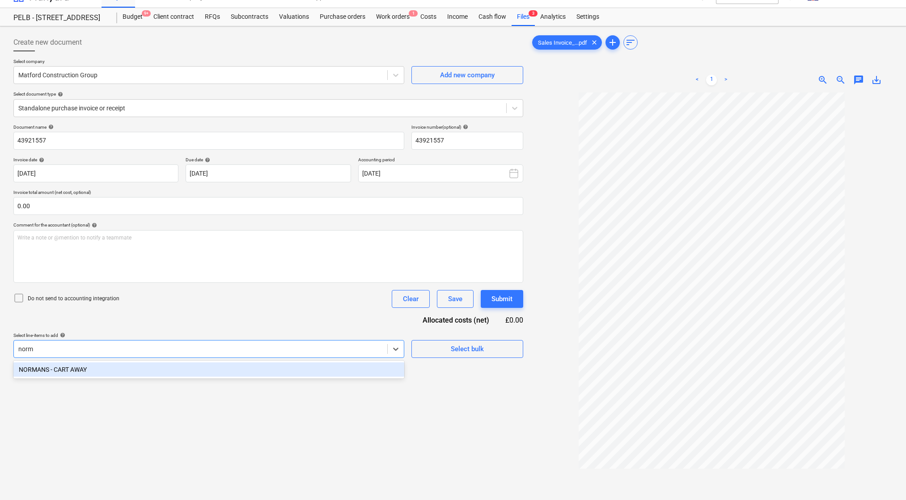
click at [175, 368] on div "NORMANS - CART AWAY" at bounding box center [208, 370] width 391 height 14
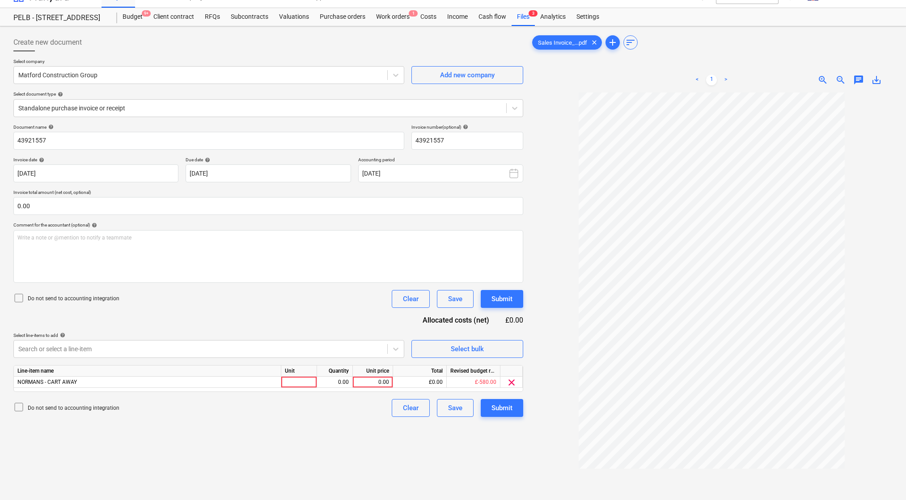
click at [434, 448] on div "Create new document Select company Matford Construction Group Add new company S…" at bounding box center [268, 301] width 517 height 542
click at [313, 382] on div at bounding box center [299, 382] width 36 height 11
click at [334, 381] on div "0.00" at bounding box center [335, 382] width 28 height 11
click at [367, 385] on div "0.00" at bounding box center [372, 382] width 33 height 11
type input "1111.5"
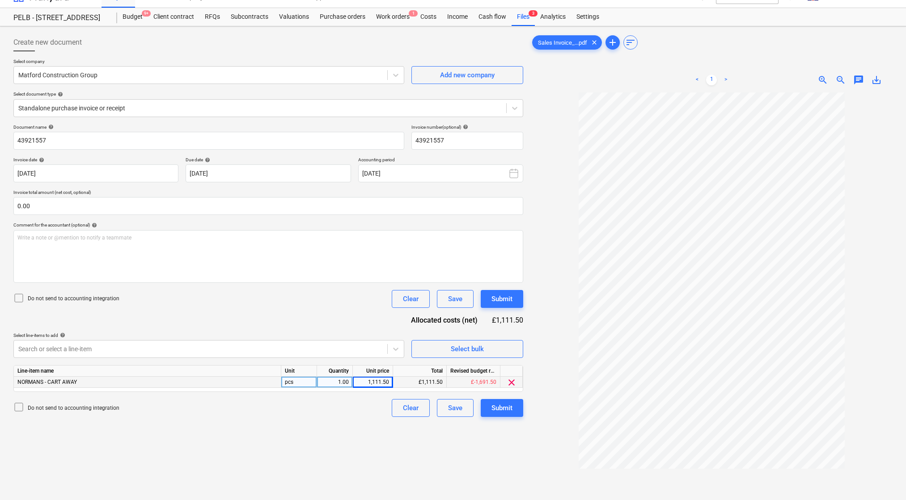
click at [382, 440] on div "Create new document Select company Matford Construction Group Add new company S…" at bounding box center [268, 301] width 517 height 542
click at [122, 245] on div "Write a note or @mention to notify a teammate ﻿" at bounding box center [268, 256] width 510 height 53
click at [509, 298] on div "Submit" at bounding box center [502, 299] width 21 height 12
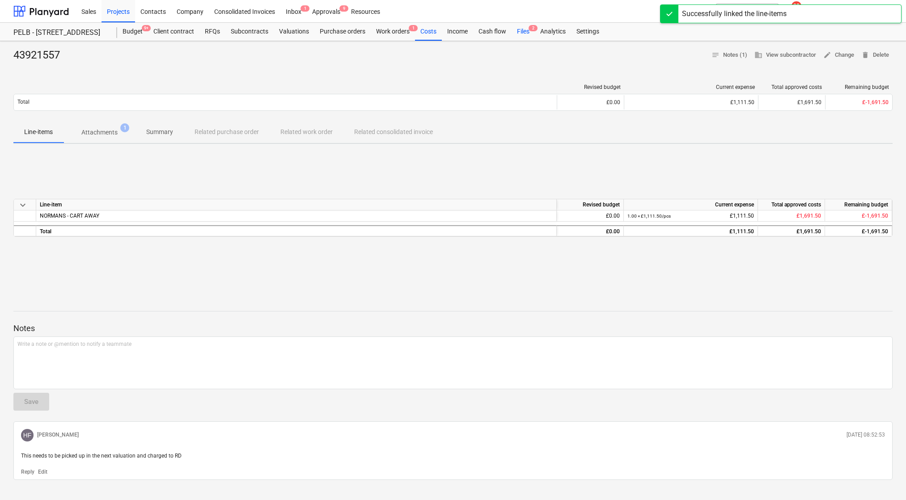
click at [518, 32] on div "Files 2" at bounding box center [523, 32] width 23 height 18
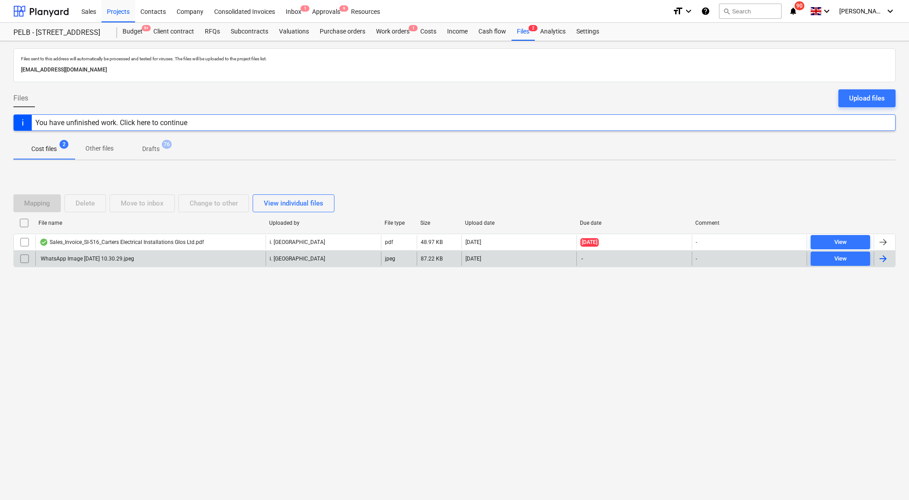
click at [134, 260] on div "WhatsApp Image 2025-09-25 at 10.30.29.jpeg" at bounding box center [86, 259] width 95 height 6
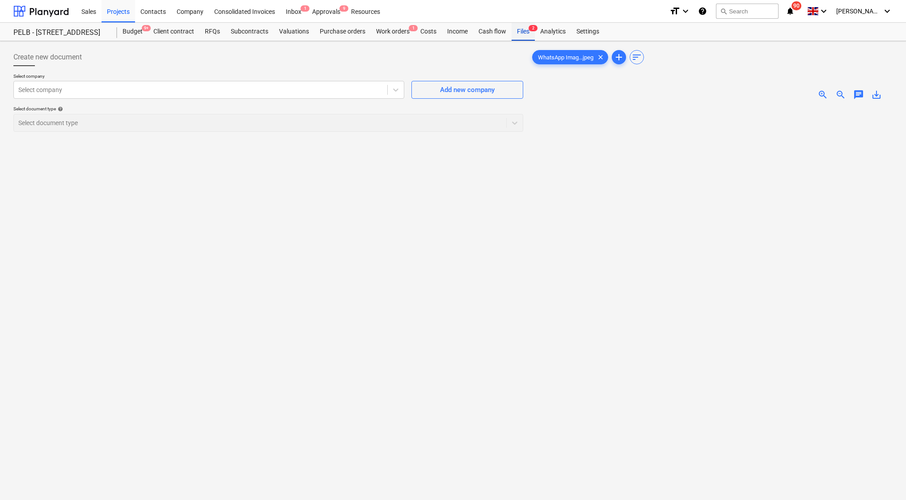
click at [523, 32] on div "Files 2" at bounding box center [523, 32] width 23 height 18
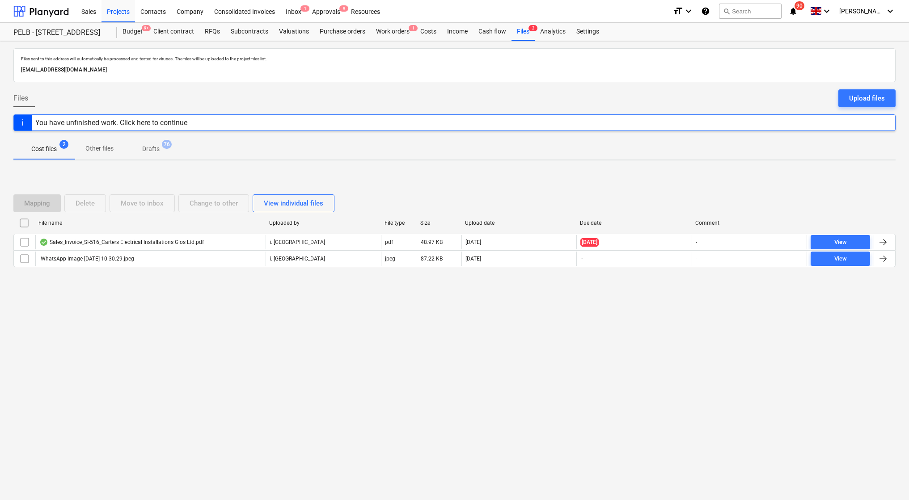
click at [436, 3] on div "Sales Projects Contacts Company Consolidated Invoices Inbox 1 Approvals 9 Resou…" at bounding box center [370, 11] width 589 height 22
